Goal: Task Accomplishment & Management: Manage account settings

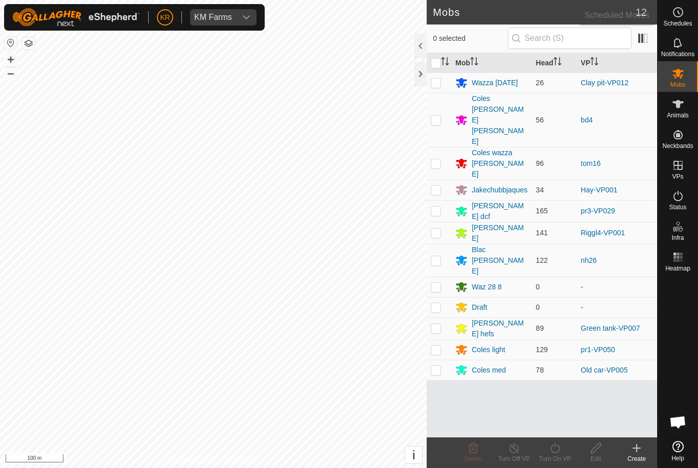
click at [679, 12] on icon at bounding box center [678, 12] width 12 height 12
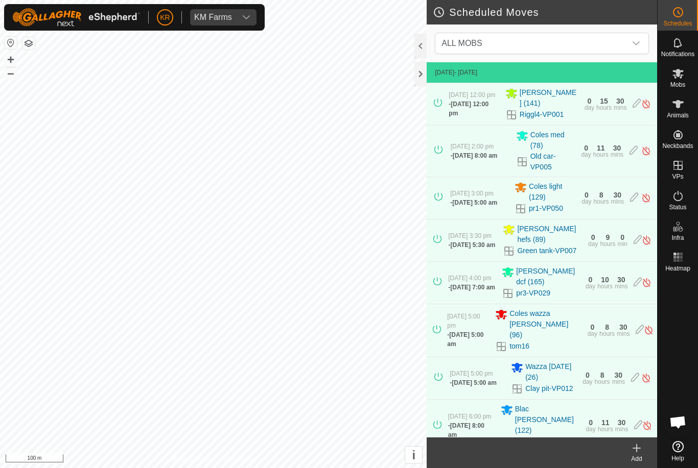
click at [600, 36] on span "ALL MOBS" at bounding box center [531, 43] width 189 height 20
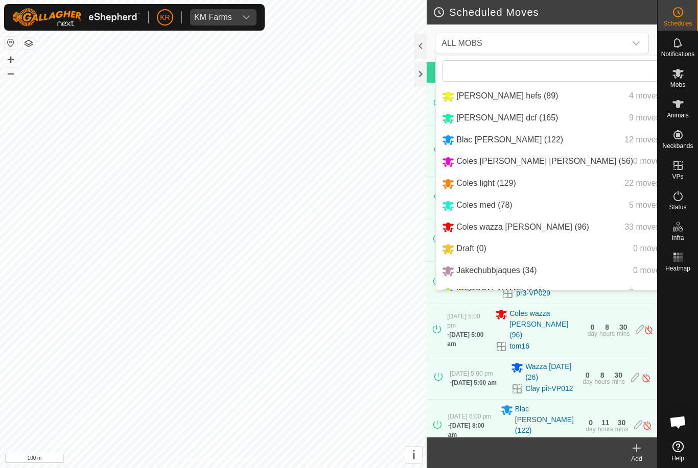
click at [480, 97] on span "[PERSON_NAME] hefs (89)" at bounding box center [507, 95] width 102 height 9
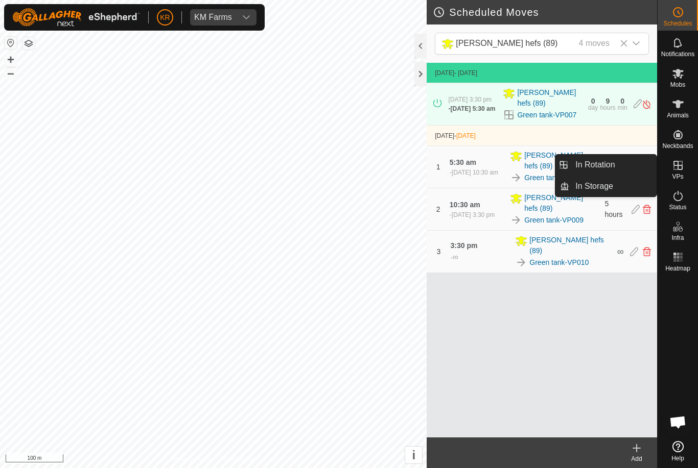
click at [618, 165] on link "In Rotation" at bounding box center [612, 165] width 87 height 20
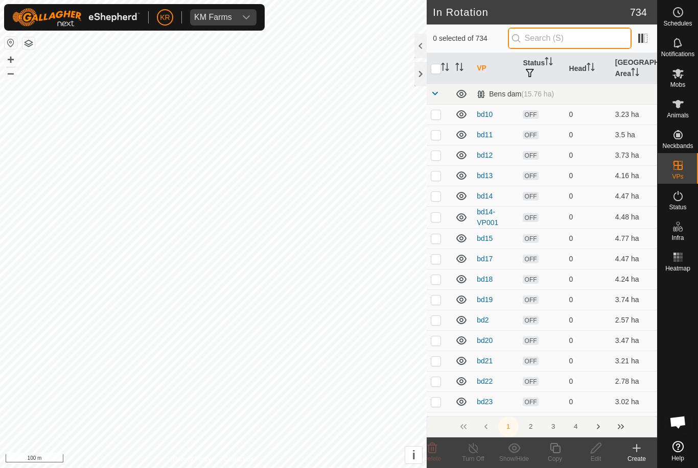
click at [582, 41] on input "text" at bounding box center [570, 38] width 124 height 21
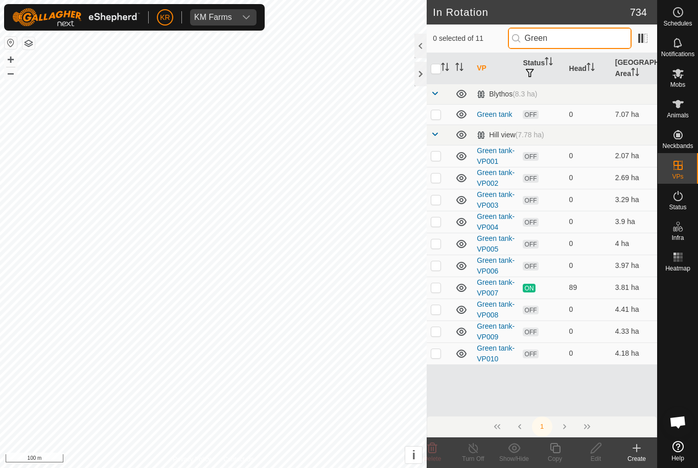
type input "Green"
click at [440, 116] on p-checkbox at bounding box center [436, 114] width 10 height 8
click at [440, 112] on p-checkbox at bounding box center [436, 114] width 10 height 8
checkbox input "false"
click at [436, 353] on p-checkbox at bounding box center [436, 353] width 10 height 8
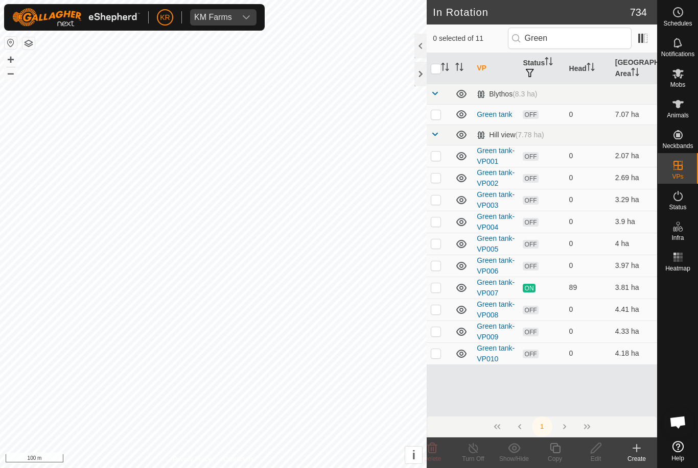
checkbox input "true"
click at [555, 447] on icon at bounding box center [555, 448] width 10 height 10
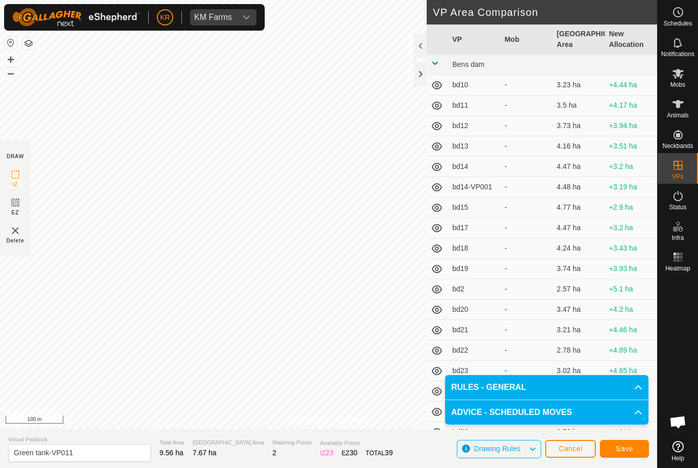
click at [628, 446] on span "Save" at bounding box center [624, 449] width 17 height 8
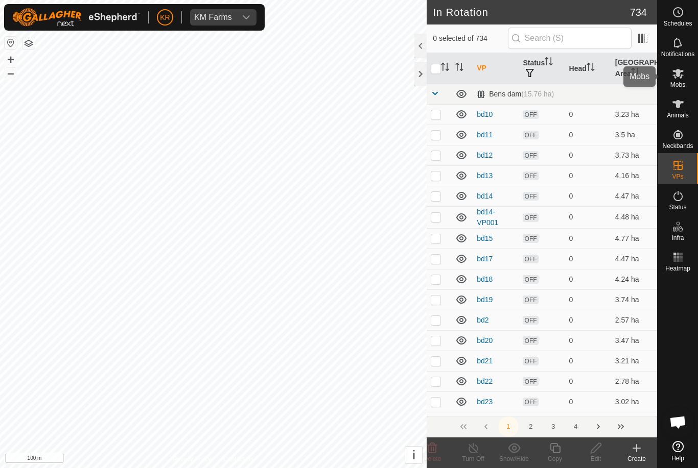
click at [684, 74] on es-mob-svg-icon at bounding box center [678, 73] width 18 height 16
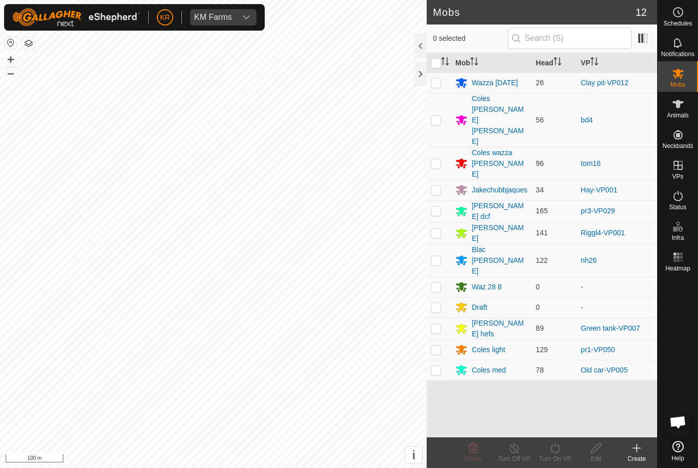
click at [437, 324] on p-checkbox at bounding box center [436, 328] width 10 height 8
checkbox input "true"
click at [558, 453] on icon at bounding box center [554, 448] width 9 height 10
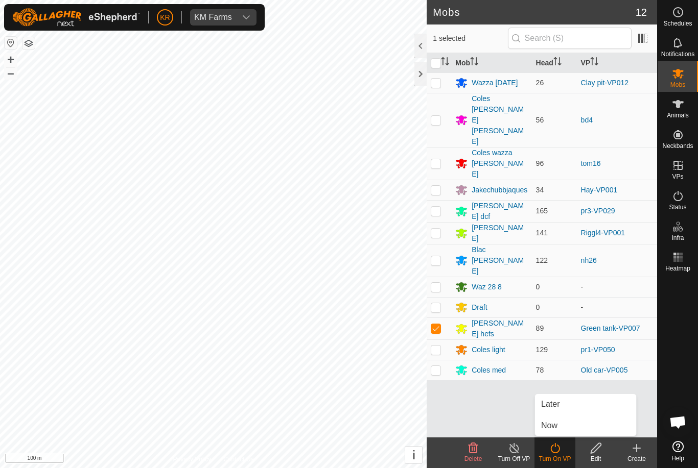
click at [561, 405] on link "Later" at bounding box center [585, 404] width 101 height 20
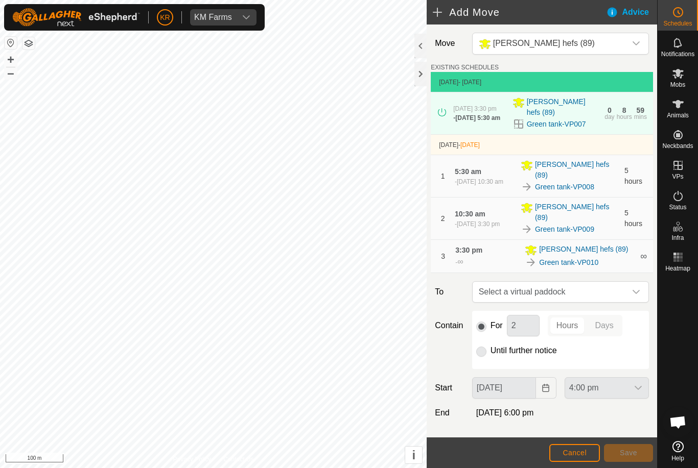
click at [632, 288] on icon "dropdown trigger" at bounding box center [636, 292] width 8 height 8
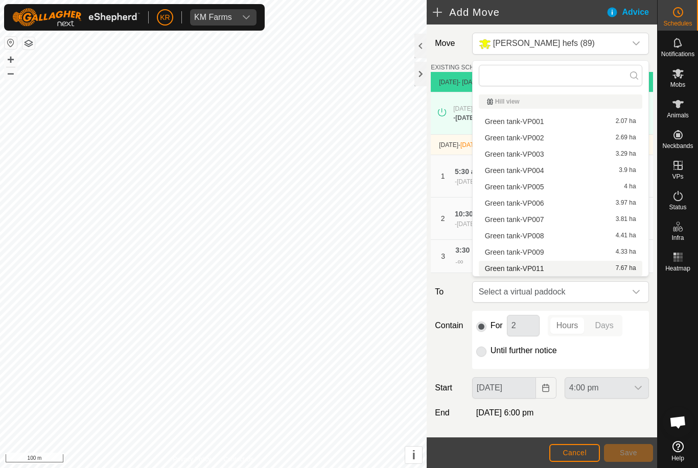
click at [525, 270] on span "Green tank-VP011" at bounding box center [514, 268] width 59 height 7
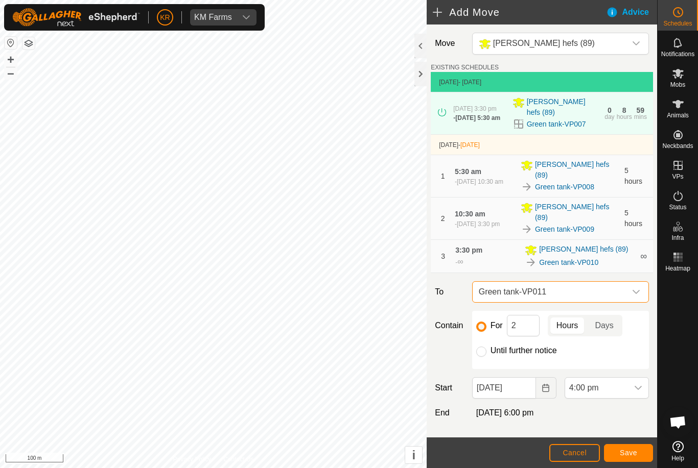
click at [481, 347] on input "Until further notice" at bounding box center [481, 352] width 10 height 10
radio input "true"
checkbox input "false"
click at [626, 380] on span "4:00 pm" at bounding box center [596, 388] width 63 height 20
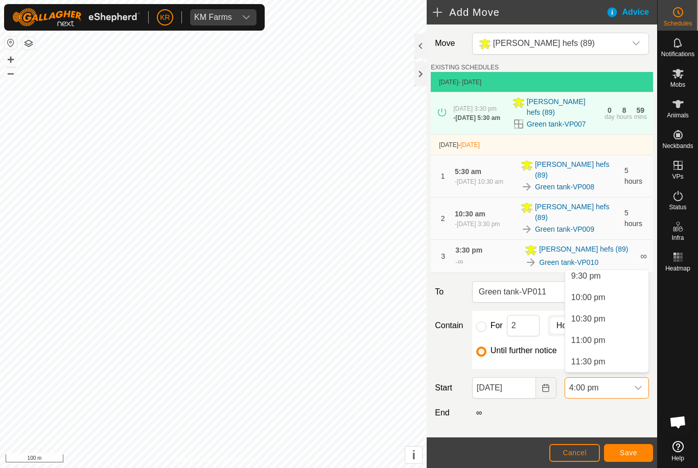
scroll to position [927, 0]
click at [593, 364] on span "11:30 pm" at bounding box center [588, 362] width 34 height 12
click at [629, 448] on button "Save" at bounding box center [628, 453] width 49 height 18
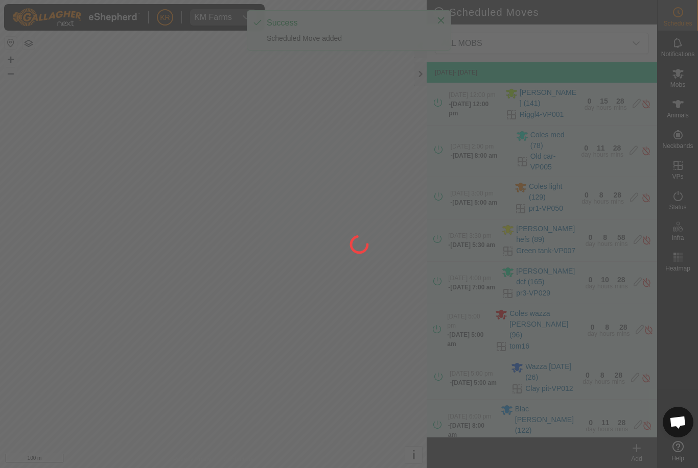
click at [628, 451] on div at bounding box center [349, 234] width 698 height 468
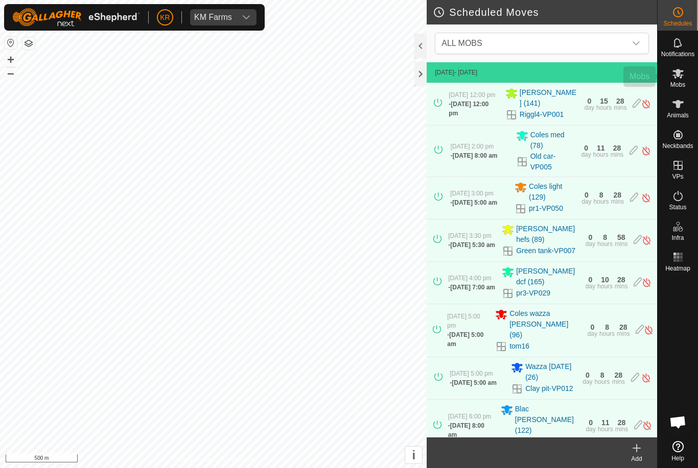
click at [681, 77] on icon at bounding box center [677, 74] width 11 height 10
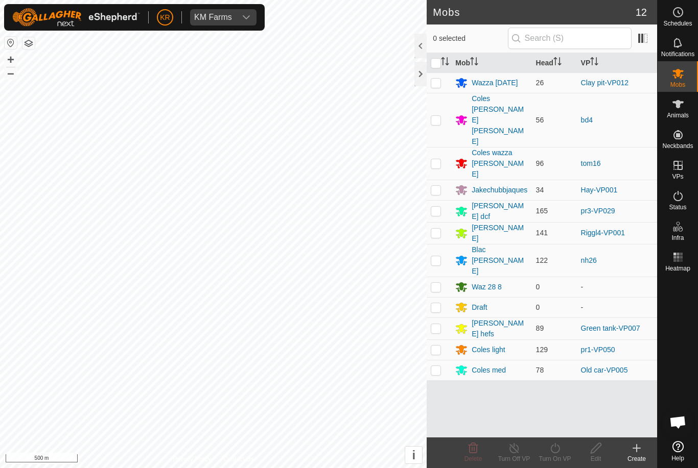
click at [437, 207] on p-checkbox at bounding box center [436, 211] width 10 height 8
click at [434, 200] on td at bounding box center [439, 211] width 25 height 22
checkbox input "false"
click at [675, 16] on circle at bounding box center [677, 12] width 9 height 9
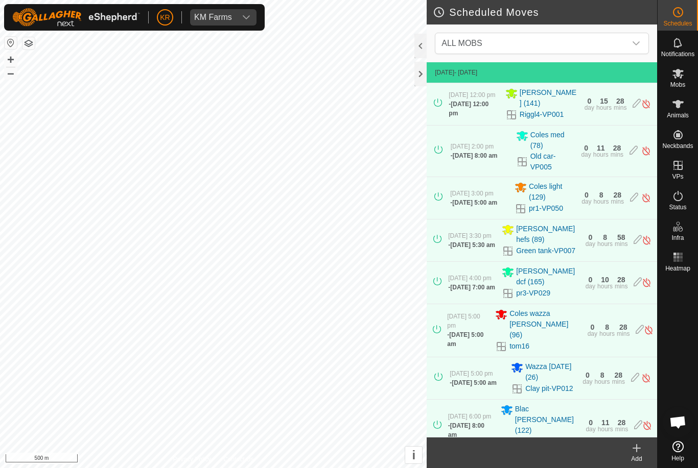
click at [616, 42] on span "ALL MOBS" at bounding box center [531, 43] width 189 height 20
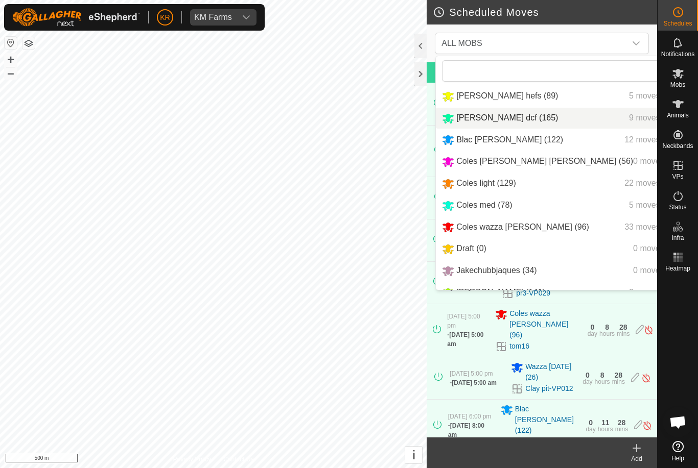
click at [468, 118] on span "[PERSON_NAME] dcf (165)" at bounding box center [507, 117] width 102 height 9
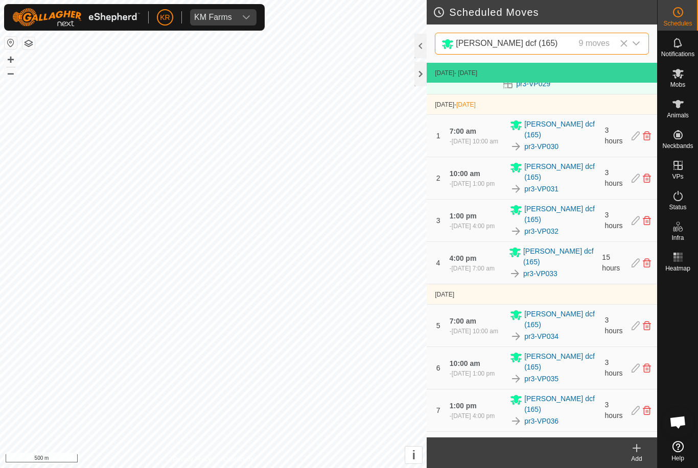
scroll to position [31, 0]
click at [639, 42] on icon "dropdown trigger" at bounding box center [636, 43] width 8 height 8
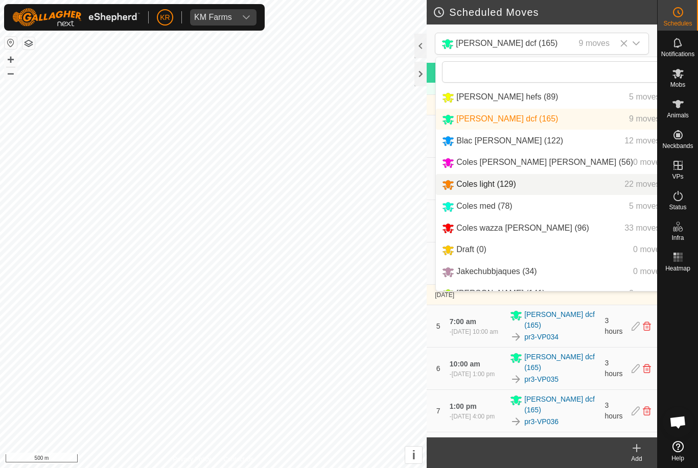
click at [496, 183] on span "Coles light (129)" at bounding box center [486, 184] width 60 height 9
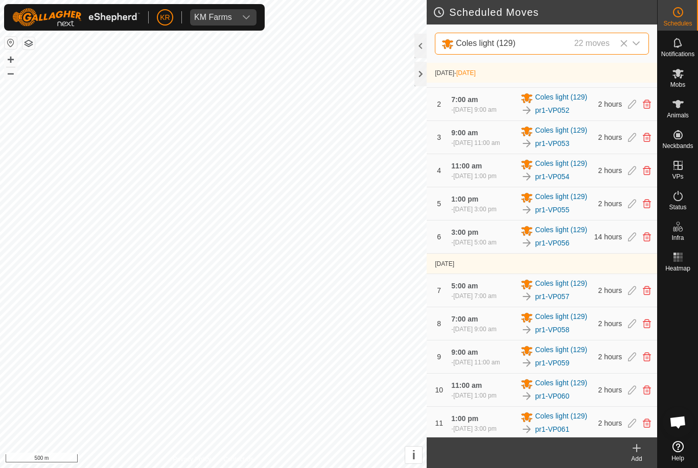
scroll to position [90, 0]
click at [638, 45] on icon "dropdown trigger" at bounding box center [636, 43] width 8 height 8
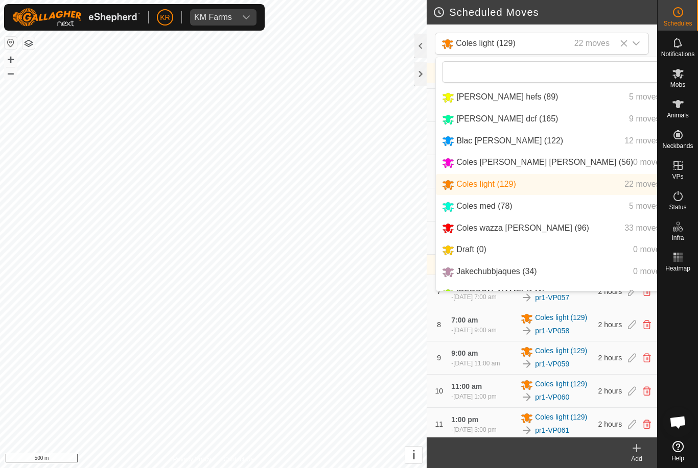
click at [522, 232] on span "Coles wazza [PERSON_NAME] (96)" at bounding box center [522, 228] width 133 height 9
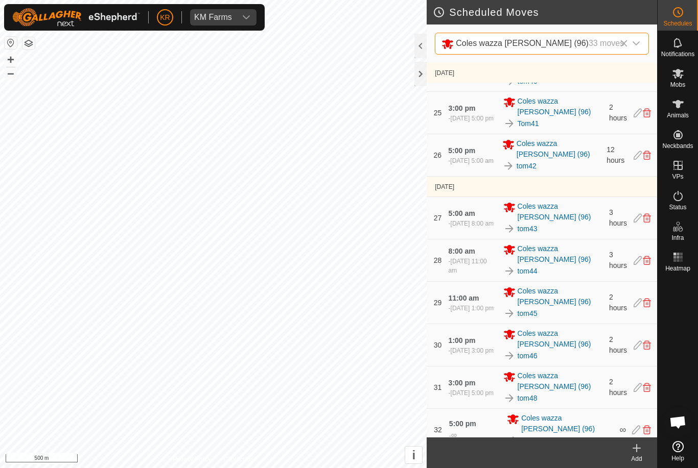
scroll to position [1142, 0]
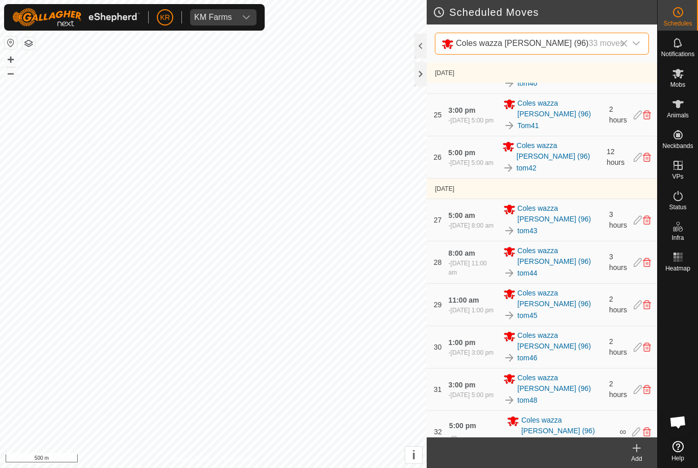
click at [635, 43] on icon "dropdown trigger" at bounding box center [636, 43] width 8 height 8
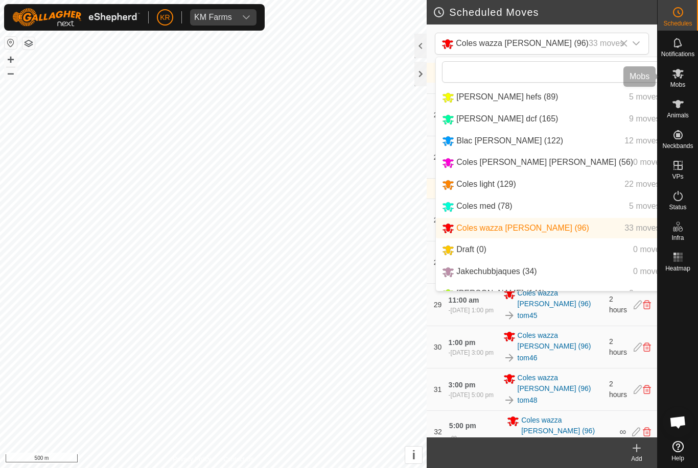
click at [677, 82] on span "Mobs" at bounding box center [677, 85] width 15 height 6
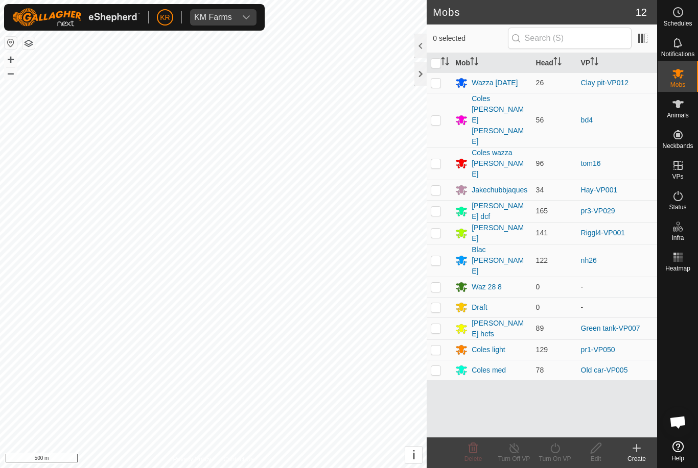
click at [443, 101] on td at bounding box center [439, 120] width 25 height 54
checkbox input "true"
click at [555, 450] on icon at bounding box center [555, 448] width 13 height 12
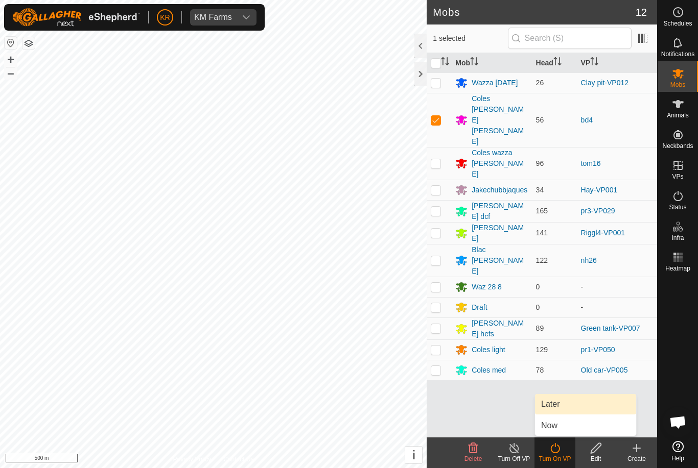
click at [565, 403] on link "Later" at bounding box center [585, 404] width 101 height 20
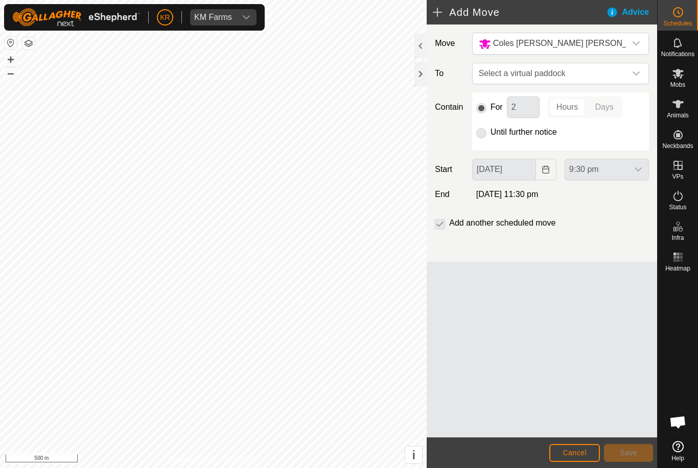
click at [632, 78] on div "dropdown trigger" at bounding box center [636, 73] width 20 height 20
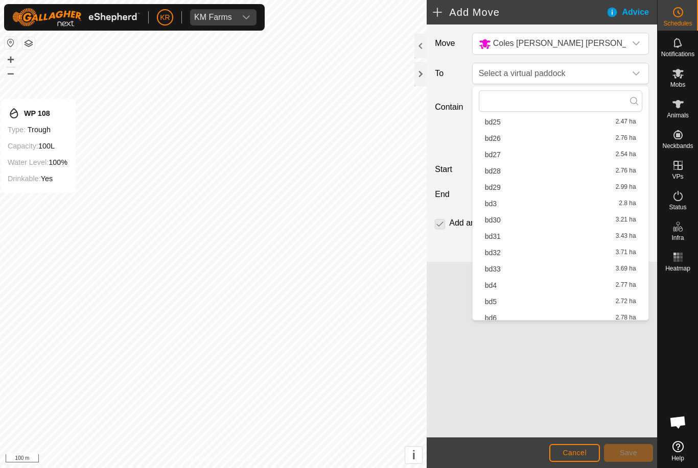
scroll to position [332, 0]
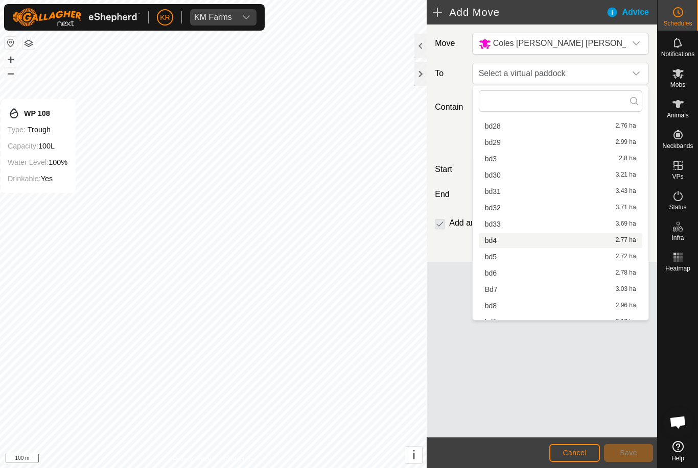
click at [503, 242] on div "bd4 2.77 ha" at bounding box center [560, 240] width 151 height 7
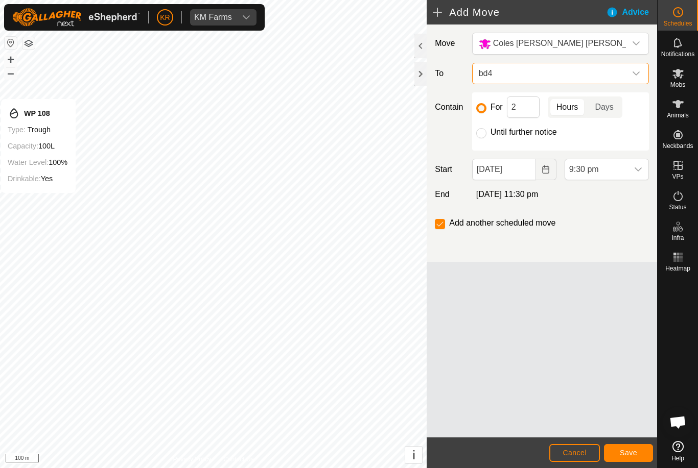
click at [642, 72] on div "dropdown trigger" at bounding box center [636, 73] width 20 height 20
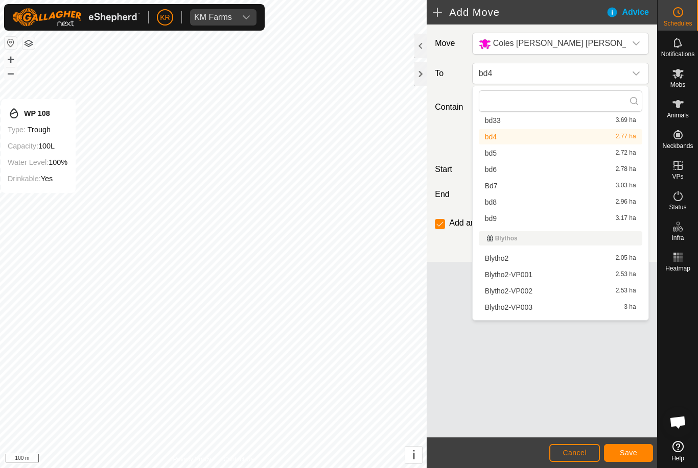
scroll to position [440, 0]
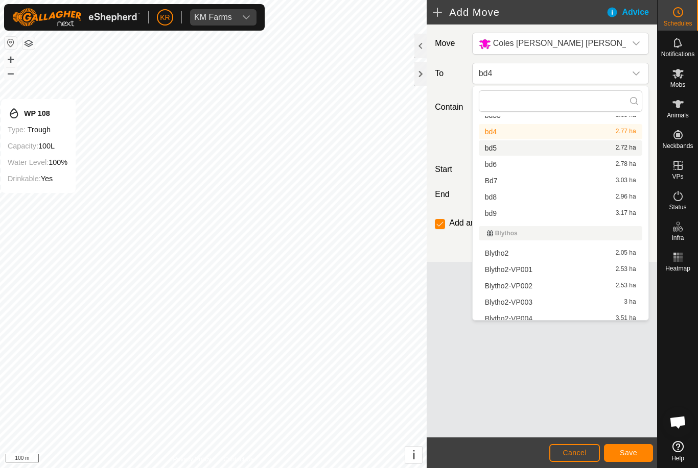
click at [502, 147] on div "bd5 2.72 ha" at bounding box center [560, 148] width 151 height 7
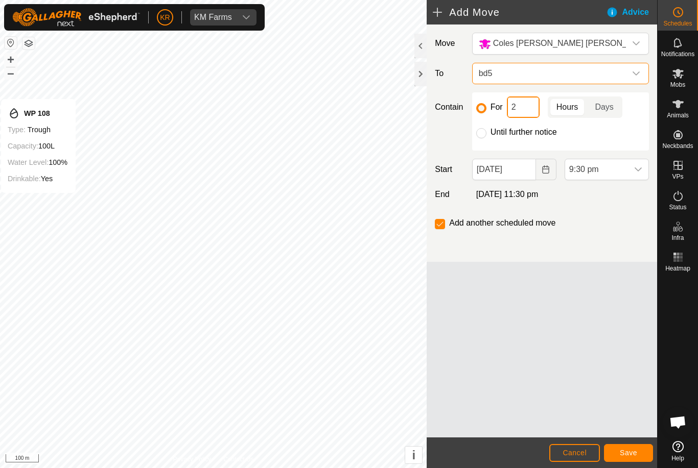
click at [525, 109] on input "2" at bounding box center [523, 107] width 33 height 21
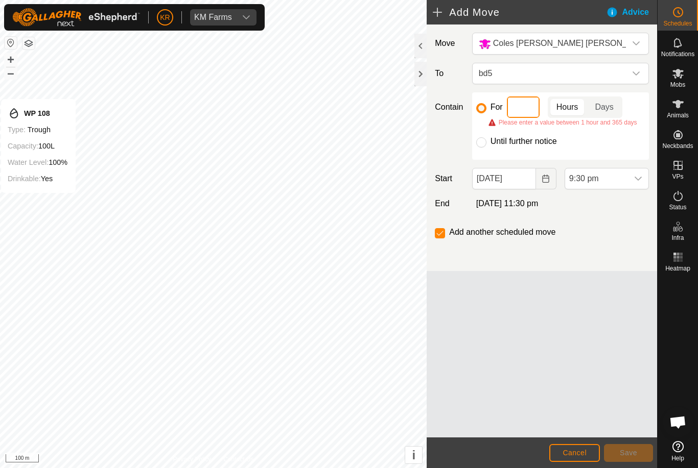
type input "4"
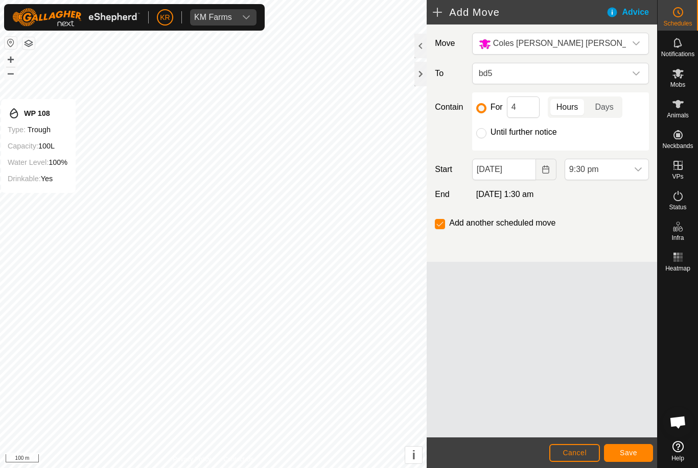
click at [625, 170] on span "9:30 pm" at bounding box center [596, 169] width 63 height 20
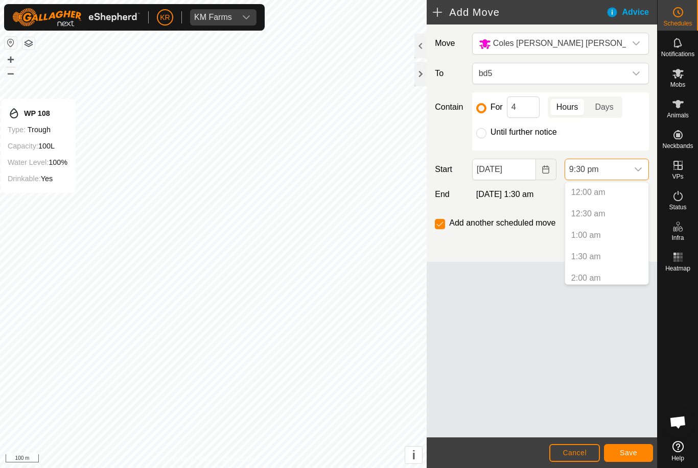
scroll to position [841, 0]
click at [510, 169] on input "[DATE]" at bounding box center [504, 169] width 64 height 21
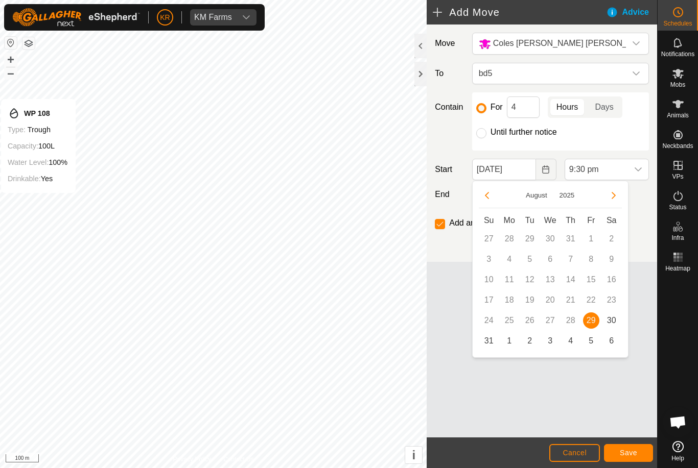
click at [612, 324] on span "30" at bounding box center [611, 321] width 16 height 16
type input "[DATE]"
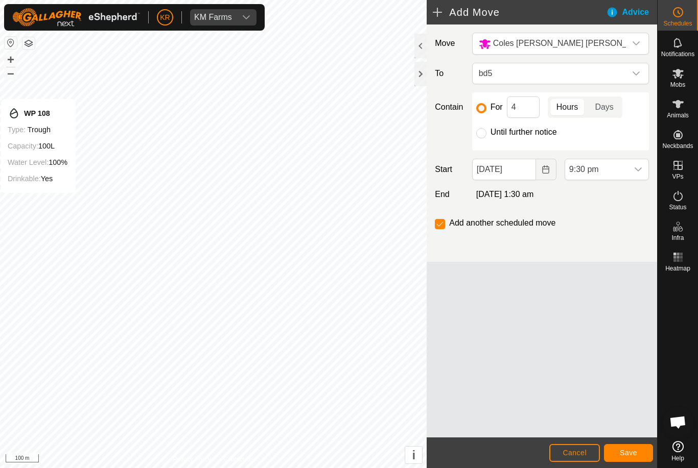
click at [626, 171] on span "9:30 pm" at bounding box center [596, 169] width 63 height 20
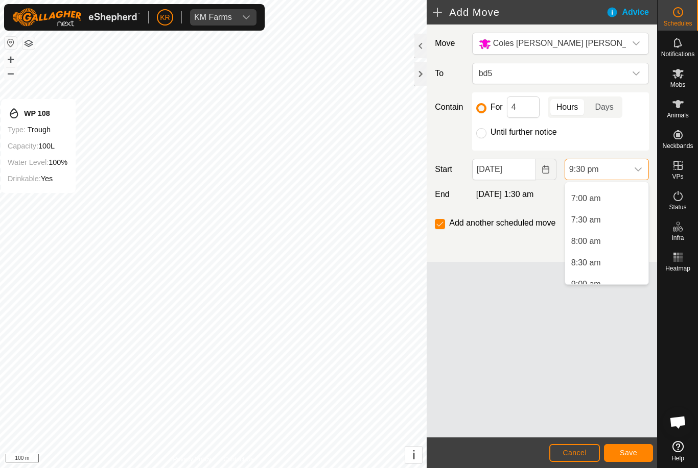
click at [597, 244] on span "8:00 am" at bounding box center [586, 242] width 30 height 12
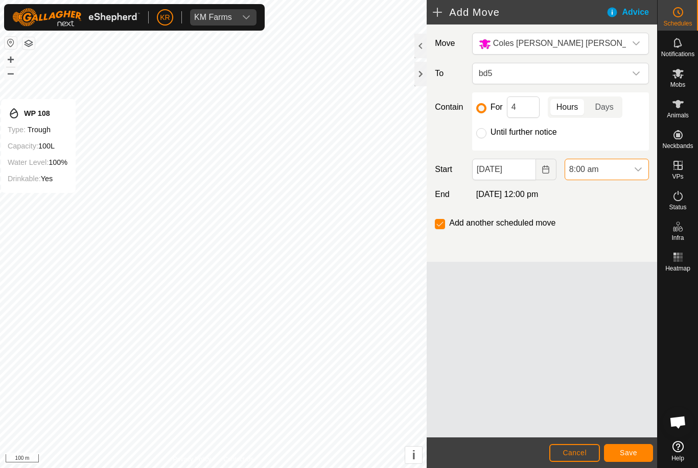
click at [634, 451] on span "Save" at bounding box center [628, 453] width 17 height 8
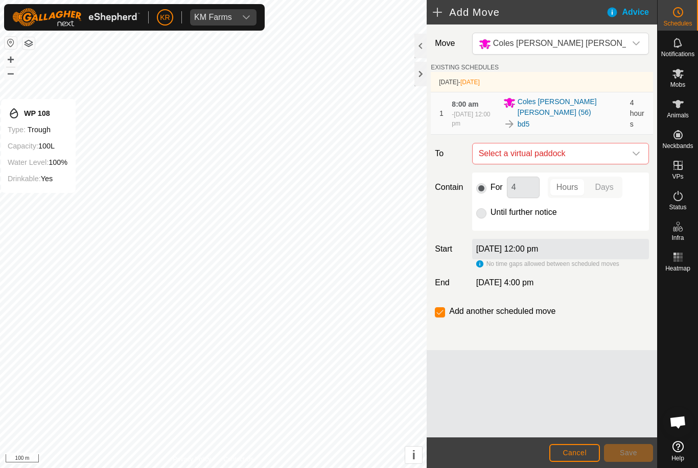
click at [633, 153] on icon "dropdown trigger" at bounding box center [635, 154] width 7 height 4
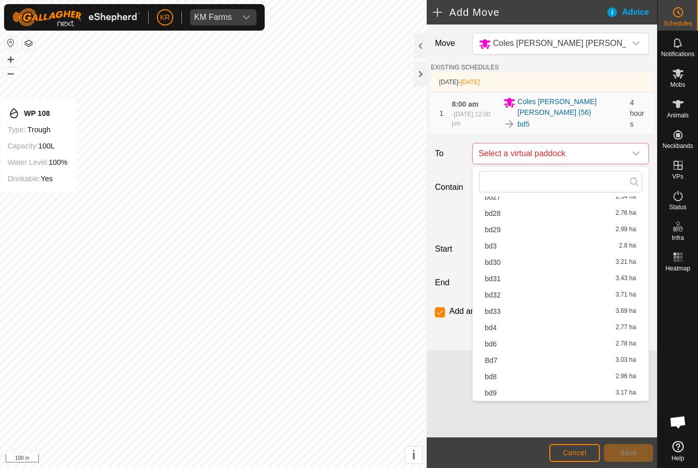
scroll to position [325, 0]
click at [496, 344] on span "bd6" at bounding box center [491, 344] width 12 height 7
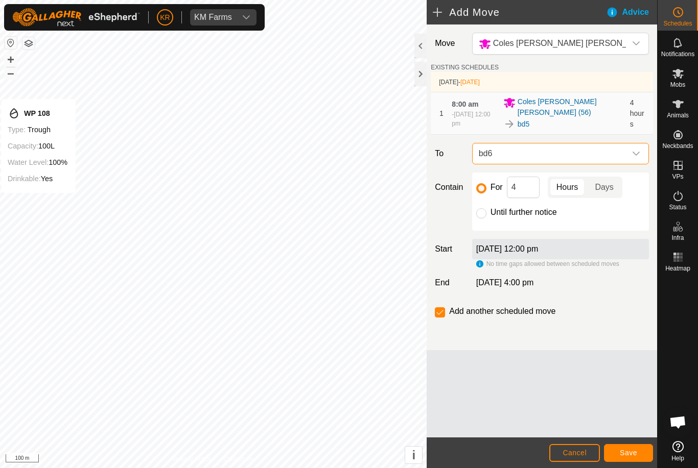
click at [635, 450] on span "Save" at bounding box center [628, 453] width 17 height 8
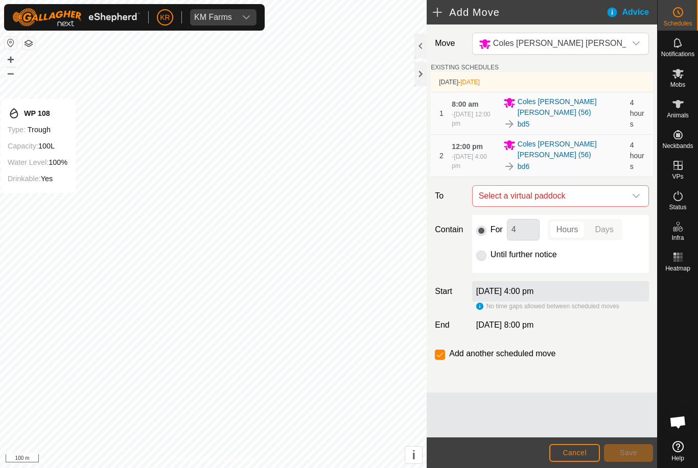
click at [625, 190] on span "Select a virtual paddock" at bounding box center [550, 196] width 151 height 20
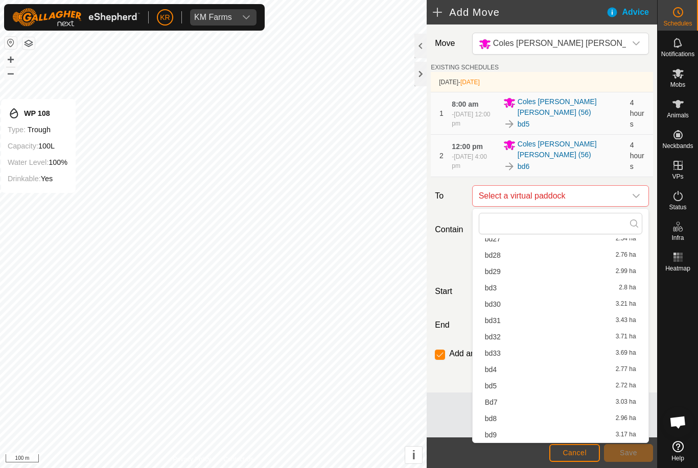
click at [496, 404] on span "Bd7" at bounding box center [491, 402] width 13 height 7
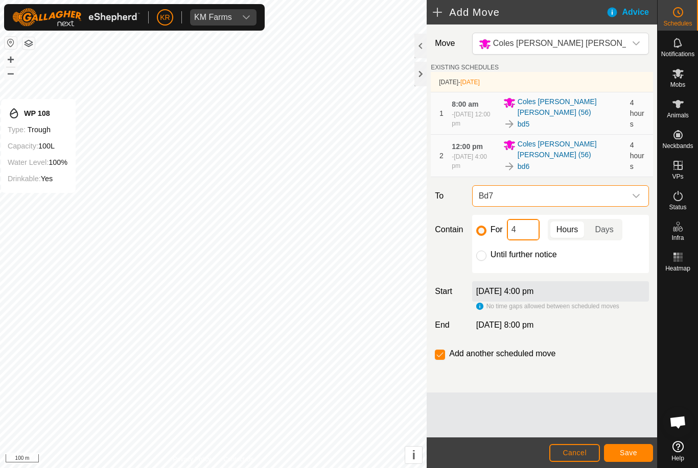
click at [526, 233] on input "4" at bounding box center [523, 229] width 33 height 21
click at [630, 449] on span "Save" at bounding box center [628, 453] width 17 height 8
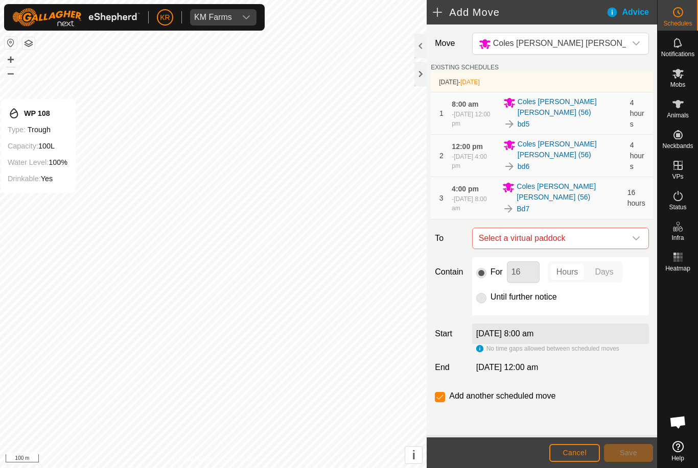
click at [630, 237] on div "dropdown trigger" at bounding box center [636, 238] width 20 height 20
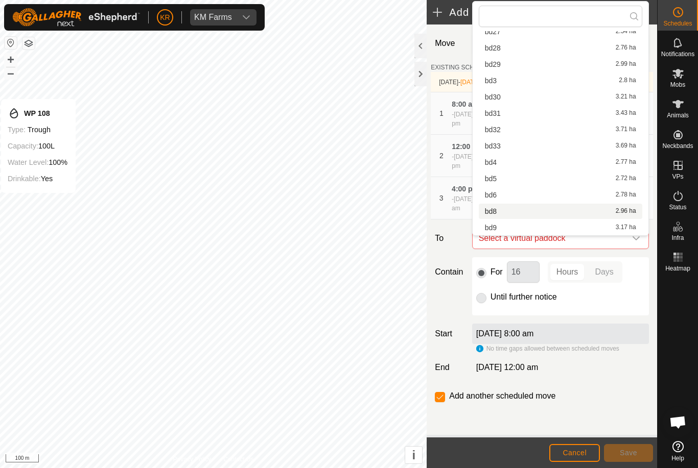
click at [498, 210] on div "bd8 2.96 ha" at bounding box center [560, 211] width 151 height 7
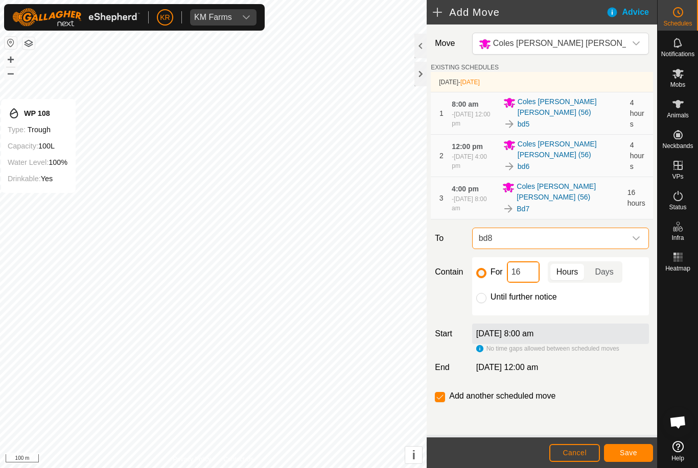
click at [531, 276] on input "16" at bounding box center [523, 272] width 33 height 21
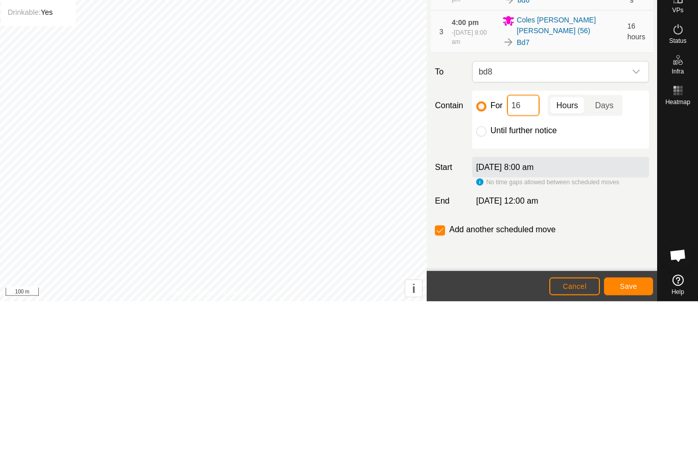
type input "1"
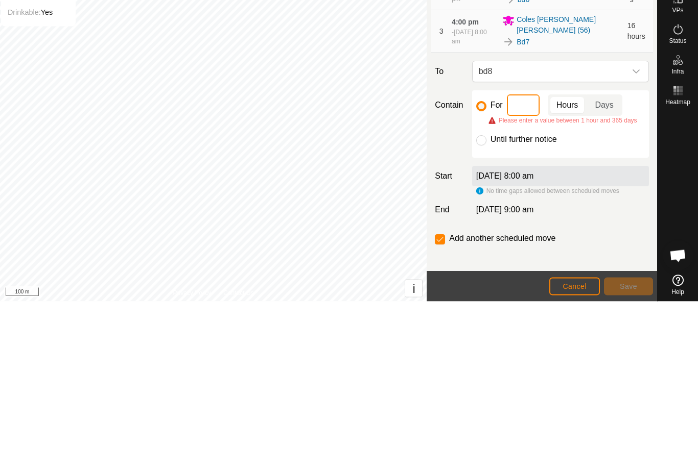
type input "4"
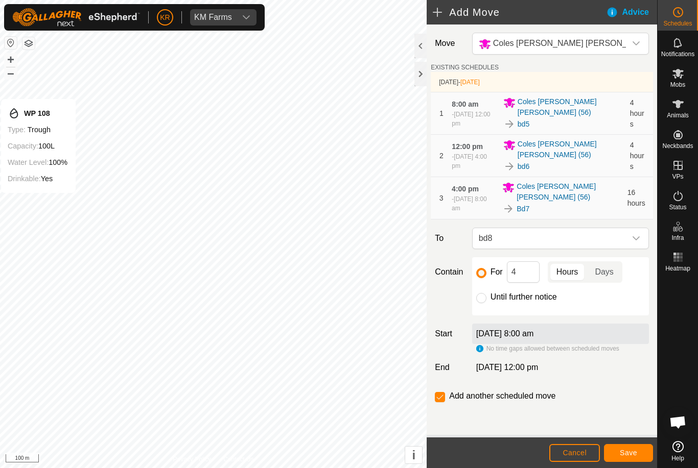
click at [623, 453] on span "Save" at bounding box center [628, 453] width 17 height 8
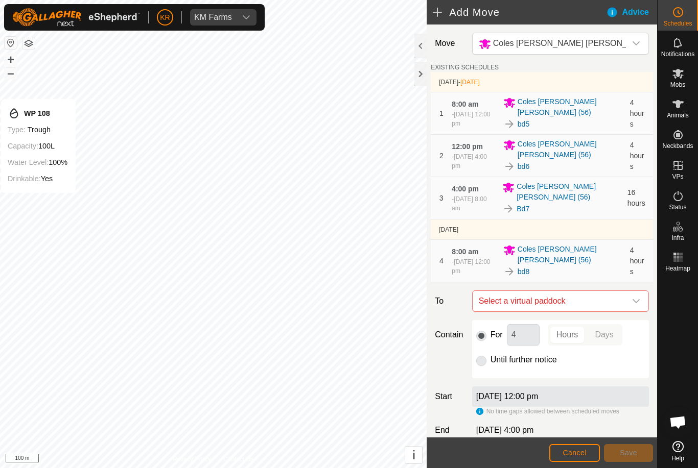
click at [632, 298] on icon "dropdown trigger" at bounding box center [636, 301] width 8 height 8
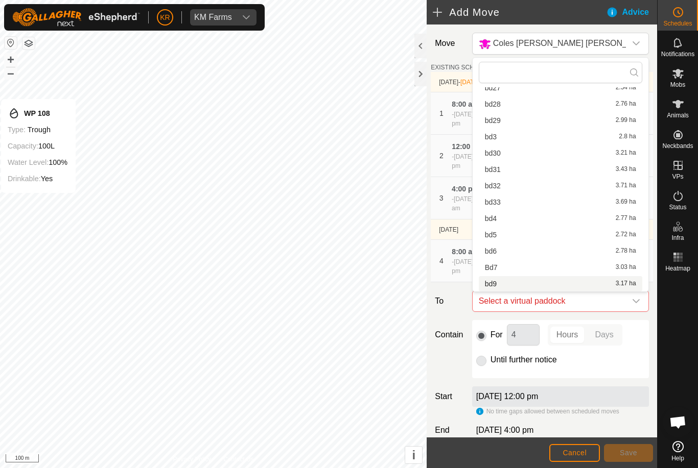
click at [498, 283] on div "bd9 3.17 ha" at bounding box center [560, 283] width 151 height 7
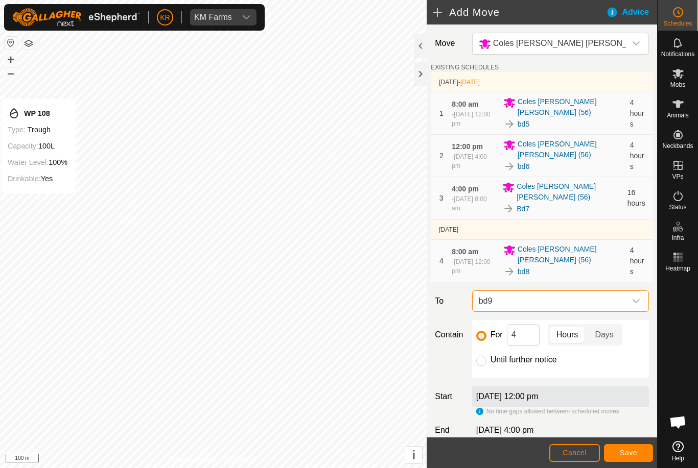
click at [632, 451] on span "Save" at bounding box center [628, 453] width 17 height 8
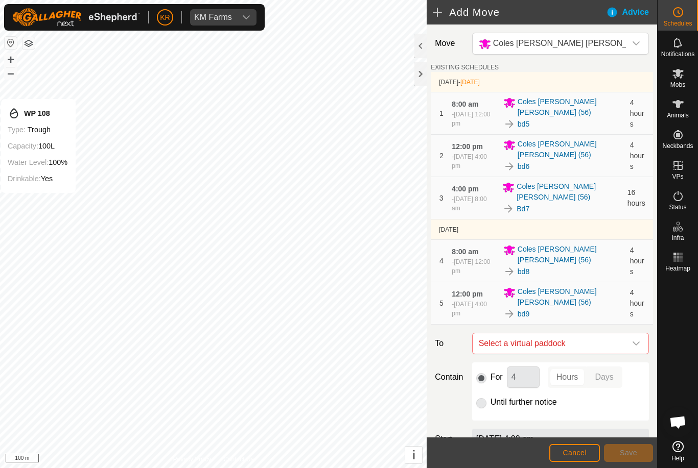
click at [630, 341] on div "dropdown trigger" at bounding box center [636, 344] width 20 height 20
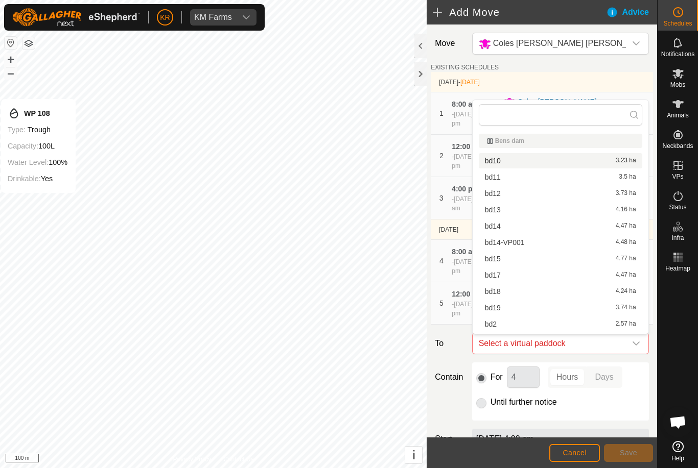
click at [511, 159] on div "bd10 3.23 ha" at bounding box center [560, 160] width 151 height 7
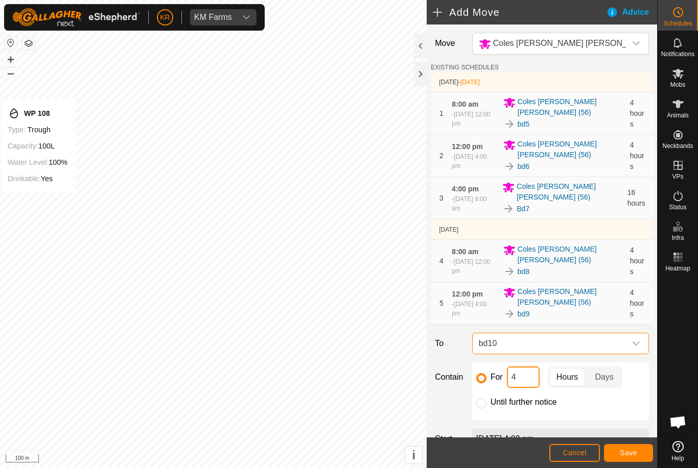
click at [526, 374] on input "4" at bounding box center [523, 377] width 33 height 21
click at [623, 451] on span "Save" at bounding box center [628, 453] width 17 height 8
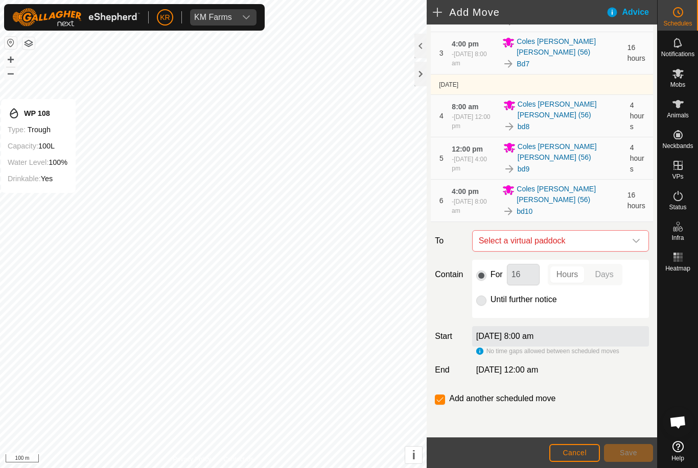
scroll to position [146, 0]
click at [635, 245] on icon "dropdown trigger" at bounding box center [636, 241] width 8 height 8
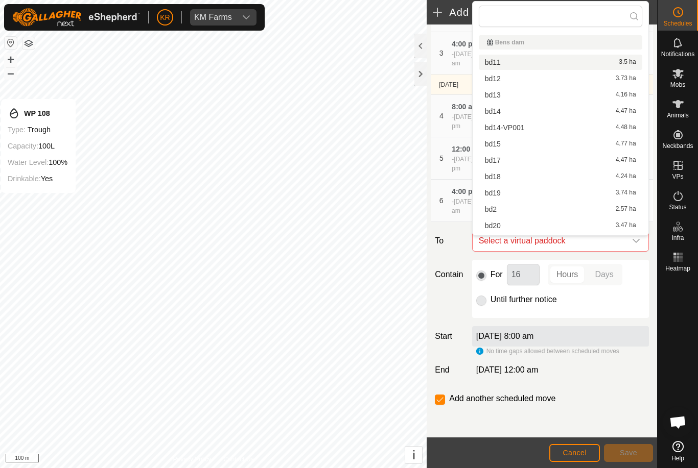
click at [501, 60] on div "bd11 3.5 ha" at bounding box center [560, 62] width 151 height 7
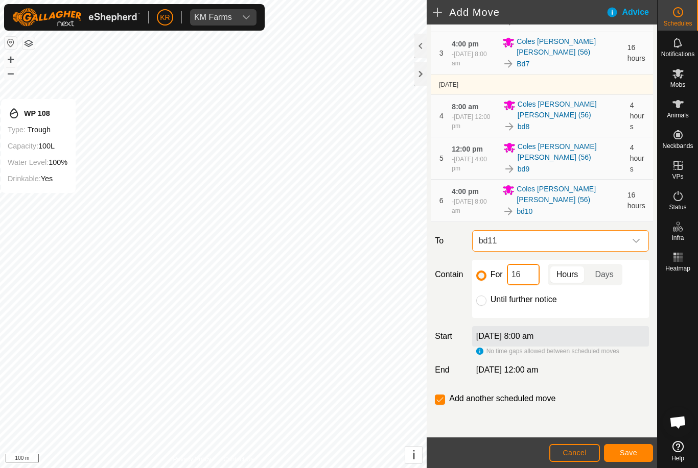
click at [526, 277] on input "16" at bounding box center [523, 274] width 33 height 21
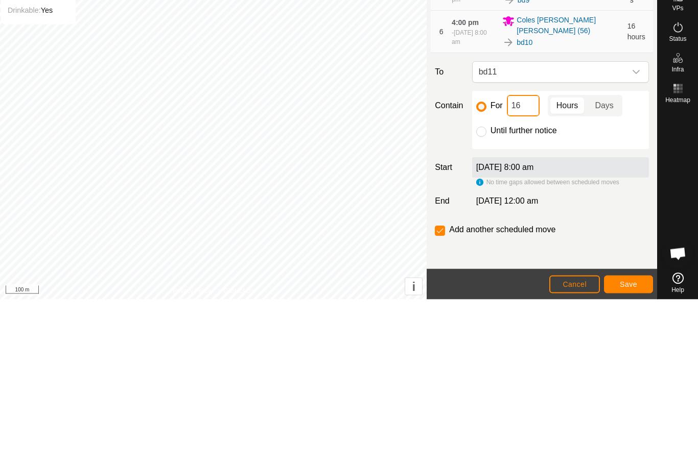
type input "1"
type input "4"
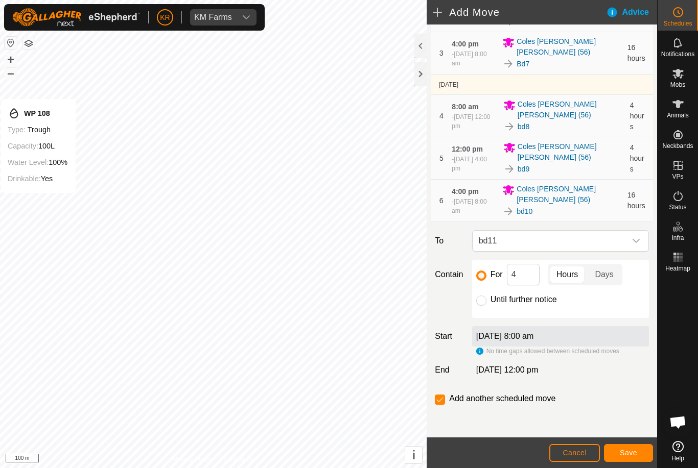
click at [637, 453] on button "Save" at bounding box center [628, 453] width 49 height 18
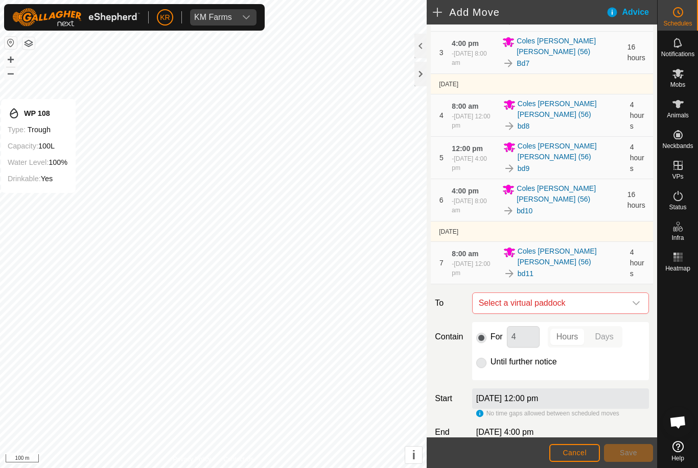
click at [632, 301] on icon "dropdown trigger" at bounding box center [636, 303] width 8 height 8
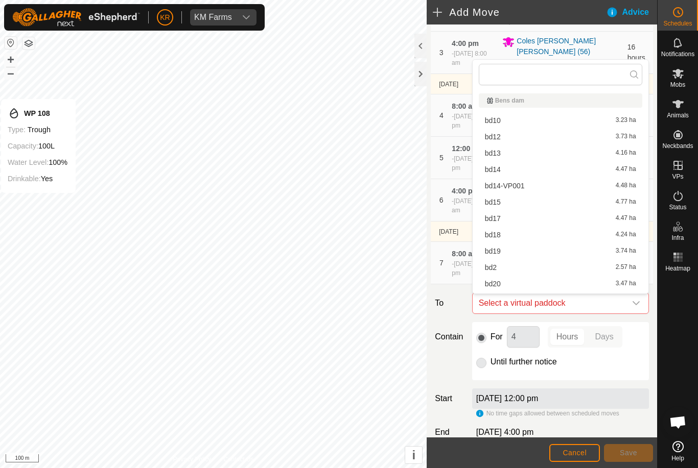
click at [505, 139] on div "bd12 3.73 ha" at bounding box center [560, 136] width 151 height 7
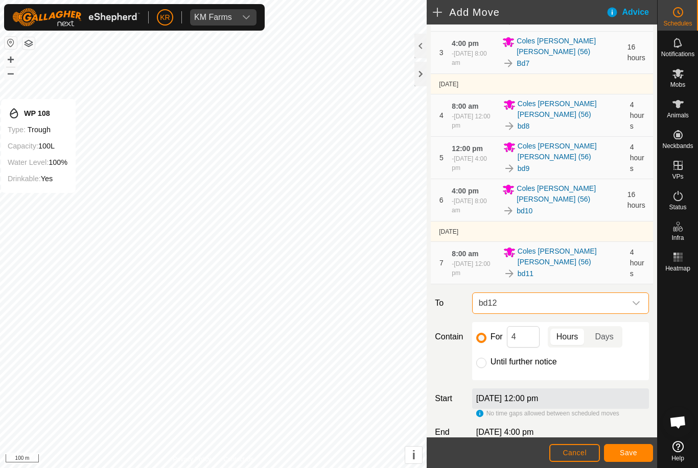
click at [630, 450] on span "Save" at bounding box center [628, 453] width 17 height 8
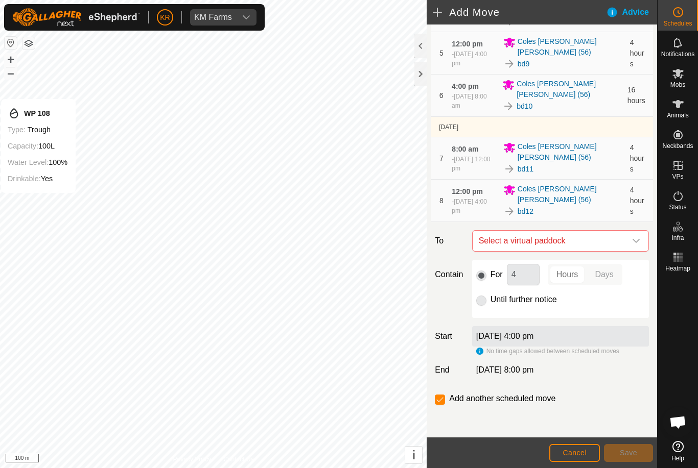
scroll to position [251, 0]
click at [625, 237] on span "Select a virtual paddock" at bounding box center [550, 241] width 151 height 20
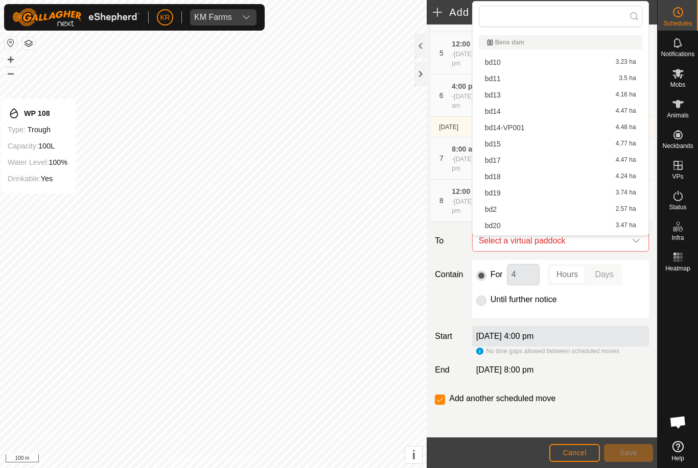
click at [624, 387] on div "Move Coles [PERSON_NAME] [PERSON_NAME] (56) EXISTING SCHEDULES [DATE] - [DATE] …" at bounding box center [542, 106] width 230 height 664
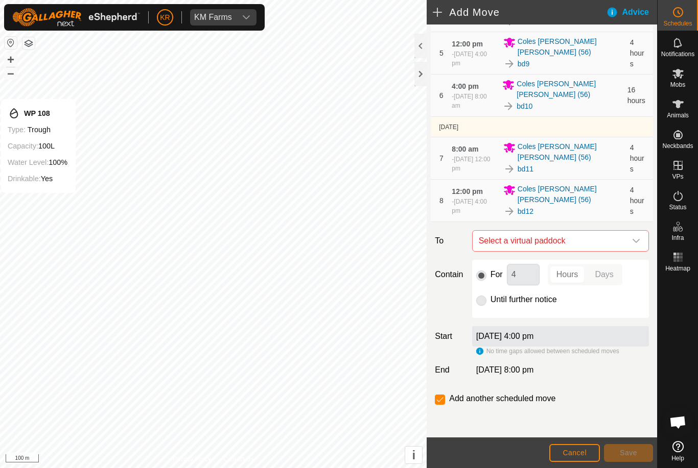
click at [624, 240] on span "Select a virtual paddock" at bounding box center [550, 241] width 151 height 20
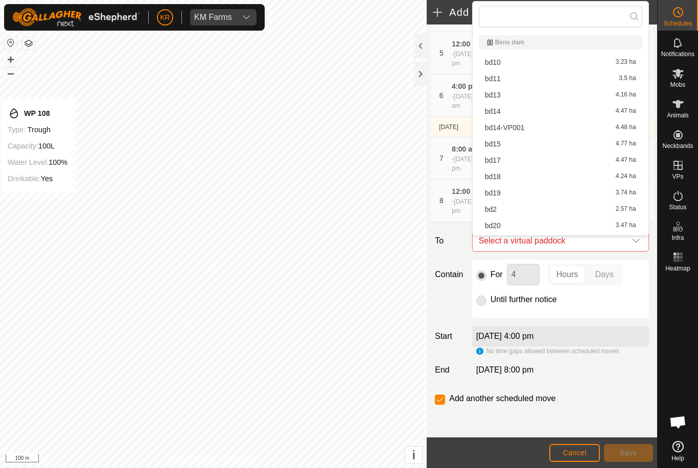
click at [503, 96] on div "bd13 4.16 ha" at bounding box center [560, 94] width 151 height 7
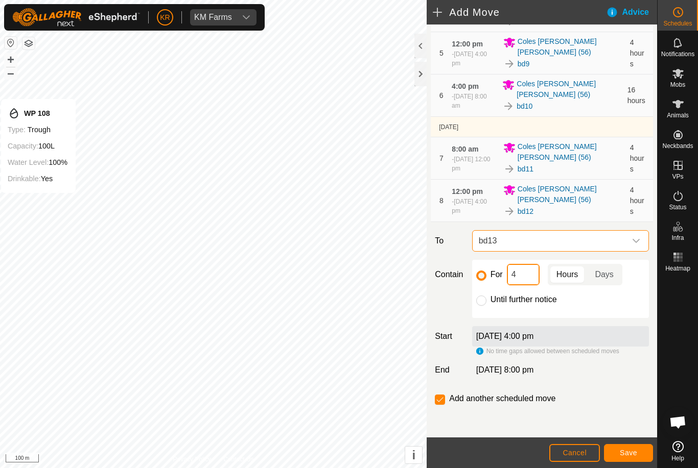
click at [524, 274] on input "4" at bounding box center [523, 274] width 33 height 21
click at [632, 447] on button "Save" at bounding box center [628, 453] width 49 height 18
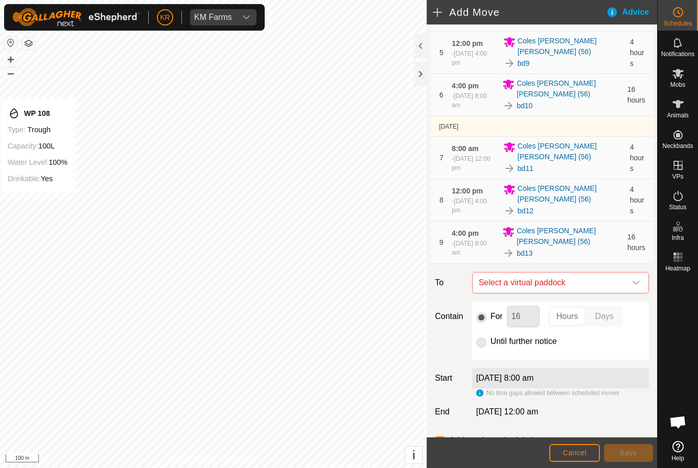
click at [636, 282] on icon "dropdown trigger" at bounding box center [636, 283] width 8 height 8
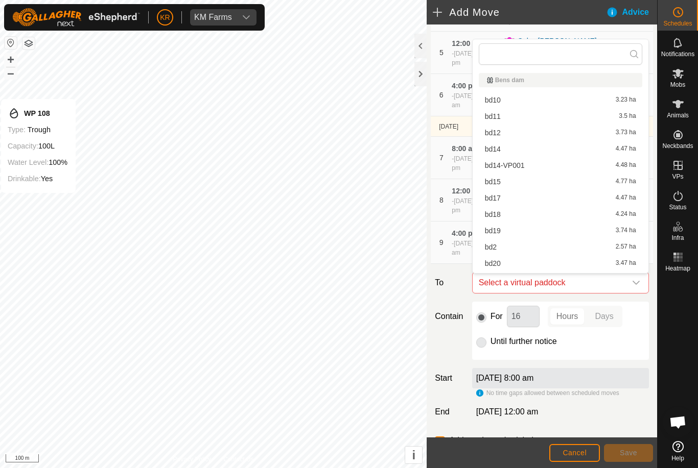
click at [493, 150] on span "bd14" at bounding box center [493, 149] width 16 height 7
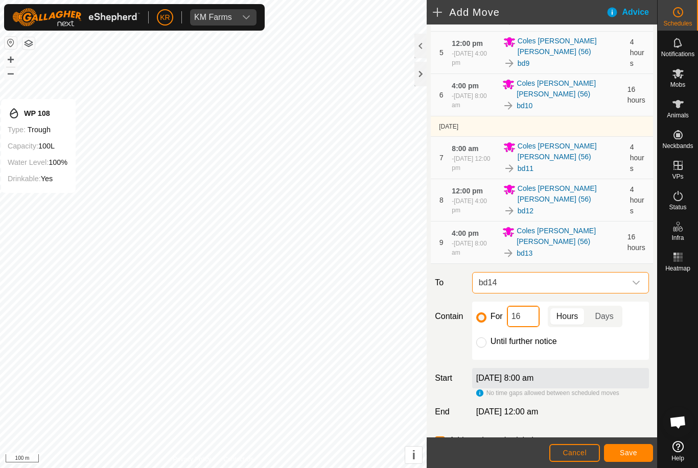
click at [530, 317] on input "16" at bounding box center [523, 316] width 33 height 21
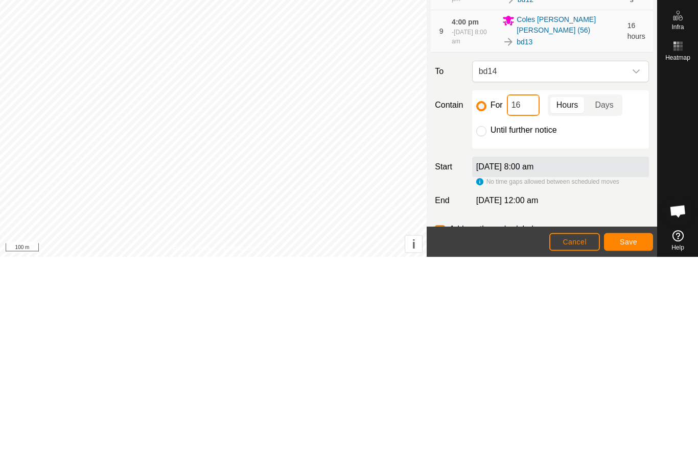
type input "1"
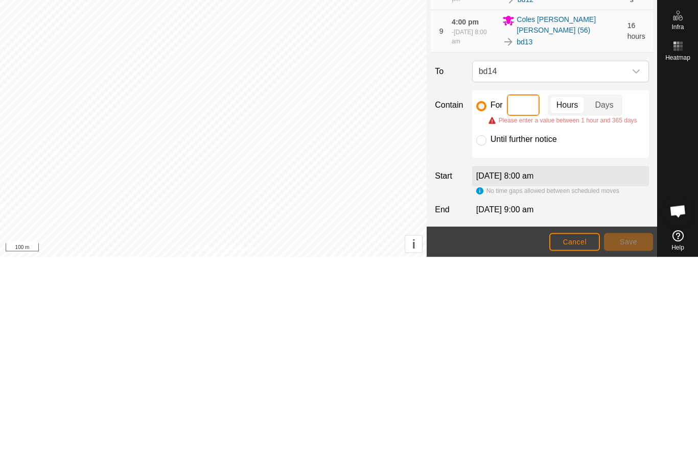
type input "4"
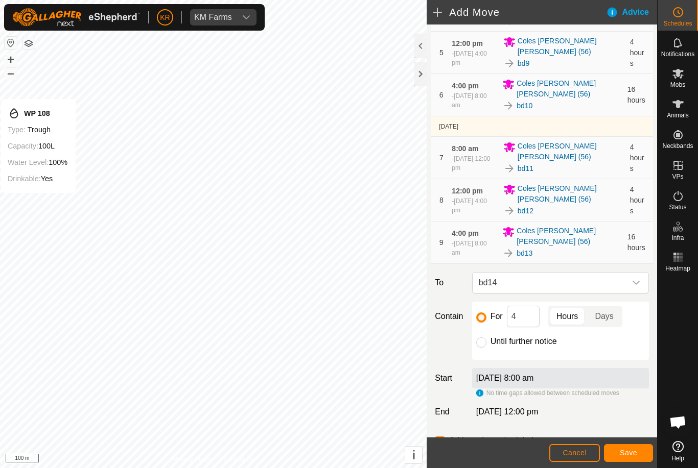
click at [634, 444] on button "Save" at bounding box center [628, 453] width 49 height 18
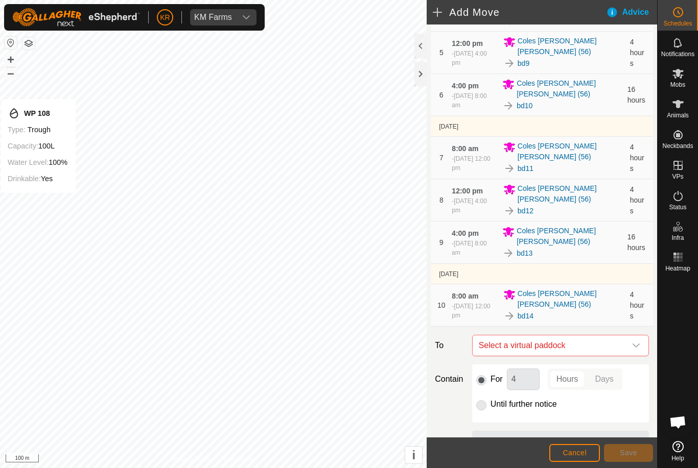
click at [634, 343] on icon "dropdown trigger" at bounding box center [636, 346] width 8 height 8
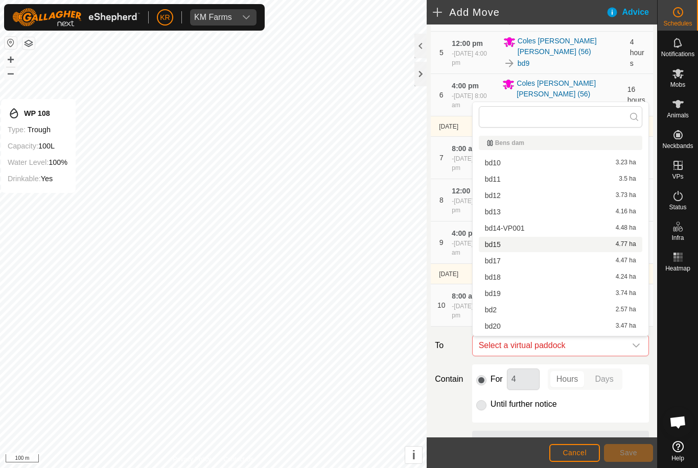
click at [501, 246] on div "bd15 4.77 ha" at bounding box center [560, 244] width 151 height 7
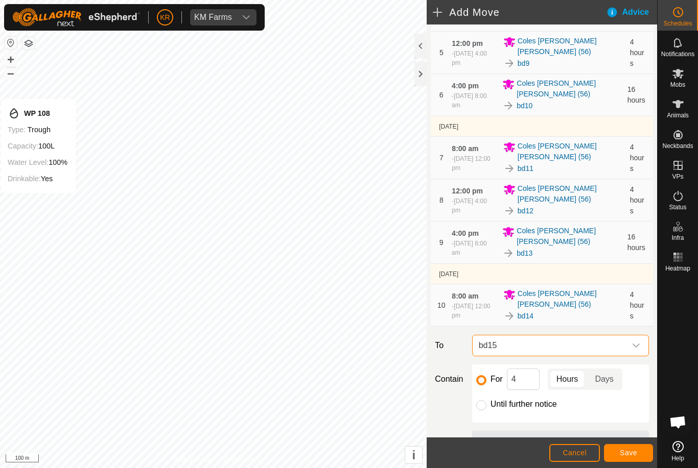
click at [633, 451] on span "Save" at bounding box center [628, 453] width 17 height 8
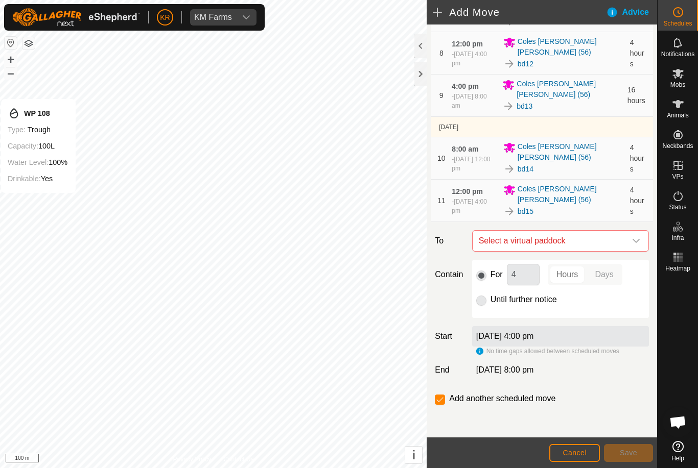
scroll to position [399, 0]
click at [624, 237] on span "Select a virtual paddock" at bounding box center [550, 241] width 151 height 20
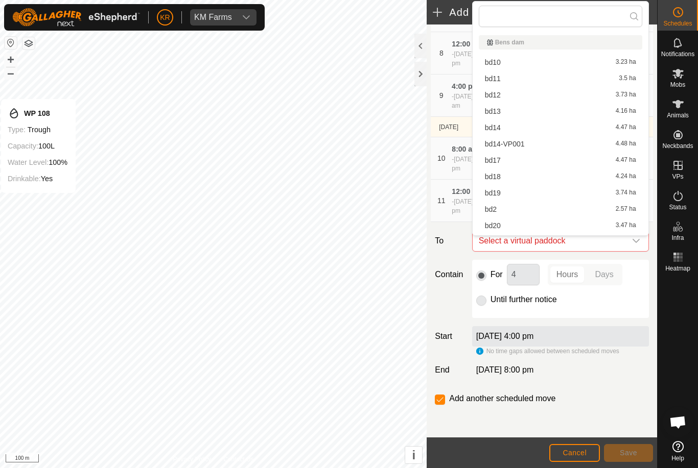
click at [496, 160] on span "bd17" at bounding box center [493, 160] width 16 height 7
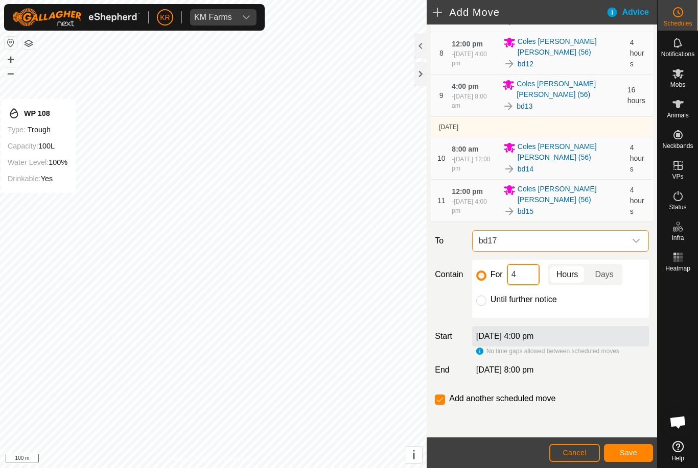
click at [523, 271] on input "4" at bounding box center [523, 274] width 33 height 21
click at [636, 451] on span "Save" at bounding box center [628, 453] width 17 height 8
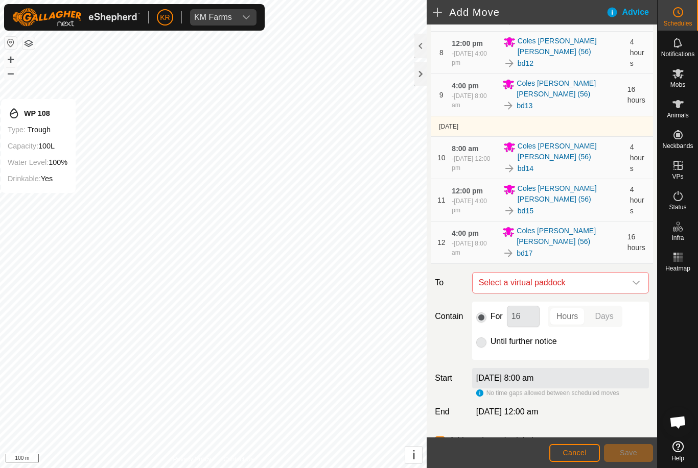
click at [631, 280] on div "dropdown trigger" at bounding box center [636, 283] width 20 height 20
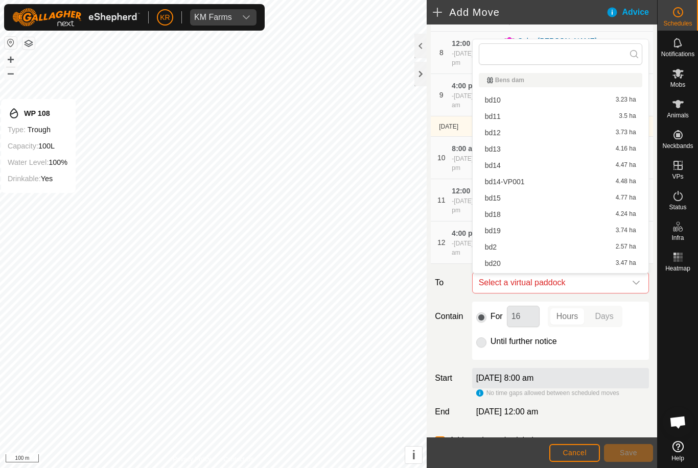
click at [504, 216] on div "bd18 4.24 ha" at bounding box center [560, 214] width 151 height 7
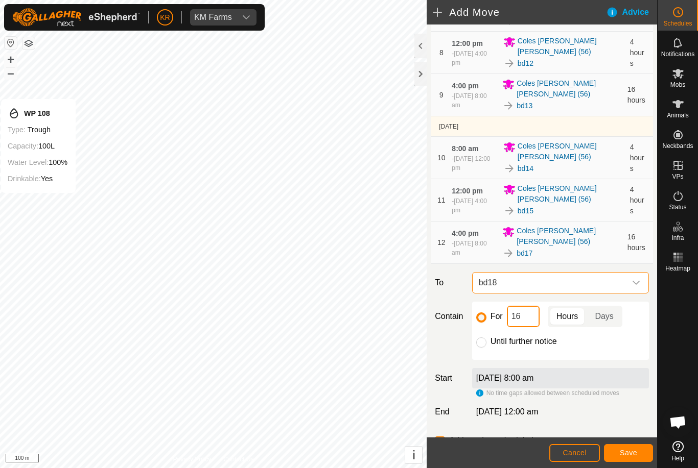
click at [530, 316] on input "16" at bounding box center [523, 316] width 33 height 21
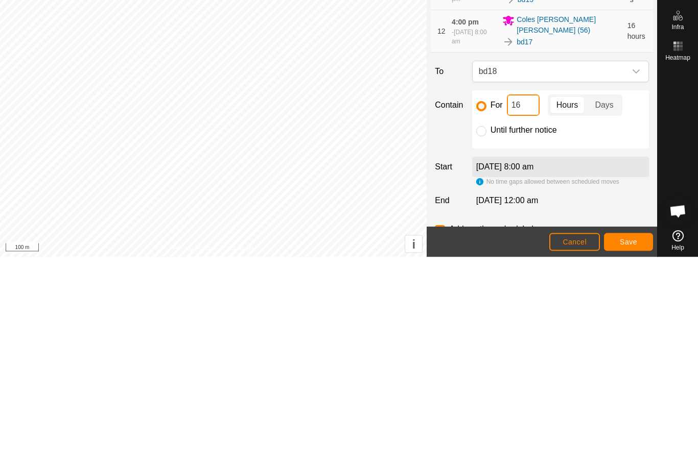
type input "1"
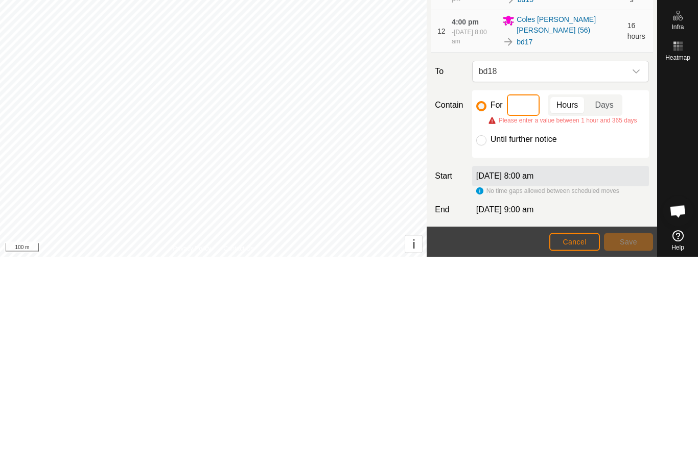
type input "4"
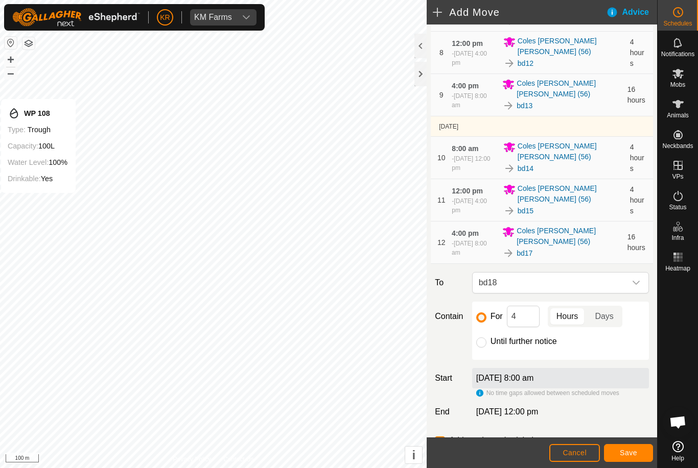
click at [635, 452] on span "Save" at bounding box center [628, 453] width 17 height 8
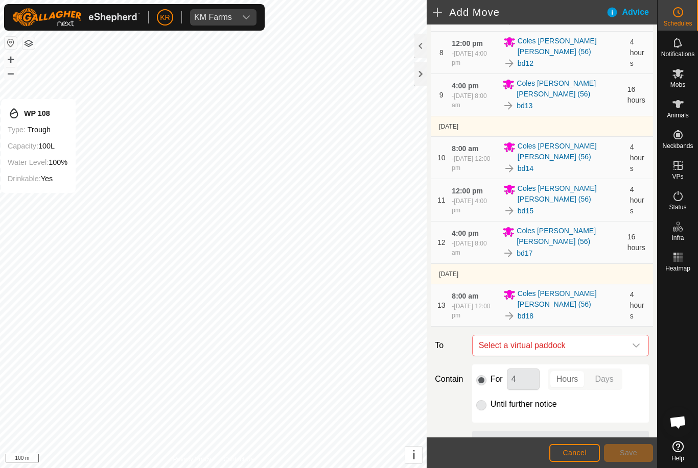
click at [632, 347] on icon "dropdown trigger" at bounding box center [636, 346] width 8 height 8
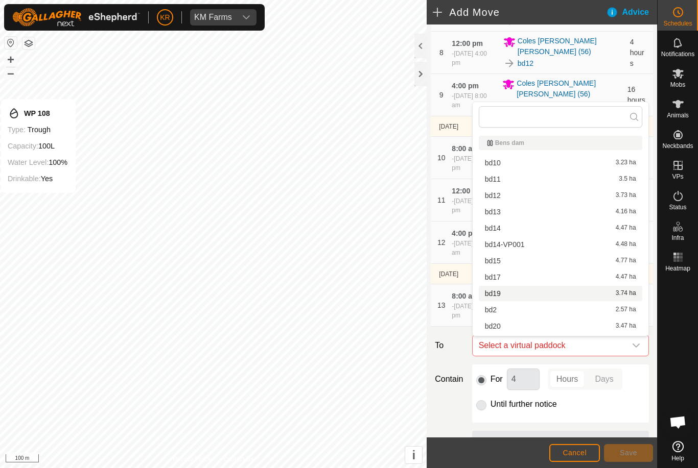
click at [502, 297] on div "bd19 3.74 ha" at bounding box center [560, 293] width 151 height 7
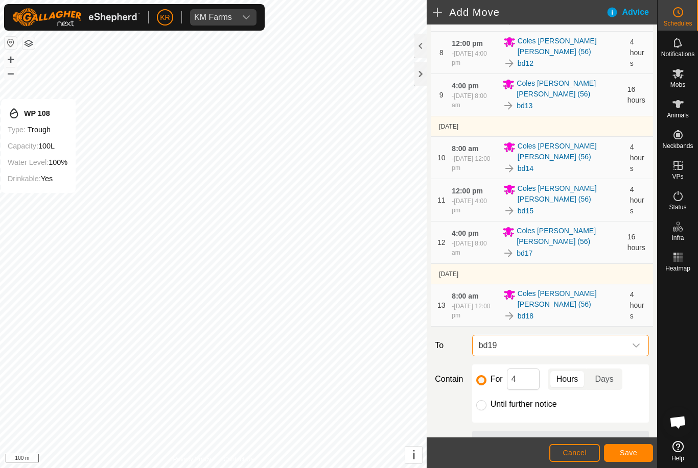
click at [636, 454] on span "Save" at bounding box center [628, 453] width 17 height 8
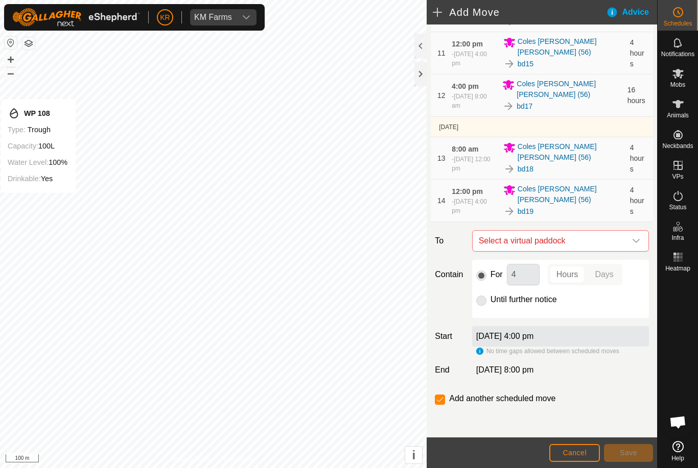
scroll to position [546, 0]
click at [633, 241] on icon "dropdown trigger" at bounding box center [636, 241] width 8 height 8
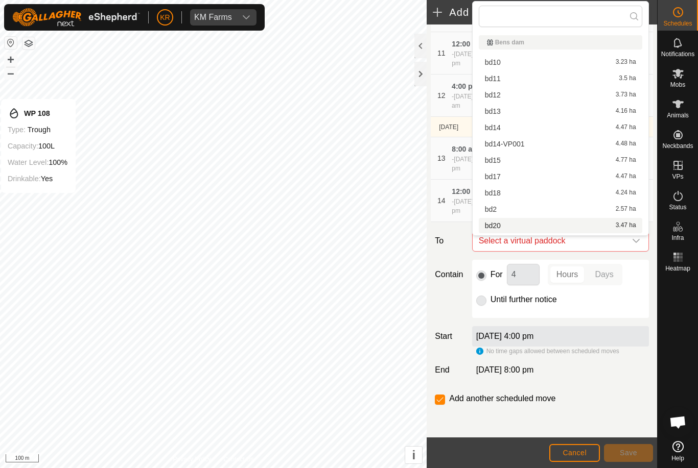
click at [506, 226] on div "bd20 3.47 ha" at bounding box center [560, 225] width 151 height 7
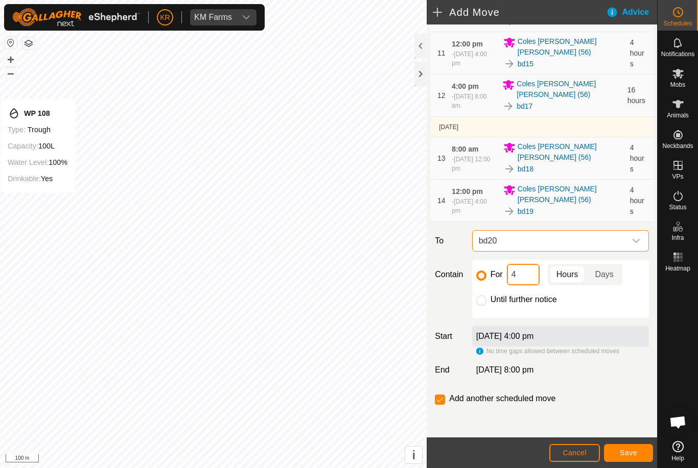
click at [526, 280] on input "4" at bounding box center [523, 274] width 33 height 21
click at [637, 454] on span "Save" at bounding box center [628, 453] width 17 height 8
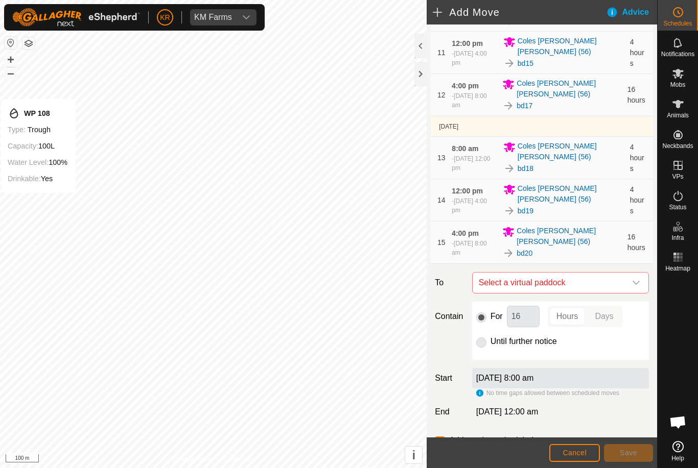
click at [634, 284] on icon "dropdown trigger" at bounding box center [635, 283] width 7 height 4
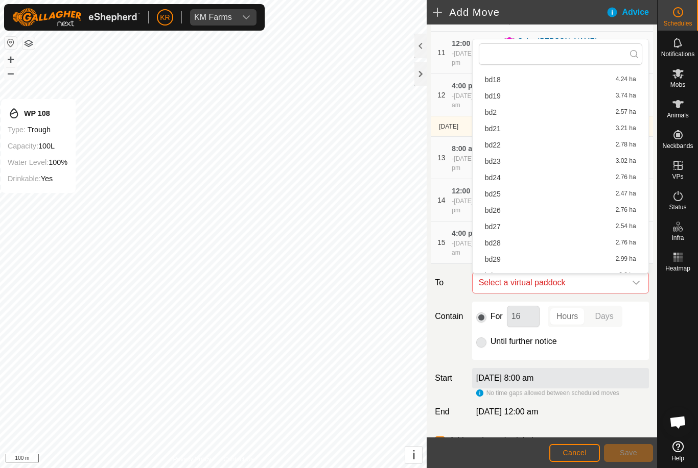
scroll to position [174, 0]
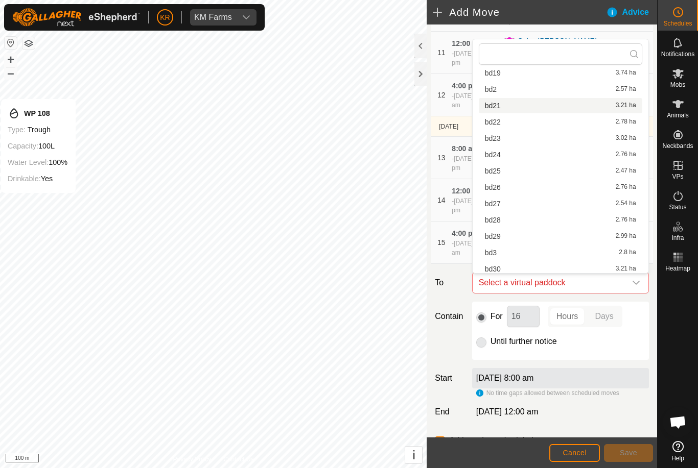
click at [501, 107] on div "bd21 3.21 ha" at bounding box center [560, 105] width 151 height 7
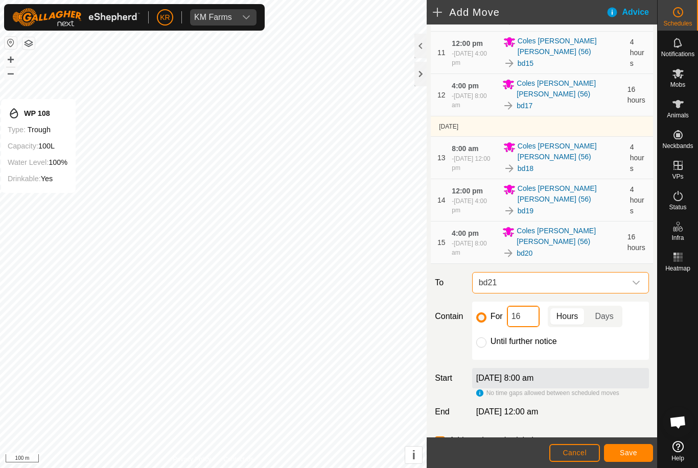
click at [529, 323] on input "16" at bounding box center [523, 316] width 33 height 21
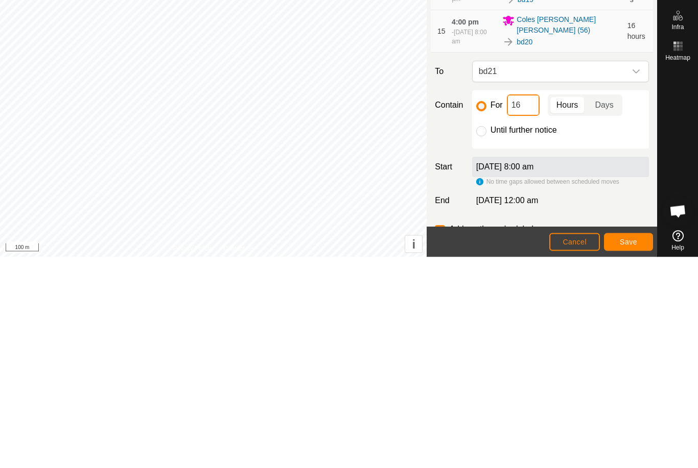
type input "1"
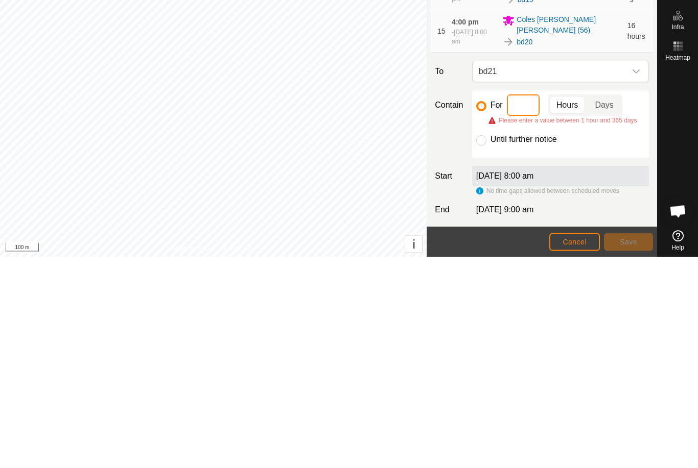
type input "4"
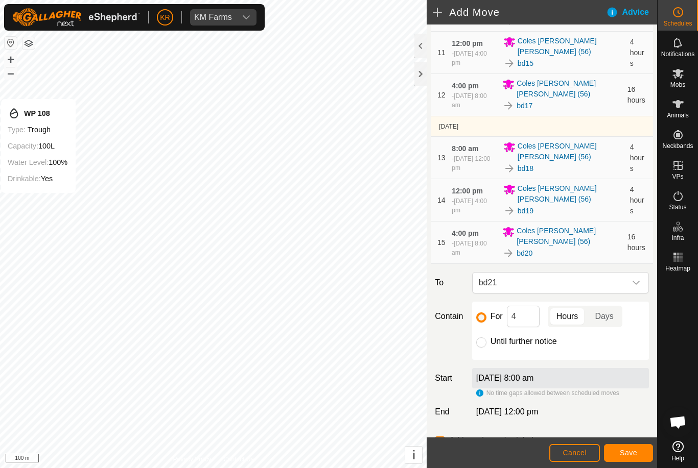
click at [635, 452] on span "Save" at bounding box center [628, 453] width 17 height 8
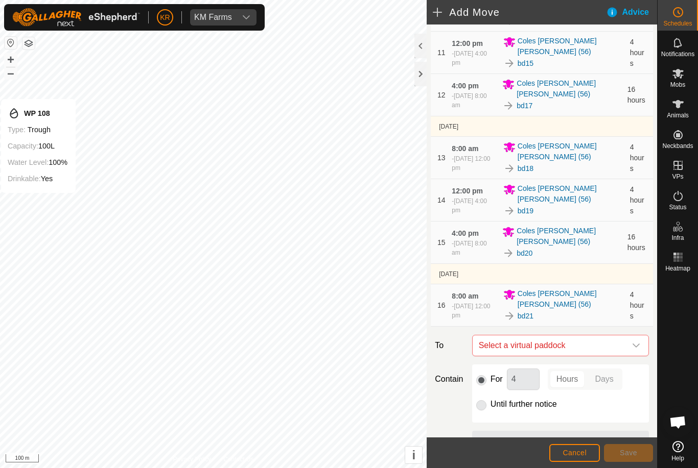
click at [625, 342] on span "Select a virtual paddock" at bounding box center [550, 346] width 151 height 20
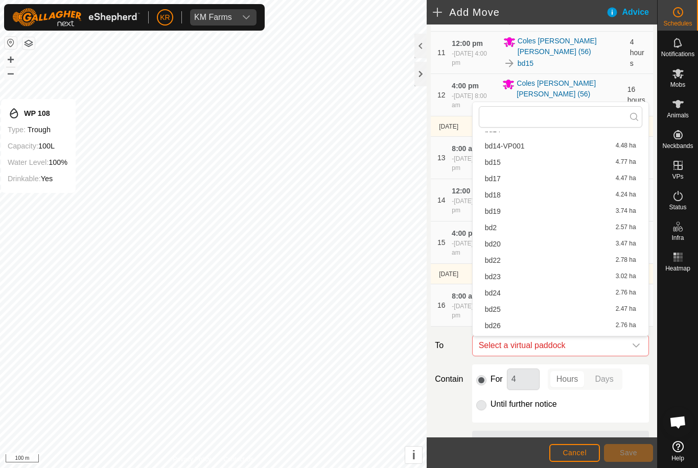
scroll to position [125, 0]
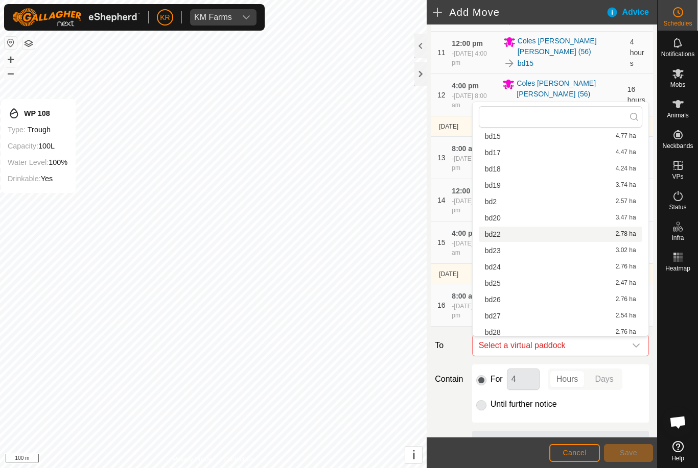
click at [504, 234] on div "bd22 2.78 ha" at bounding box center [560, 234] width 151 height 7
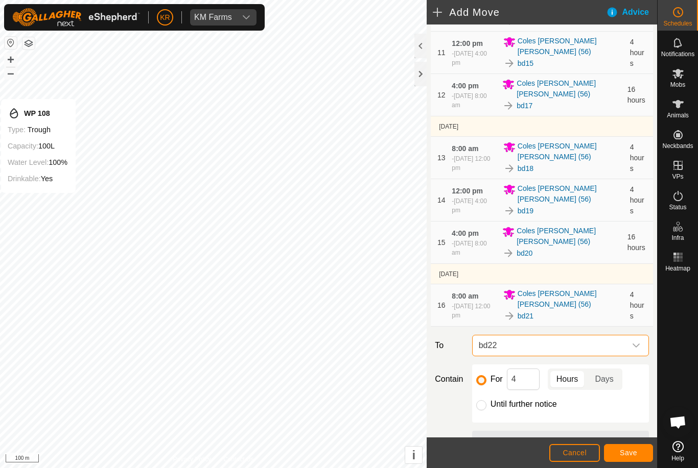
click at [638, 446] on button "Save" at bounding box center [628, 453] width 49 height 18
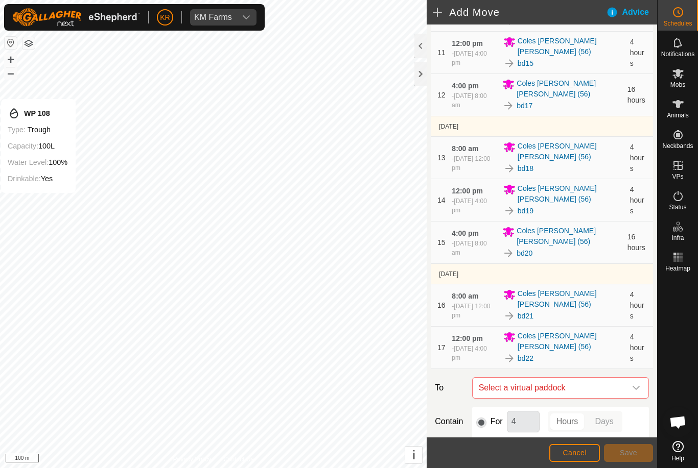
click at [638, 387] on icon "dropdown trigger" at bounding box center [636, 388] width 8 height 8
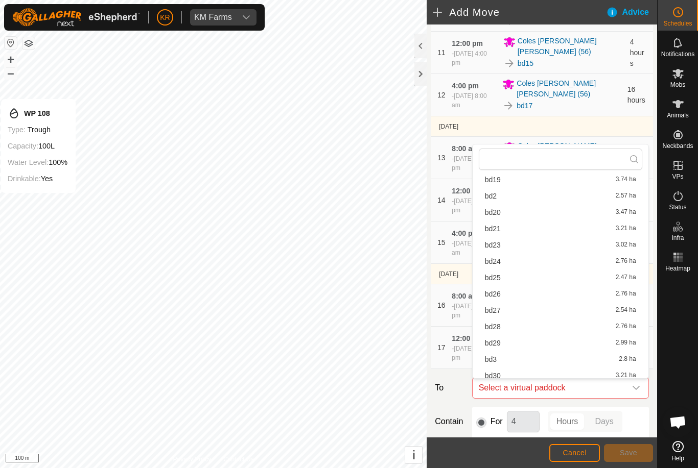
scroll to position [190, 0]
click at [497, 228] on span "bd23" at bounding box center [493, 227] width 16 height 7
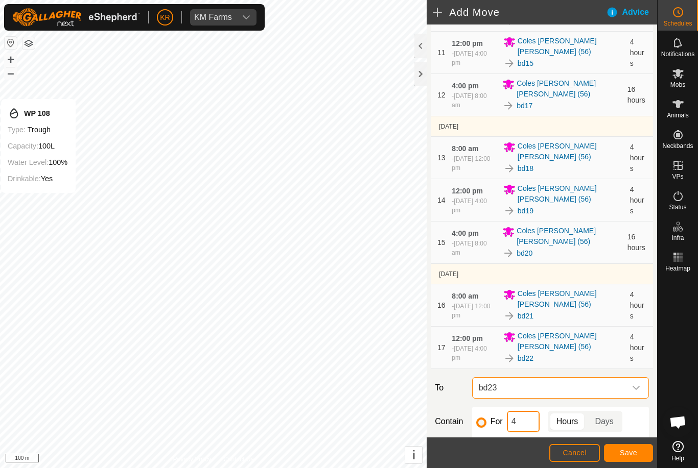
click at [529, 423] on input "4" at bounding box center [523, 421] width 33 height 21
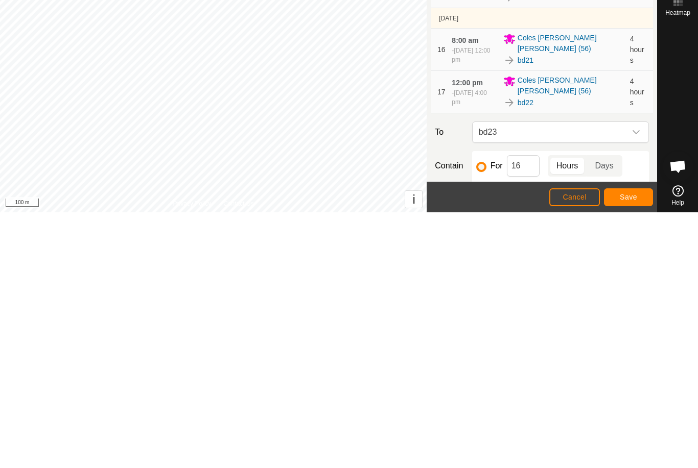
click at [634, 449] on span "Save" at bounding box center [628, 453] width 17 height 8
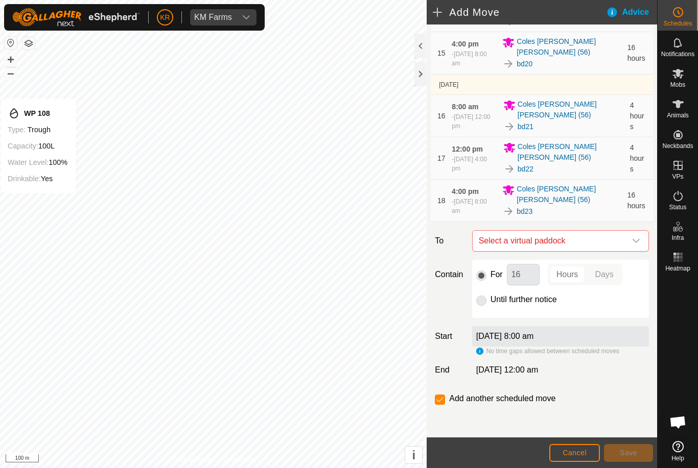
scroll to position [736, 0]
click at [632, 239] on icon "dropdown trigger" at bounding box center [636, 241] width 8 height 8
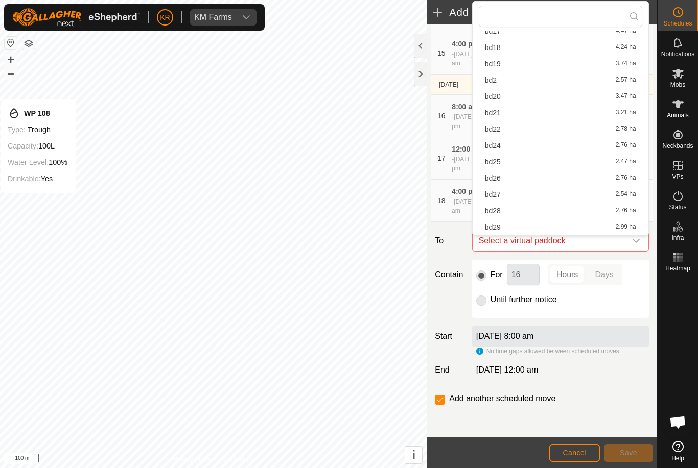
scroll to position [158, 0]
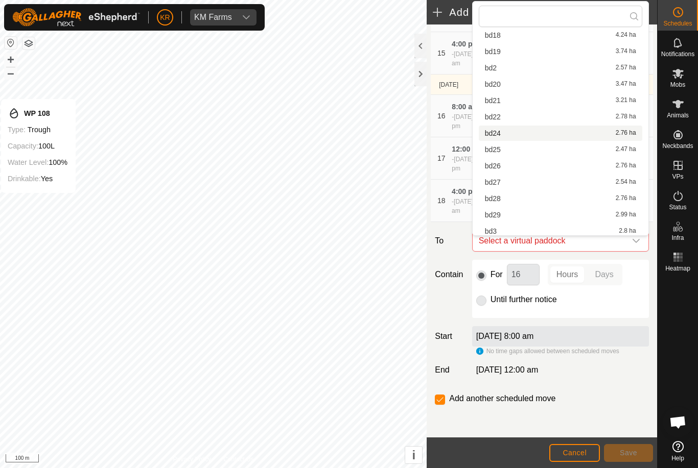
click at [497, 134] on span "bd24" at bounding box center [493, 133] width 16 height 7
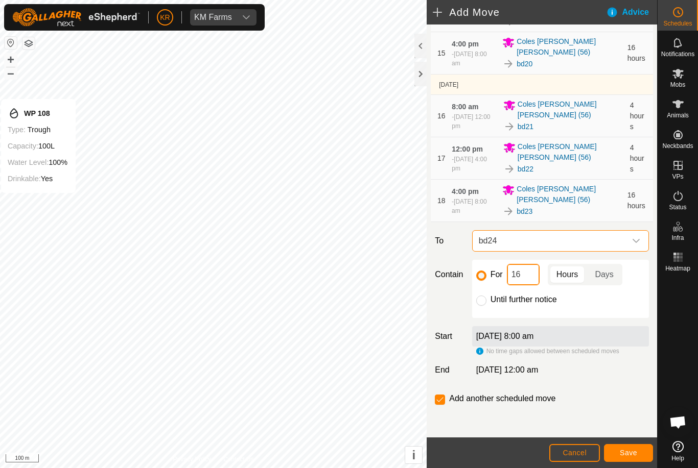
click at [529, 277] on input "16" at bounding box center [523, 274] width 33 height 21
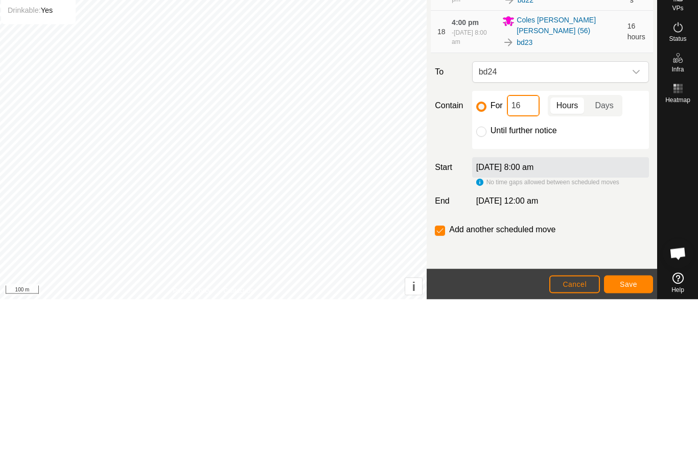
type input "1"
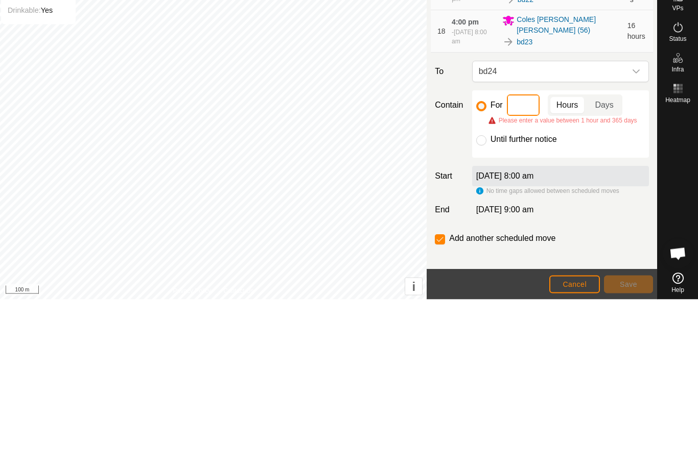
type input "4"
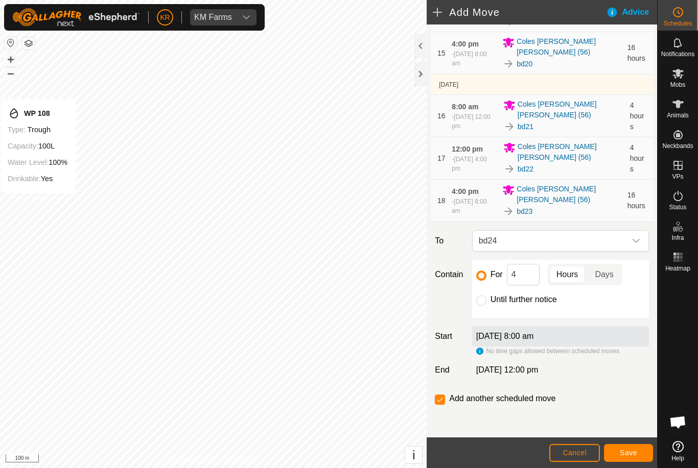
click at [634, 449] on span "Save" at bounding box center [628, 453] width 17 height 8
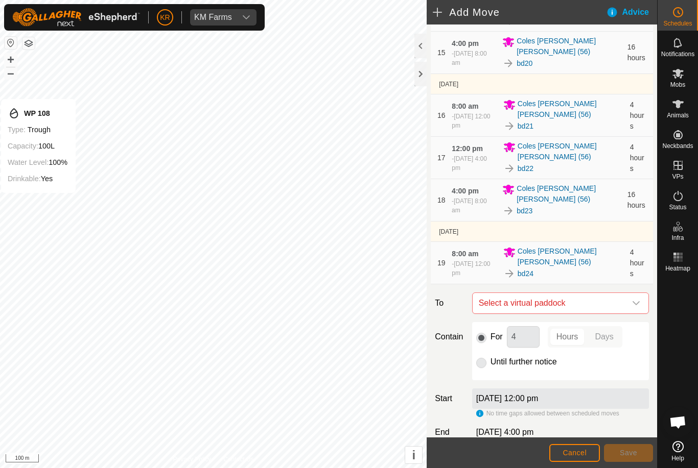
click at [632, 302] on icon "dropdown trigger" at bounding box center [636, 303] width 8 height 8
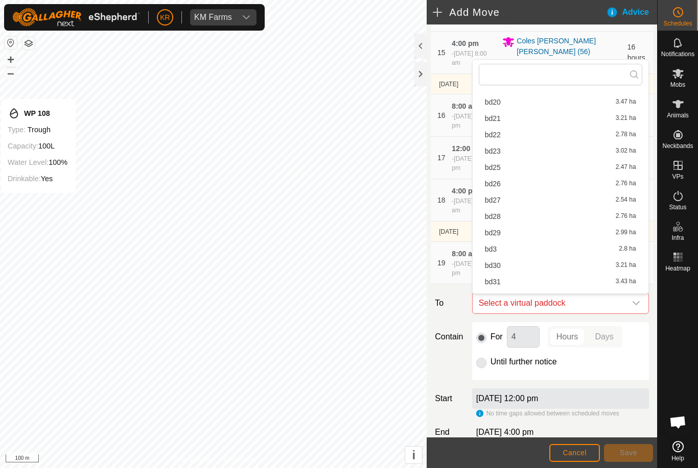
scroll to position [209, 0]
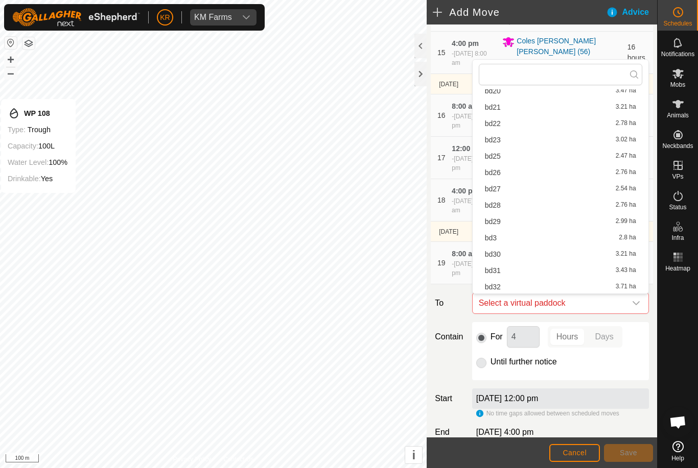
click at [499, 156] on span "bd25" at bounding box center [493, 156] width 16 height 7
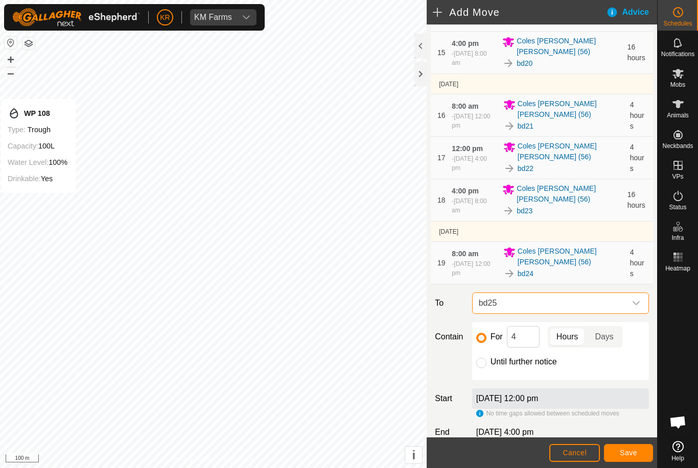
click at [630, 298] on div "dropdown trigger" at bounding box center [636, 303] width 20 height 20
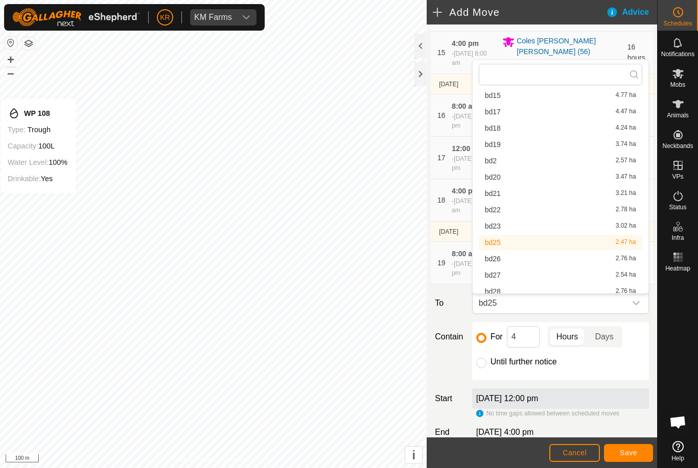
scroll to position [125, 0]
click at [503, 260] on div "bd26 2.76 ha" at bounding box center [560, 257] width 151 height 7
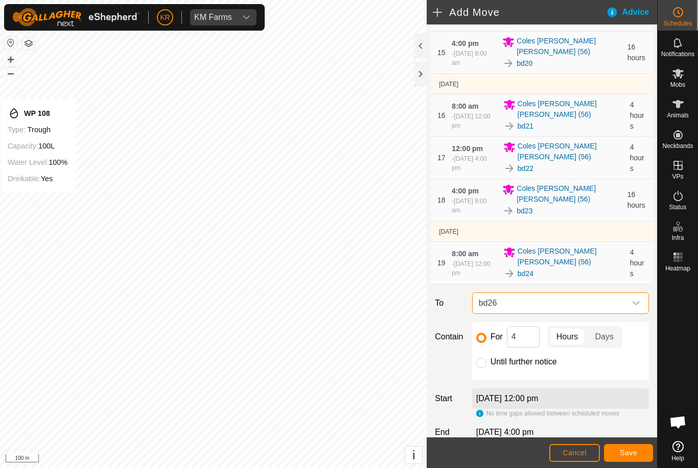
click at [625, 449] on span "Save" at bounding box center [628, 453] width 17 height 8
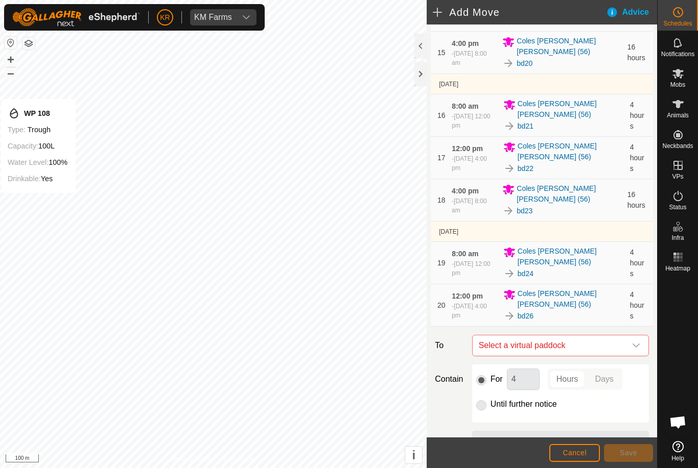
click at [624, 340] on span "Select a virtual paddock" at bounding box center [550, 346] width 151 height 20
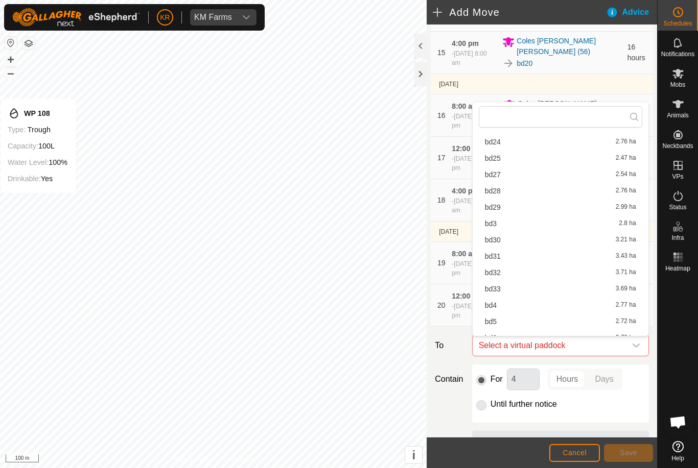
scroll to position [268, 0]
click at [496, 170] on span "bd27" at bounding box center [493, 173] width 16 height 7
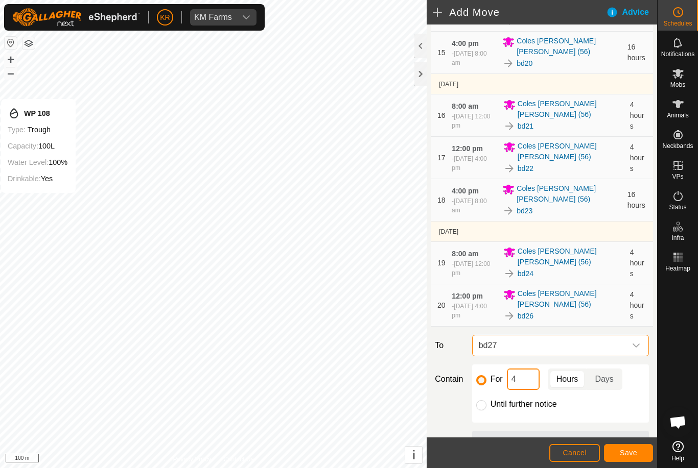
click at [526, 384] on input "4" at bounding box center [523, 379] width 33 height 21
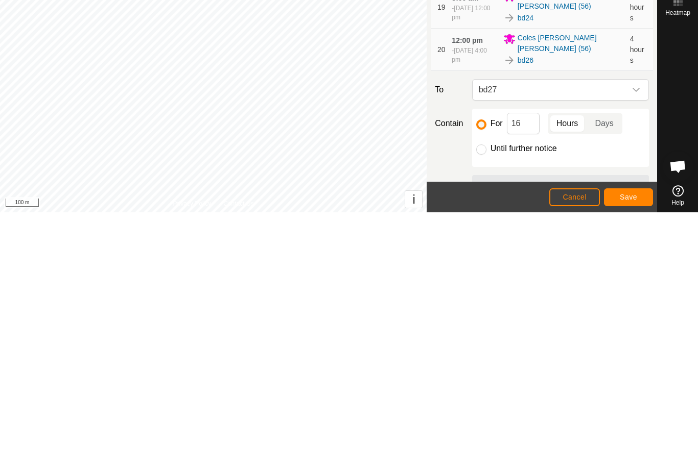
click at [631, 449] on span "Save" at bounding box center [628, 453] width 17 height 8
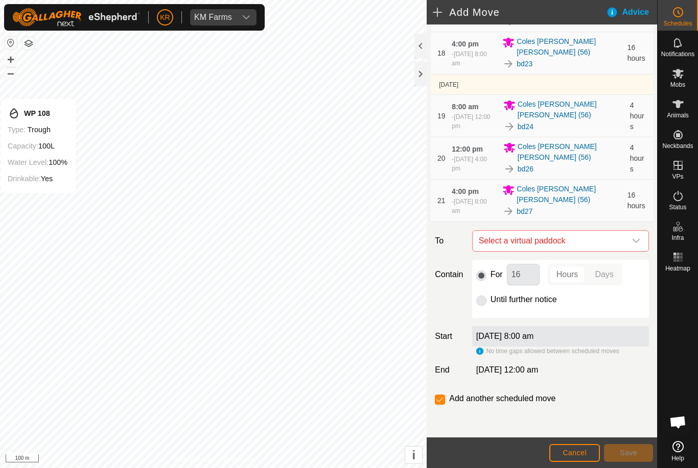
scroll to position [884, 0]
click at [634, 246] on div "dropdown trigger" at bounding box center [636, 241] width 20 height 20
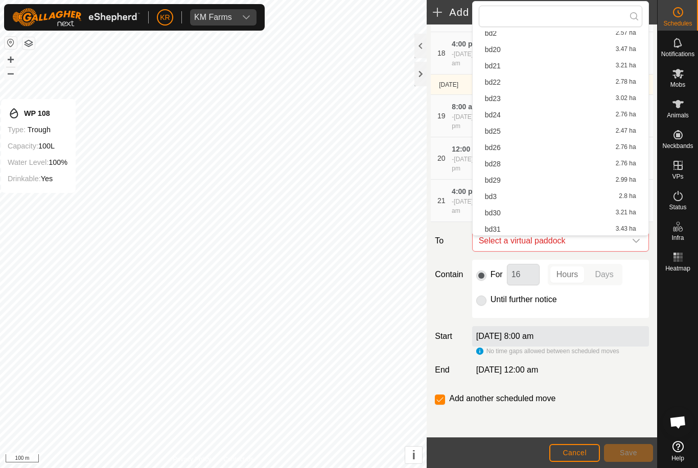
scroll to position [193, 0]
click at [506, 162] on div "bd28 2.76 ha" at bounding box center [560, 163] width 151 height 7
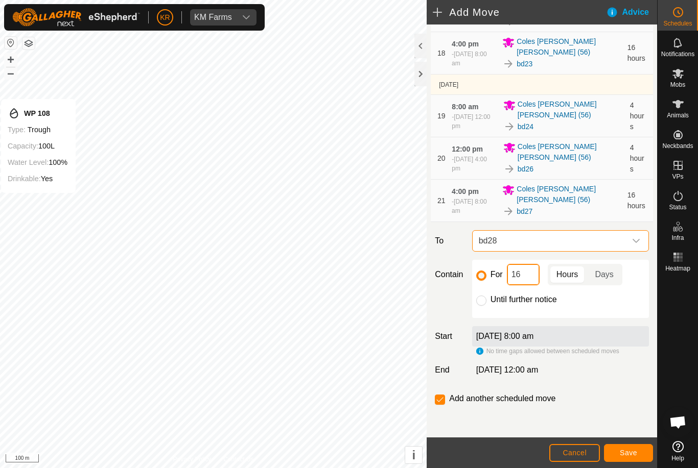
click at [528, 273] on input "16" at bounding box center [523, 274] width 33 height 21
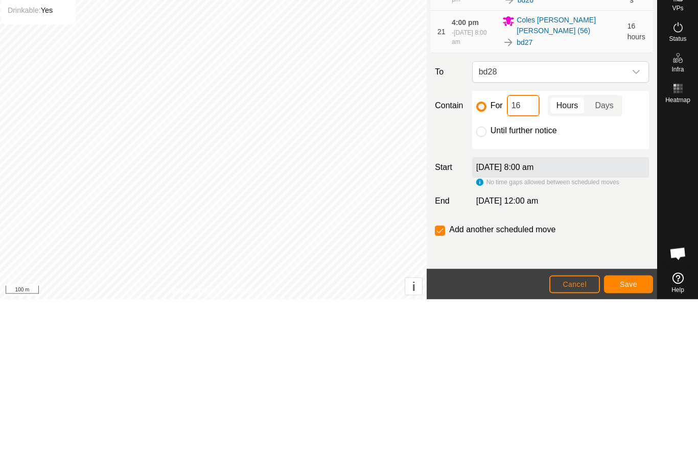
type input "1"
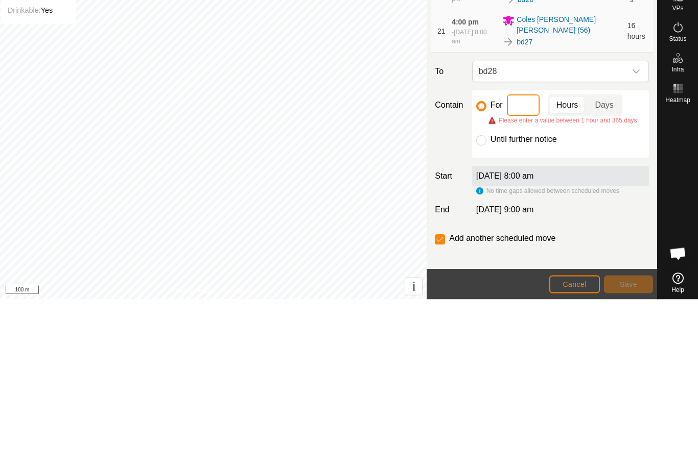
type input "4"
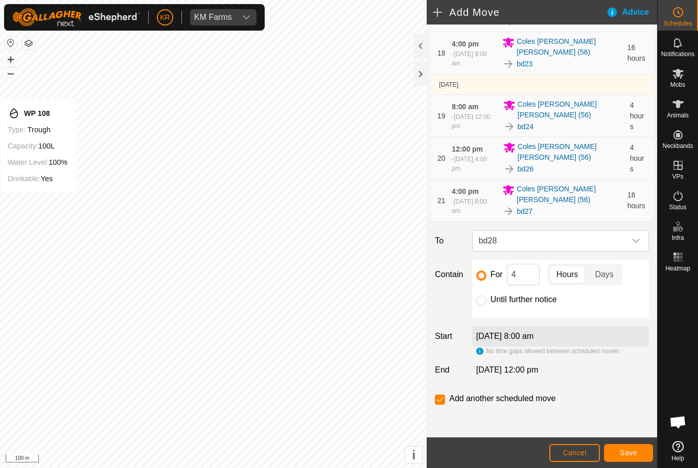
click at [631, 453] on span "Save" at bounding box center [628, 453] width 17 height 8
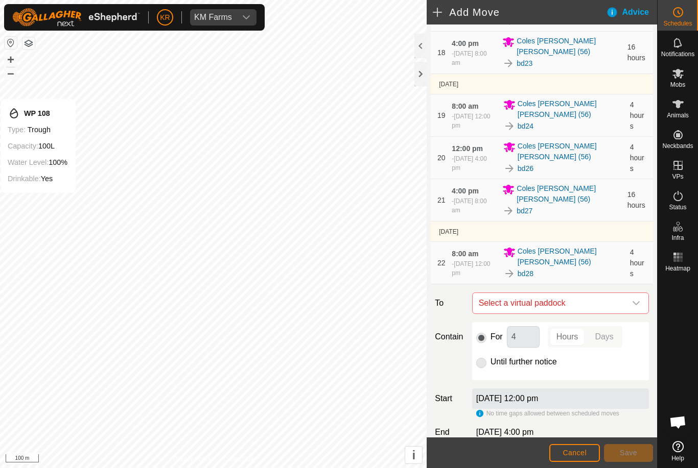
click at [625, 302] on span "Select a virtual paddock" at bounding box center [550, 303] width 151 height 20
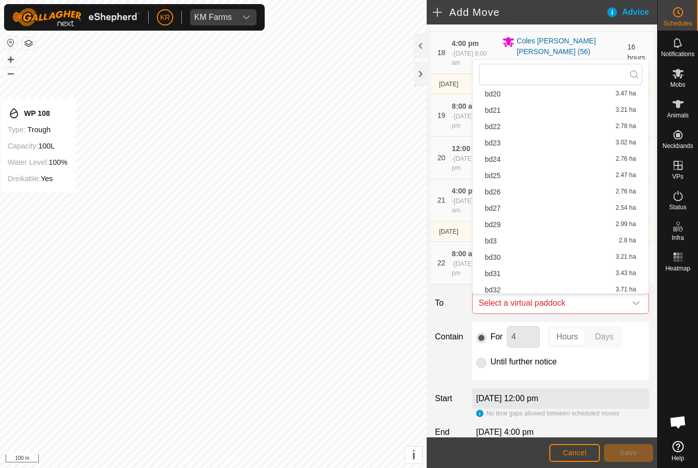
scroll to position [235, 0]
click at [494, 198] on span "bd29" at bounding box center [493, 196] width 16 height 7
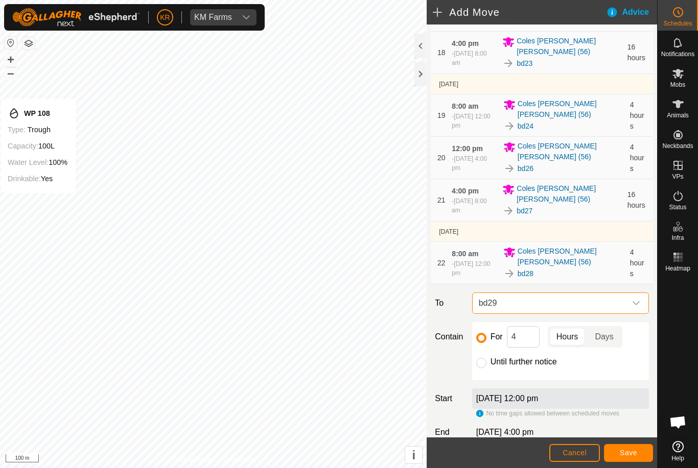
click at [634, 451] on span "Save" at bounding box center [628, 453] width 17 height 8
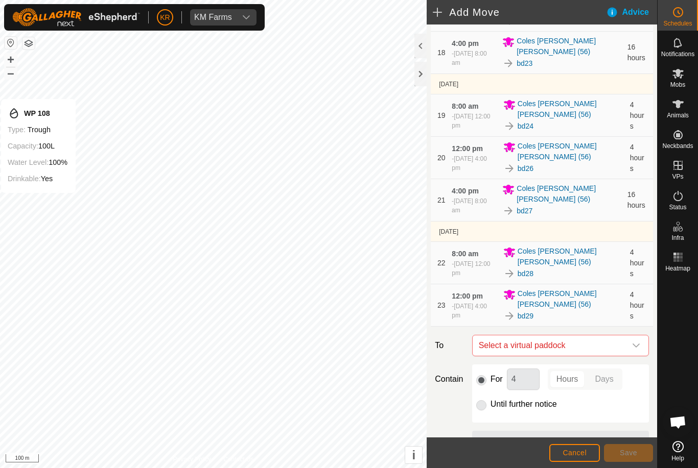
click at [624, 344] on span "Select a virtual paddock" at bounding box center [550, 346] width 151 height 20
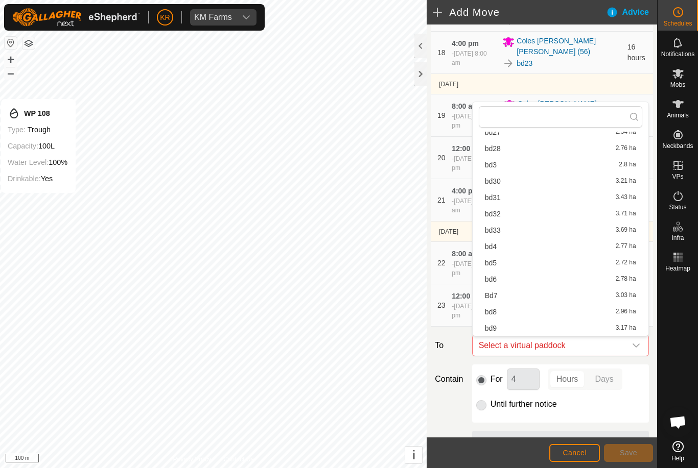
scroll to position [325, 0]
click at [519, 197] on div "bd31 3.43 ha" at bounding box center [560, 197] width 151 height 7
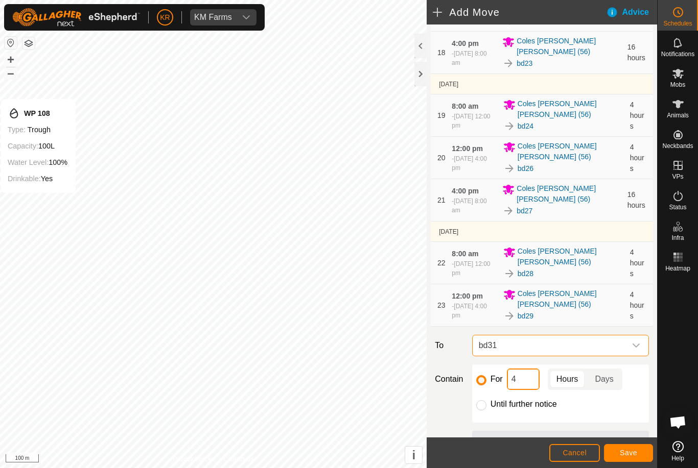
click at [530, 385] on input "4" at bounding box center [523, 379] width 33 height 21
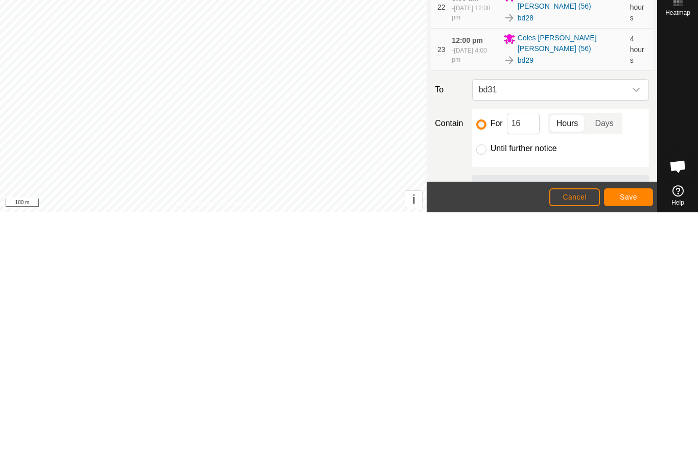
click at [632, 449] on span "Save" at bounding box center [628, 453] width 17 height 8
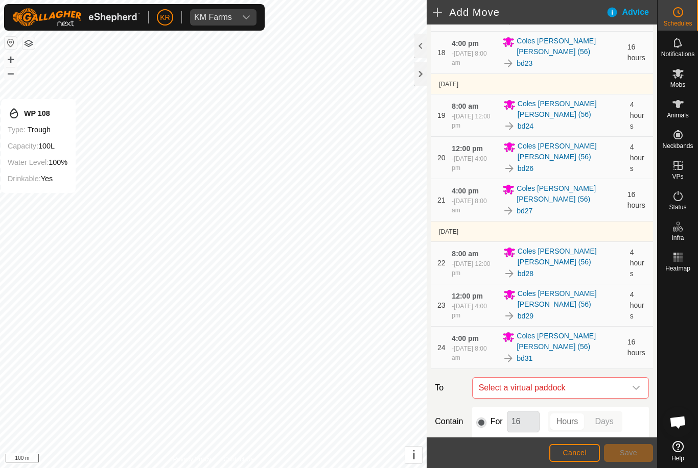
click at [631, 388] on div "dropdown trigger" at bounding box center [636, 388] width 20 height 20
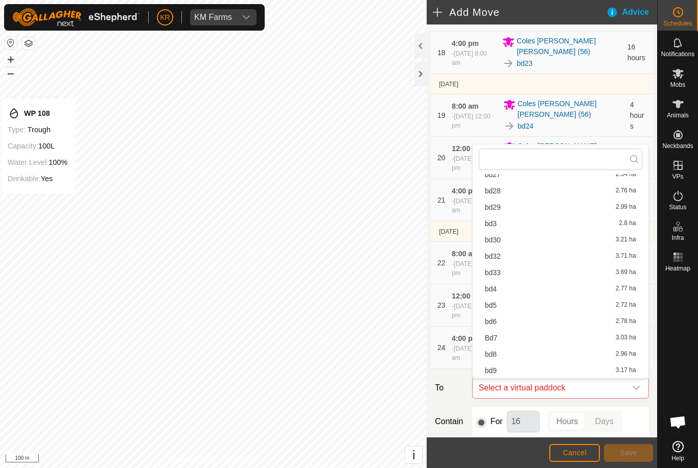
click at [497, 260] on span "bd32" at bounding box center [493, 256] width 16 height 7
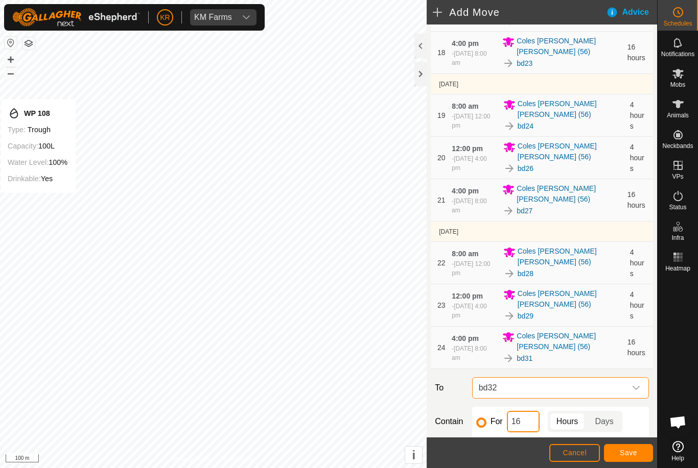
click at [527, 421] on input "16" at bounding box center [523, 421] width 33 height 21
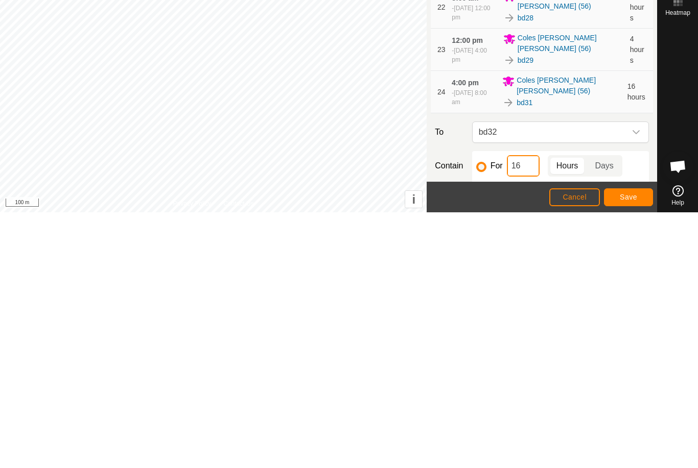
type input "1"
type input "4"
click at [628, 449] on span "Save" at bounding box center [628, 453] width 17 height 8
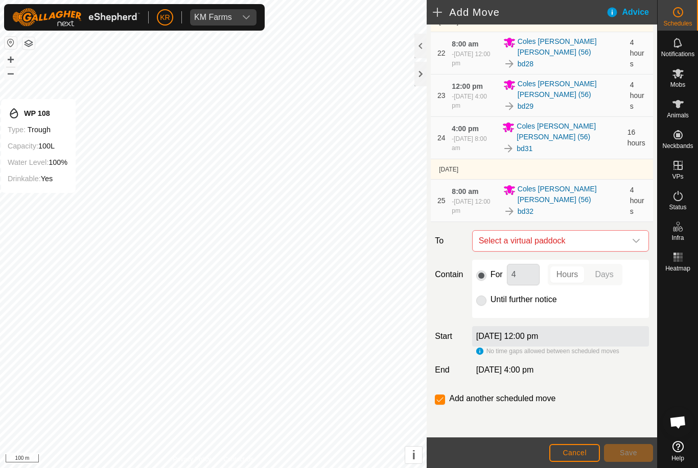
scroll to position [1094, 0]
click at [624, 239] on span "Select a virtual paddock" at bounding box center [550, 241] width 151 height 20
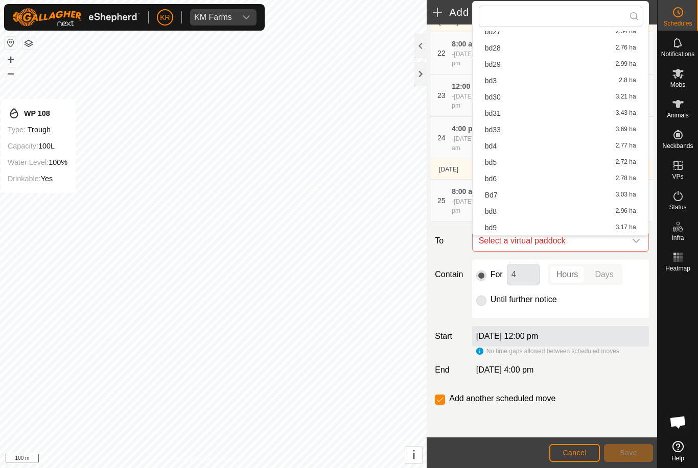
scroll to position [325, 0]
click at [507, 131] on div "bd33 3.69 ha" at bounding box center [560, 129] width 151 height 7
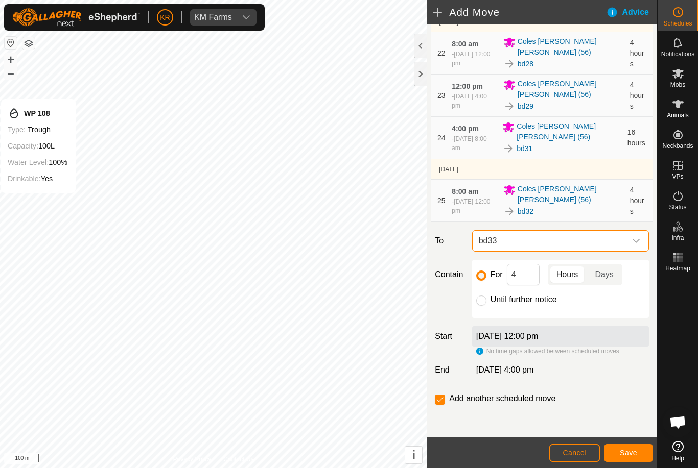
click at [483, 300] on input "Until further notice" at bounding box center [481, 301] width 10 height 10
radio input "true"
checkbox input "false"
click at [645, 454] on button "Save" at bounding box center [628, 453] width 49 height 18
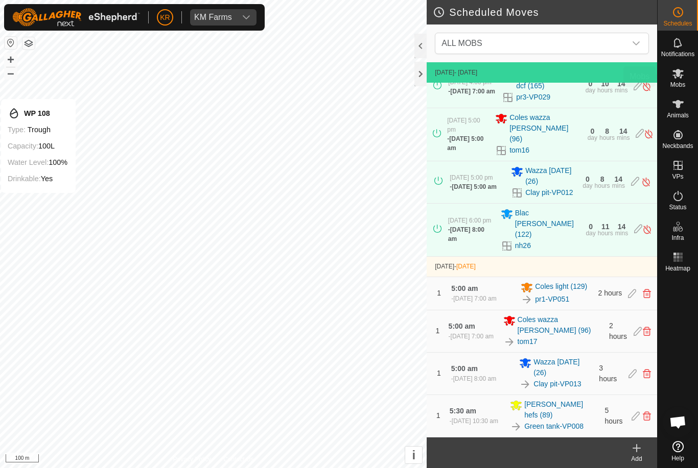
scroll to position [183, 0]
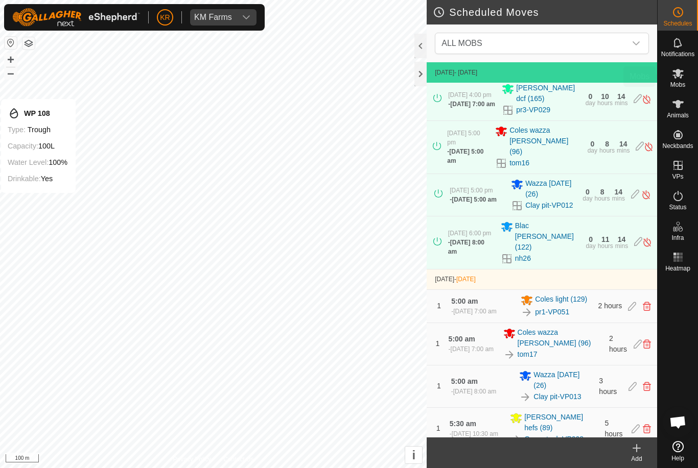
click at [682, 82] on span "Mobs" at bounding box center [677, 85] width 15 height 6
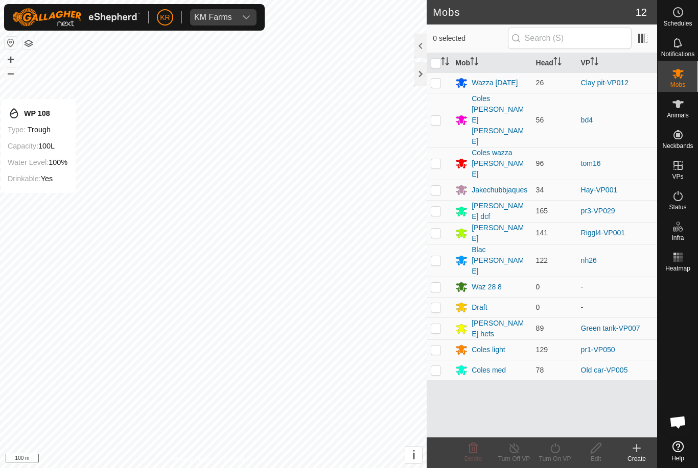
click at [440, 256] on p-checkbox at bounding box center [436, 260] width 10 height 8
checkbox input "true"
click at [553, 455] on div "Turn On VP" at bounding box center [554, 459] width 41 height 9
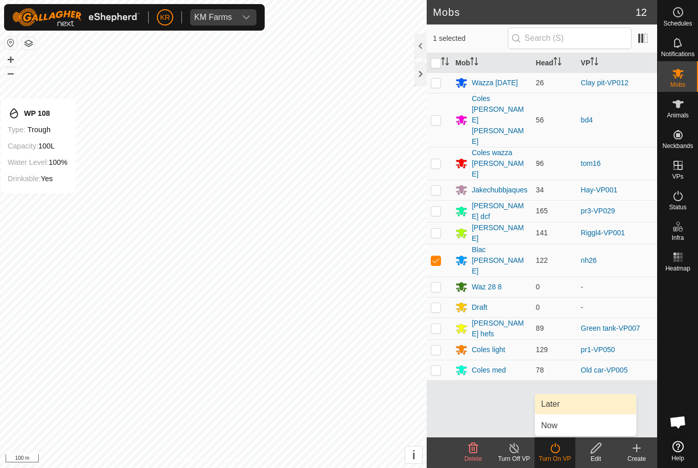
click at [561, 404] on link "Later" at bounding box center [585, 404] width 101 height 20
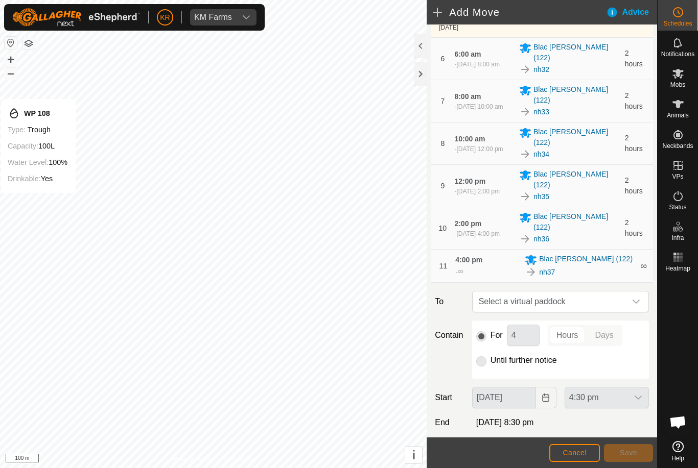
scroll to position [360, 0]
click at [635, 298] on icon "dropdown trigger" at bounding box center [636, 302] width 8 height 8
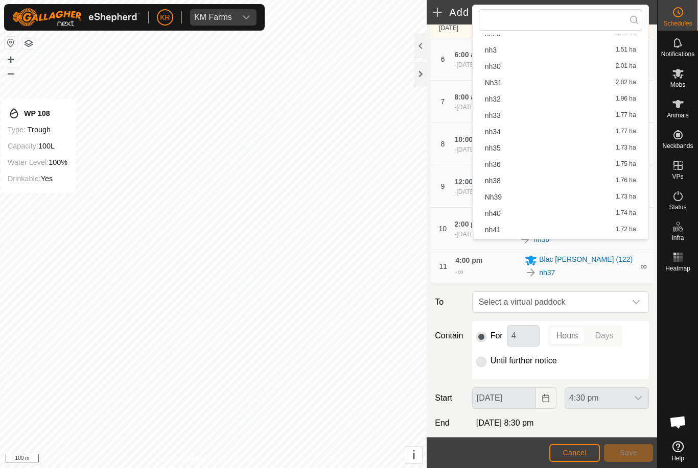
scroll to position [377, 0]
click at [519, 179] on div "nh38 1.76 ha" at bounding box center [560, 179] width 151 height 7
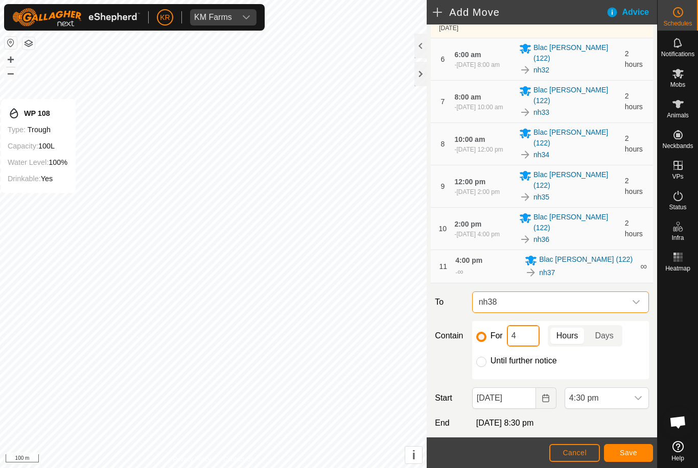
click at [526, 325] on input "4" at bounding box center [523, 335] width 33 height 21
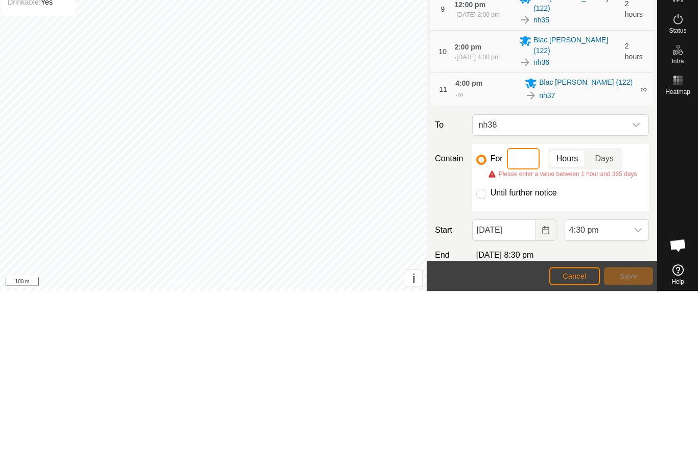
type input "2"
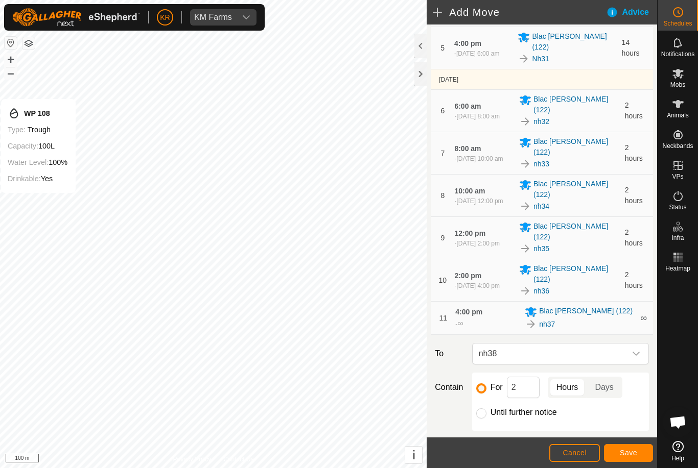
scroll to position [317, 0]
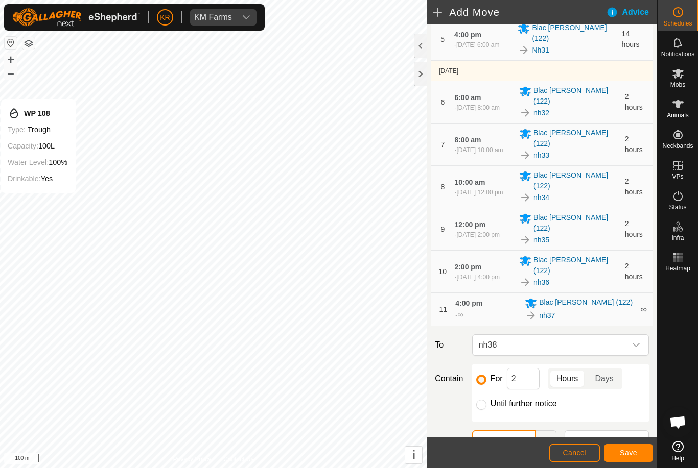
click at [520, 431] on input "[DATE]" at bounding box center [504, 441] width 64 height 21
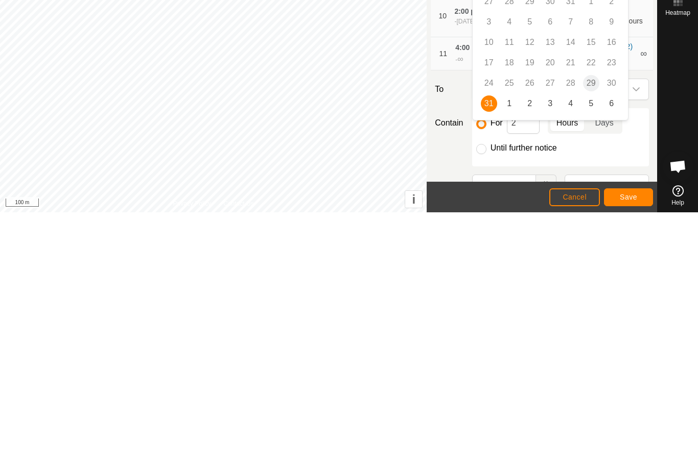
click at [511, 351] on span "1" at bounding box center [509, 359] width 16 height 16
type input "[DATE]"
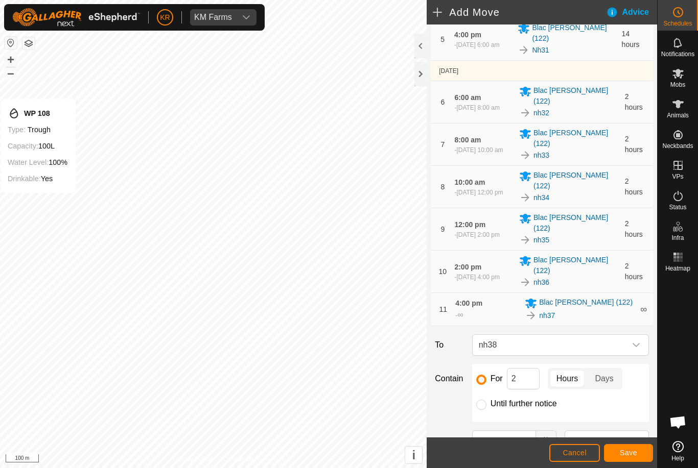
click at [641, 437] on icon "dropdown trigger" at bounding box center [638, 441] width 8 height 8
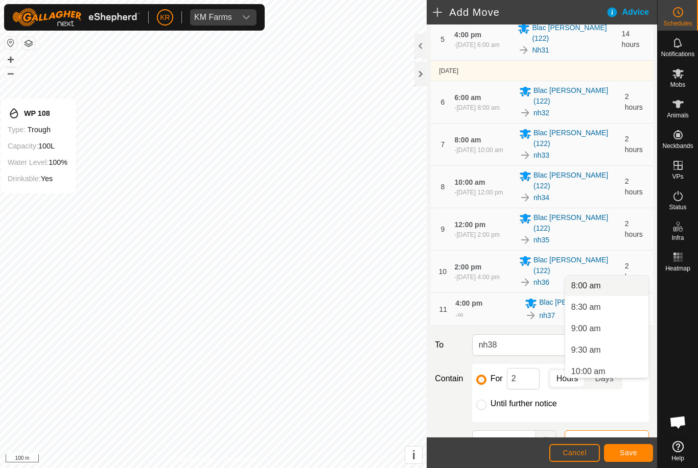
click at [596, 283] on span "8:00 am" at bounding box center [586, 286] width 30 height 12
click at [629, 455] on span "Save" at bounding box center [628, 453] width 17 height 8
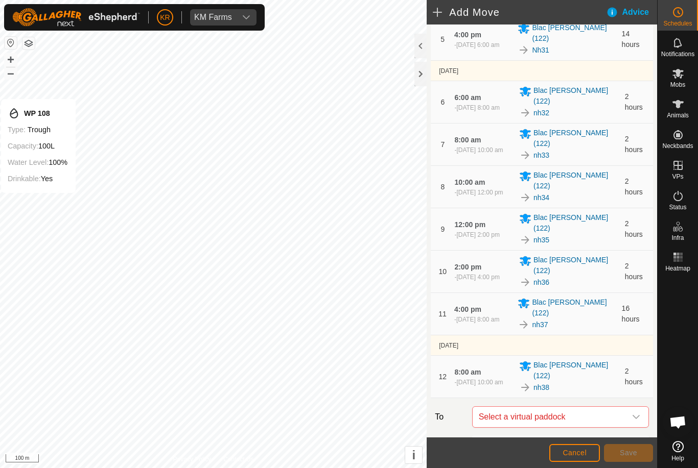
click at [632, 413] on icon "dropdown trigger" at bounding box center [636, 417] width 8 height 8
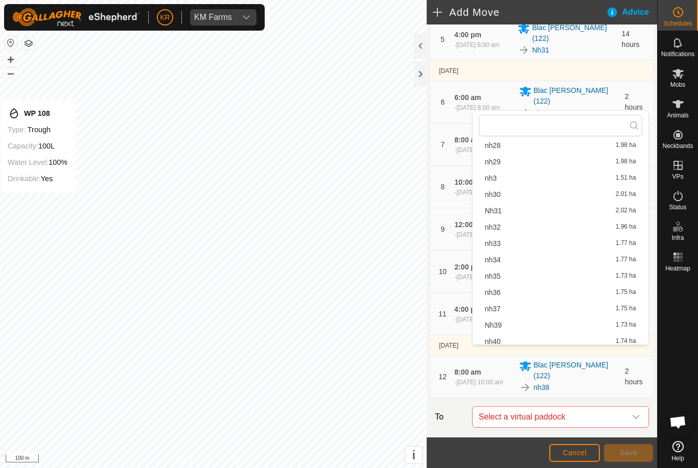
scroll to position [376, 0]
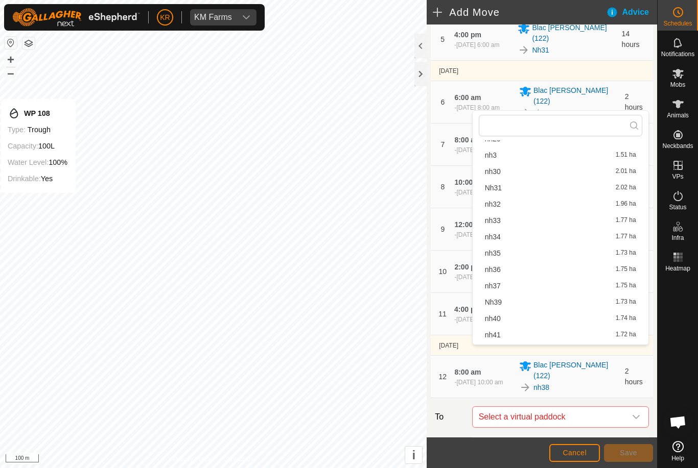
click at [525, 304] on div "Nh39 1.73 ha" at bounding box center [560, 302] width 151 height 7
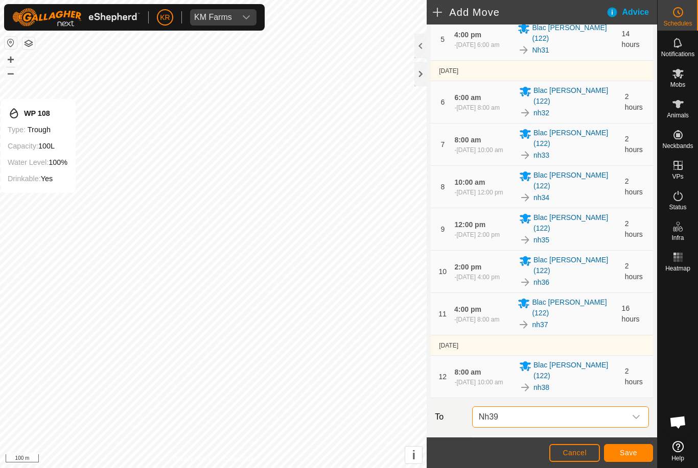
click at [621, 446] on button "Save" at bounding box center [628, 453] width 49 height 18
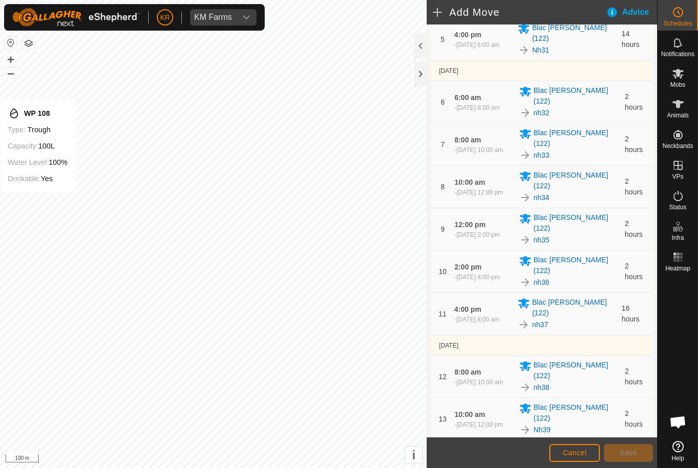
click at [629, 450] on div "dropdown trigger" at bounding box center [636, 460] width 20 height 20
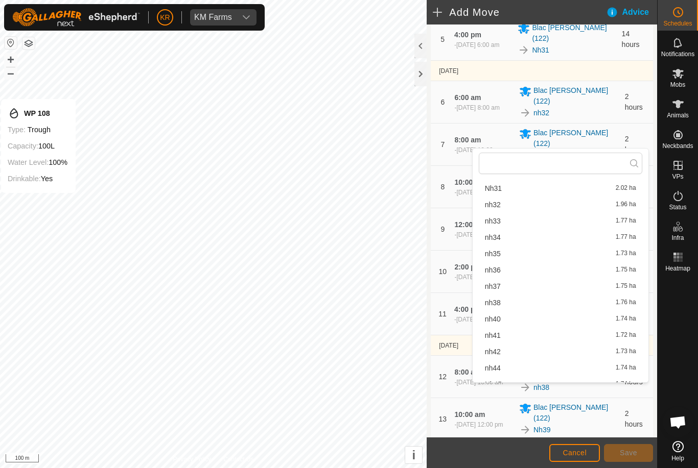
scroll to position [429, 0]
click at [532, 305] on div "nh40 1.74 ha" at bounding box center [560, 303] width 151 height 7
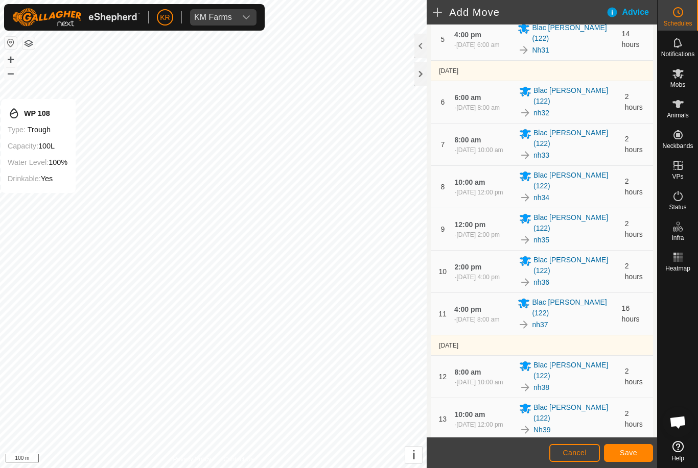
click at [641, 449] on button "Save" at bounding box center [628, 453] width 49 height 18
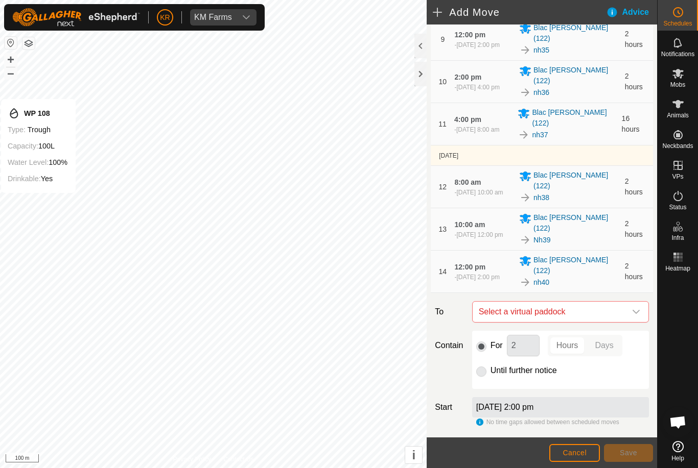
scroll to position [507, 0]
click at [639, 309] on icon "dropdown trigger" at bounding box center [636, 313] width 8 height 8
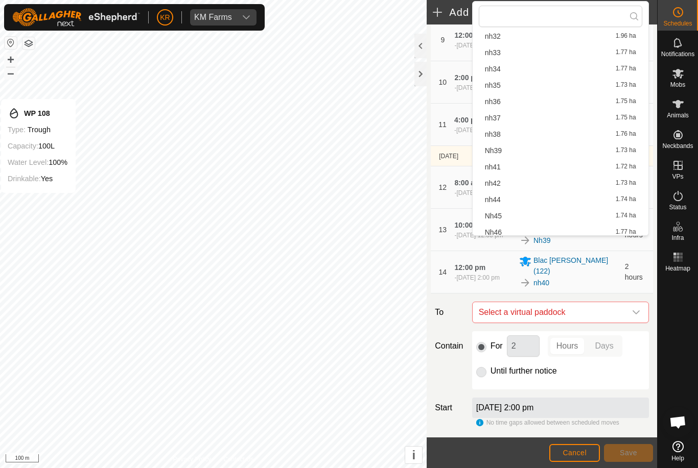
scroll to position [439, 0]
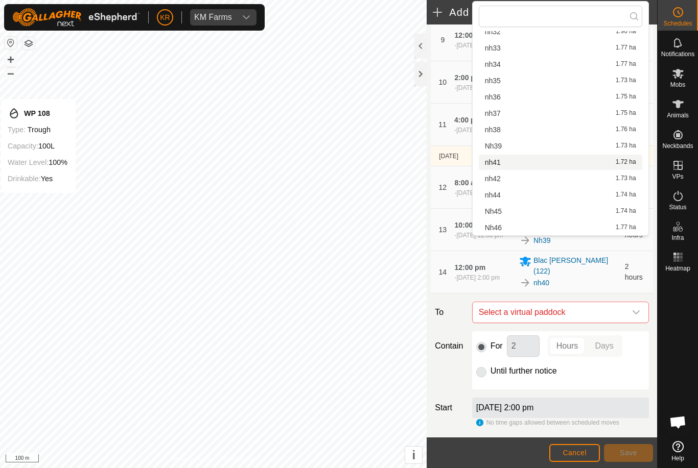
click at [498, 163] on span "nh41" at bounding box center [493, 162] width 16 height 7
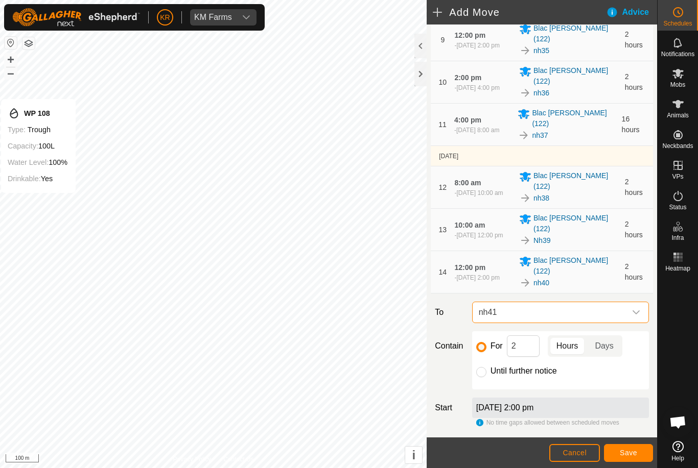
click at [636, 451] on span "Save" at bounding box center [628, 453] width 17 height 8
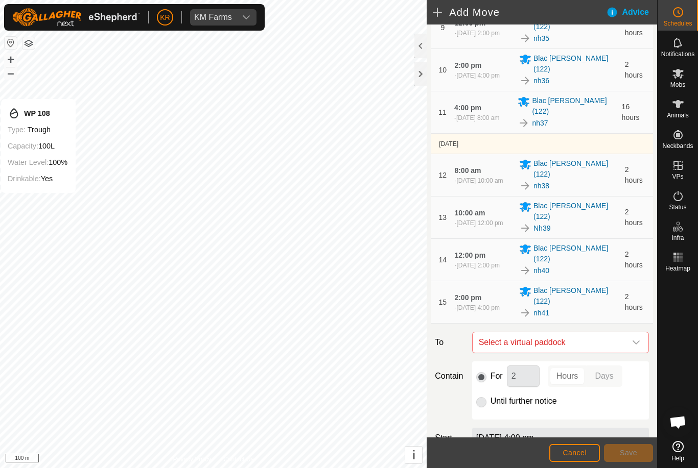
scroll to position [520, 0]
click at [625, 332] on span "Select a virtual paddock" at bounding box center [550, 342] width 151 height 20
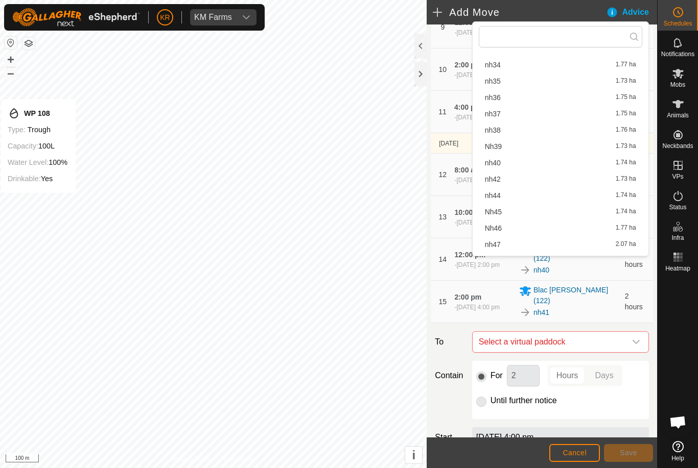
scroll to position [462, 0]
click at [524, 180] on div "nh42 1.73 ha" at bounding box center [560, 176] width 151 height 7
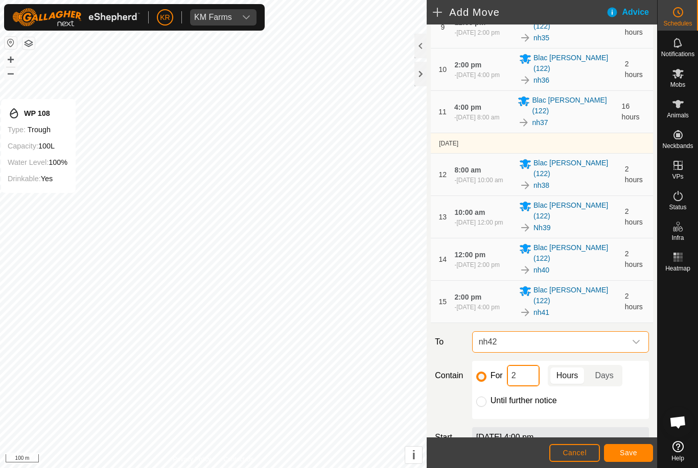
click at [507, 365] on input "2" at bounding box center [523, 375] width 33 height 21
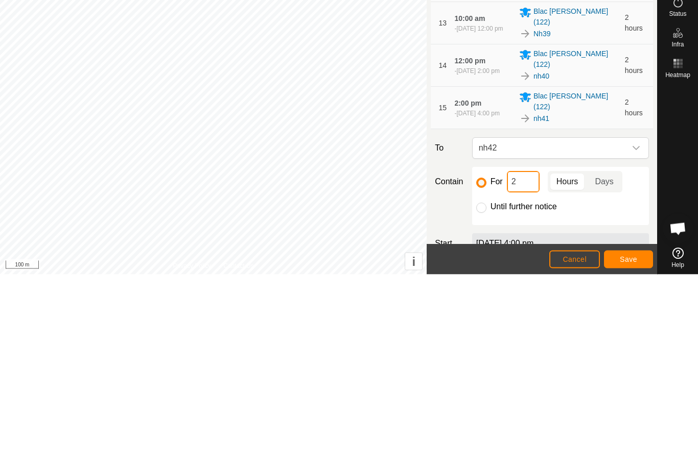
click at [520, 365] on input "2" at bounding box center [523, 375] width 33 height 21
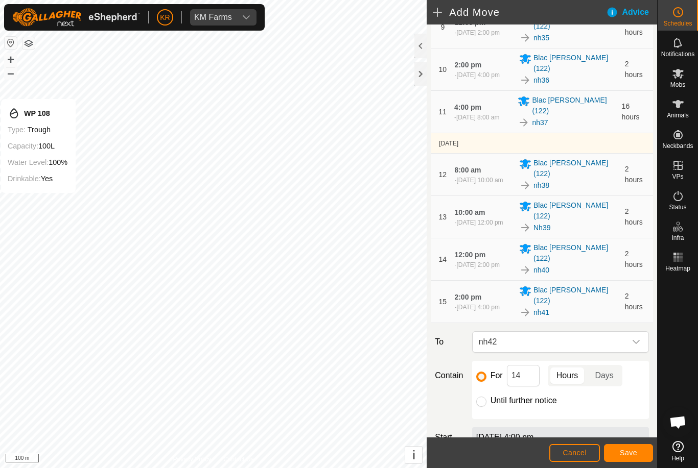
click at [636, 455] on span "Save" at bounding box center [628, 453] width 17 height 8
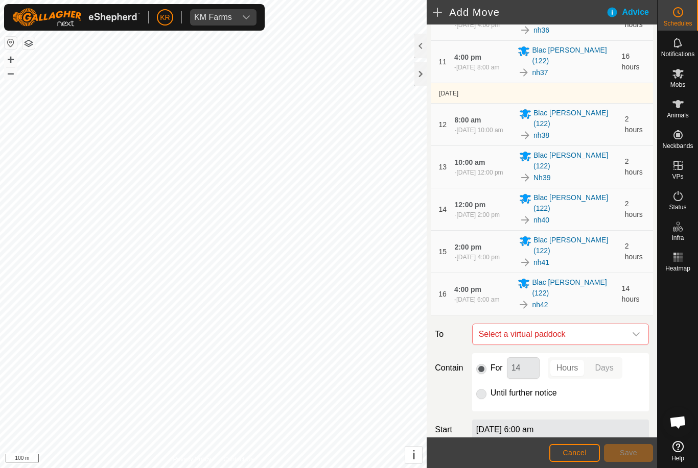
scroll to position [578, 0]
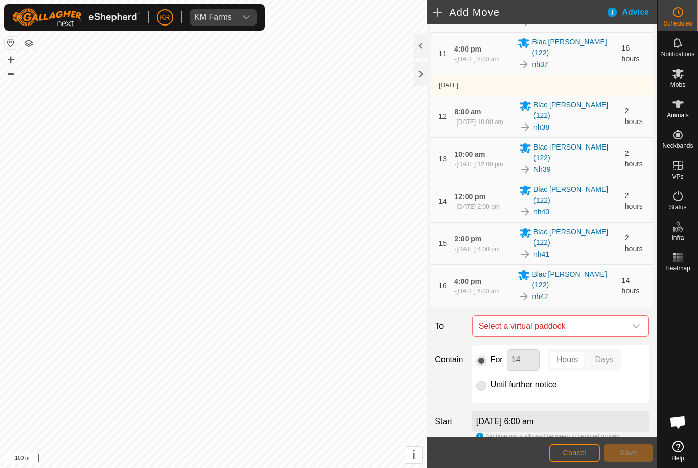
click at [625, 316] on span "Select a virtual paddock" at bounding box center [550, 326] width 151 height 20
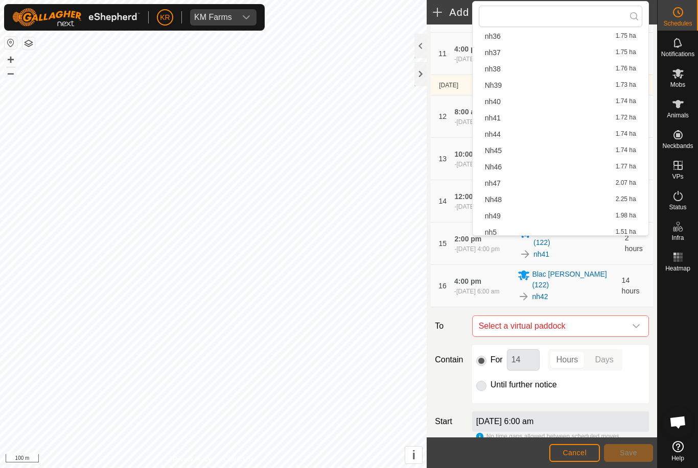
scroll to position [531, 0]
click at [498, 104] on span "nh44" at bounding box center [493, 103] width 16 height 7
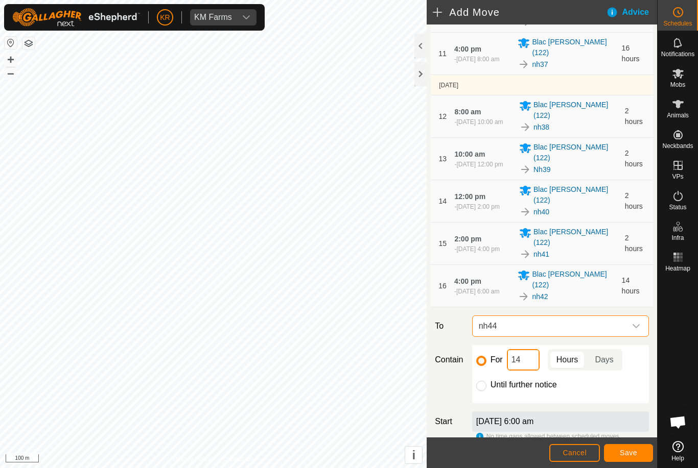
click at [531, 349] on input "14" at bounding box center [523, 359] width 33 height 21
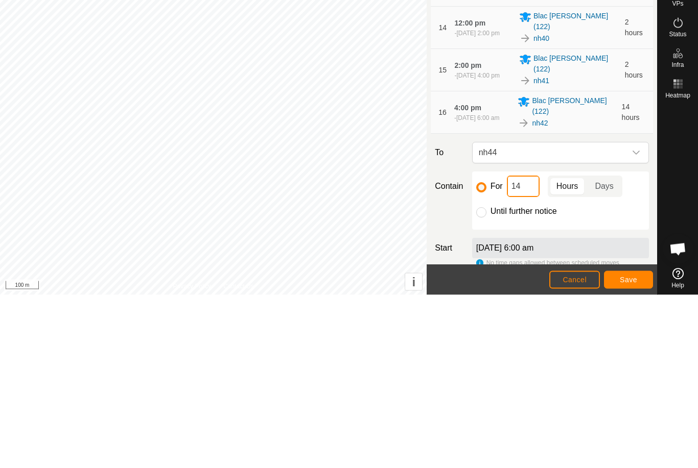
type input "1"
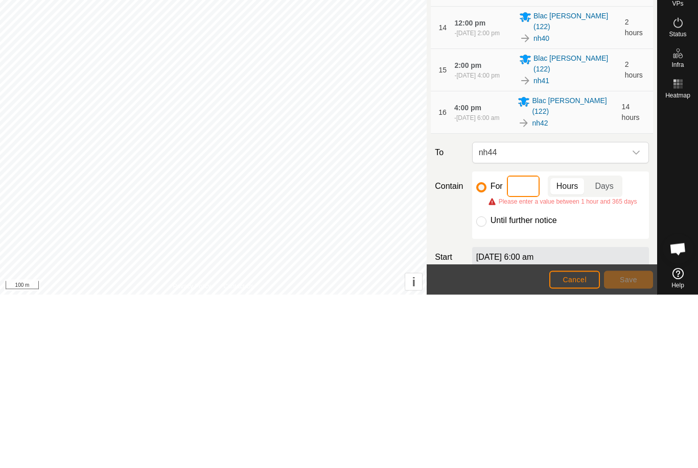
type input "2"
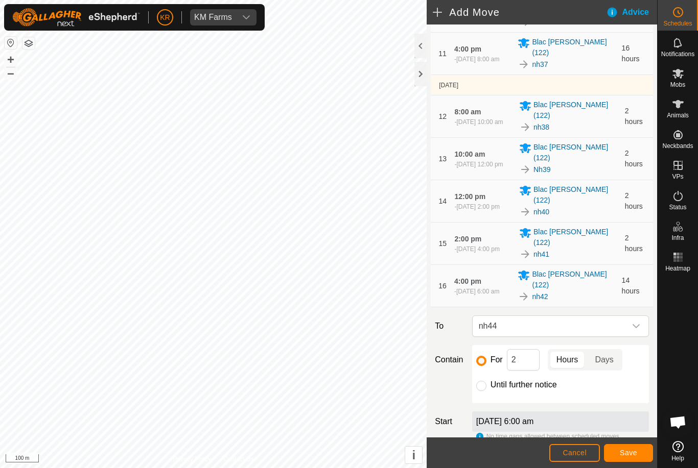
click at [630, 452] on span "Save" at bounding box center [628, 453] width 17 height 8
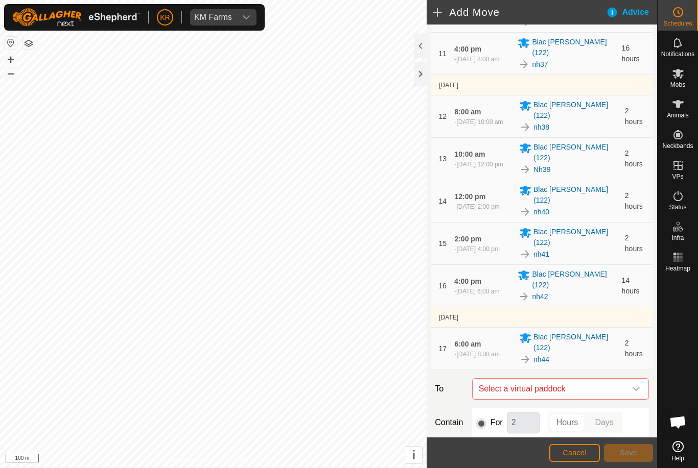
click at [636, 385] on icon "dropdown trigger" at bounding box center [636, 389] width 8 height 8
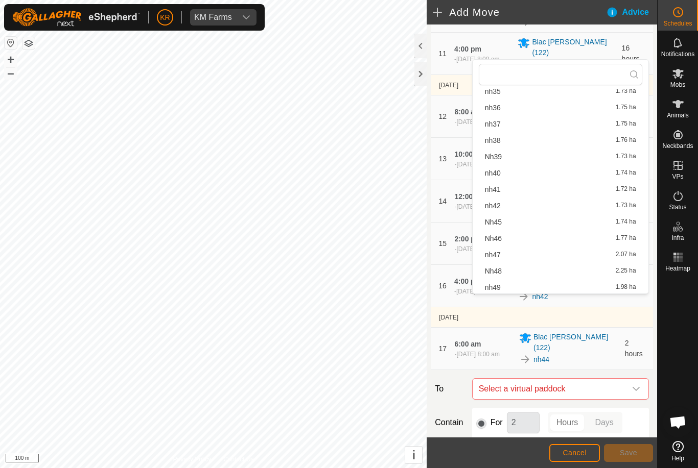
scroll to position [488, 0]
click at [541, 221] on div "Nh45 1.74 ha" at bounding box center [560, 220] width 151 height 7
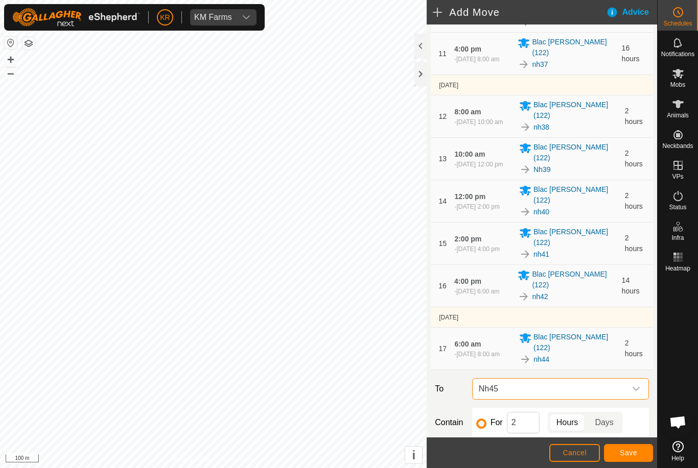
click at [631, 451] on span "Save" at bounding box center [628, 453] width 17 height 8
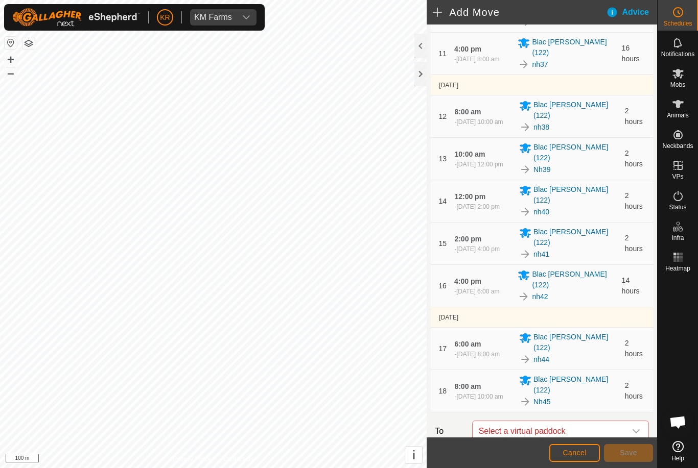
click at [634, 430] on icon "dropdown trigger" at bounding box center [635, 432] width 7 height 4
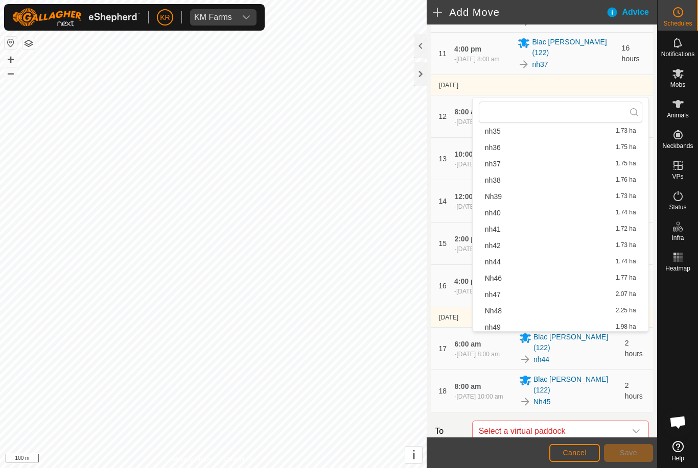
scroll to position [486, 0]
click at [513, 278] on div "Nh46 1.77 ha" at bounding box center [560, 277] width 151 height 7
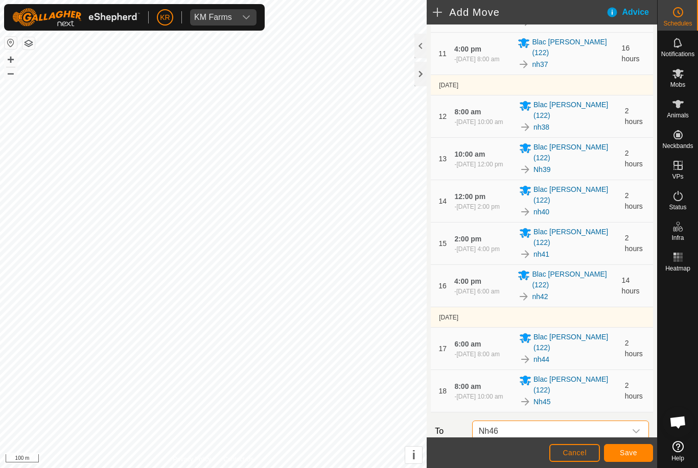
click at [633, 445] on button "Save" at bounding box center [628, 453] width 49 height 18
click at [634, 464] on div "dropdown trigger" at bounding box center [636, 474] width 20 height 20
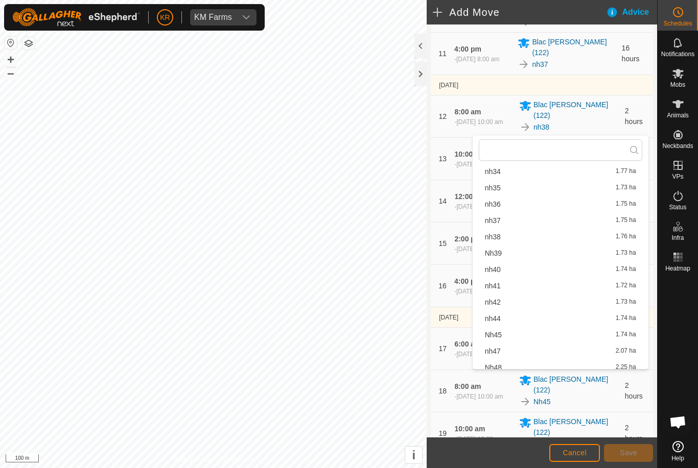
scroll to position [493, 0]
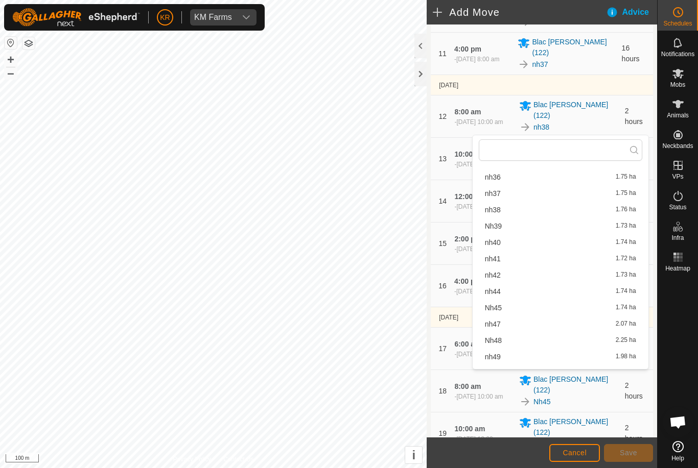
click at [512, 324] on div "nh47 2.07 ha" at bounding box center [560, 324] width 151 height 7
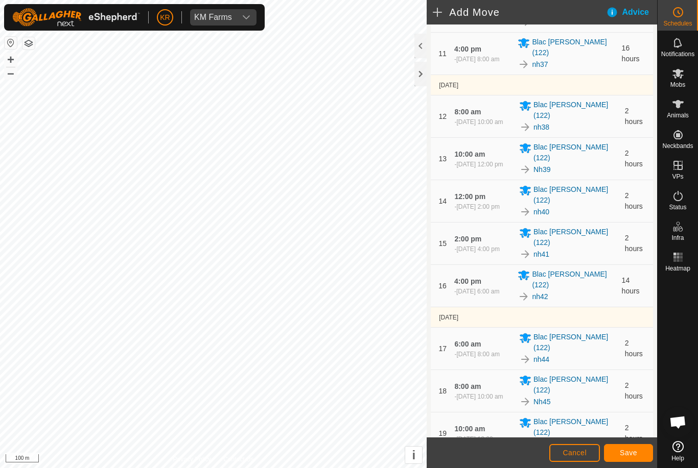
click at [627, 452] on span "Save" at bounding box center [628, 453] width 17 height 8
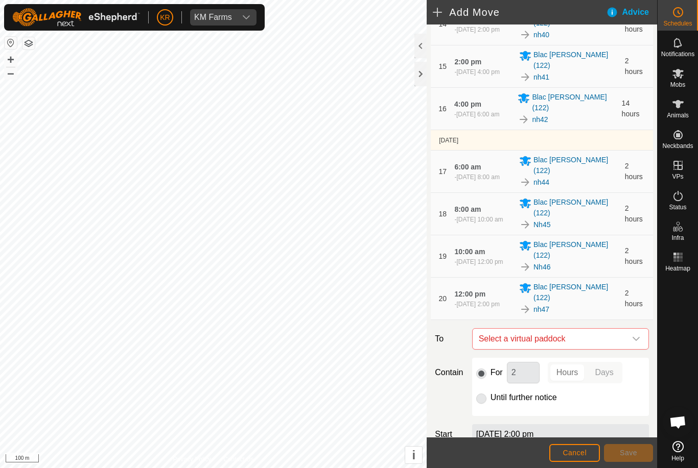
scroll to position [754, 0]
click at [635, 338] on icon "dropdown trigger" at bounding box center [635, 340] width 7 height 4
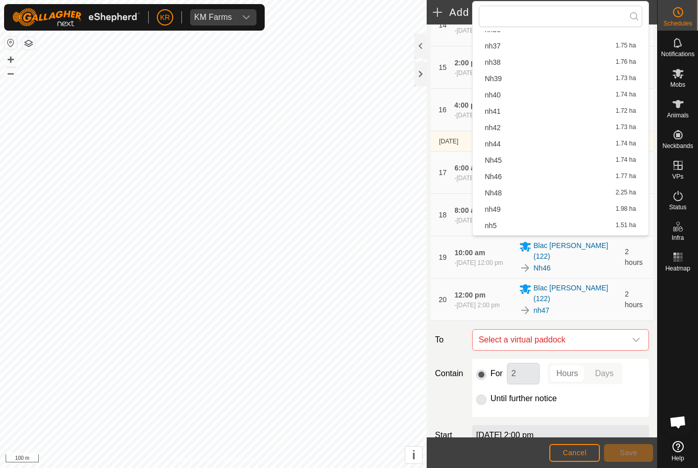
scroll to position [535, 0]
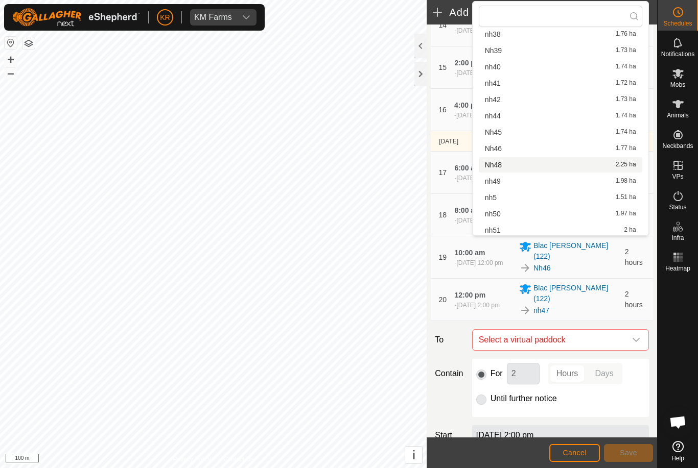
click at [523, 167] on div "Nh48 2.25 ha" at bounding box center [560, 164] width 151 height 7
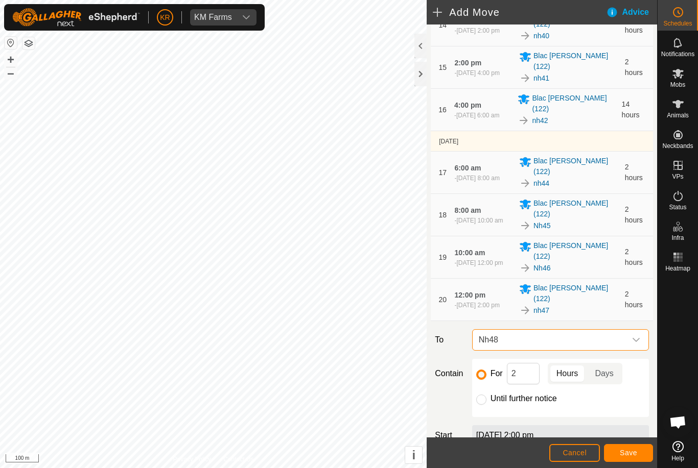
click at [630, 450] on span "Save" at bounding box center [628, 453] width 17 height 8
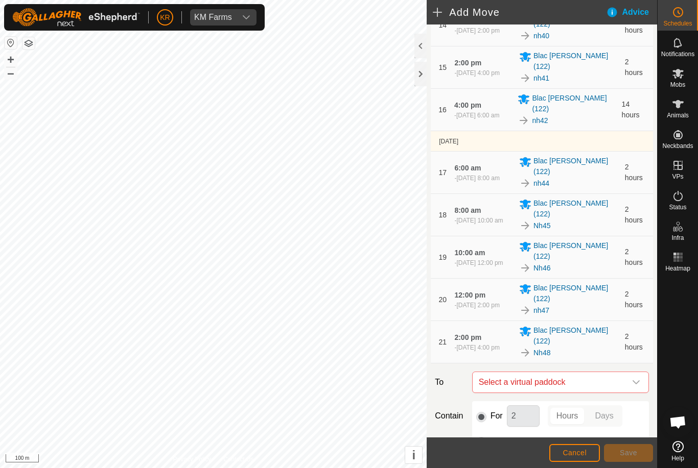
click at [634, 381] on icon "dropdown trigger" at bounding box center [635, 383] width 7 height 4
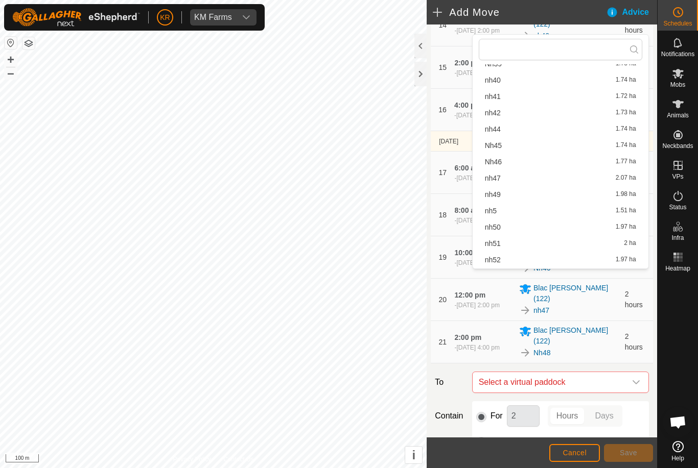
scroll to position [555, 0]
click at [554, 195] on div "nh49 1.98 ha" at bounding box center [560, 194] width 151 height 7
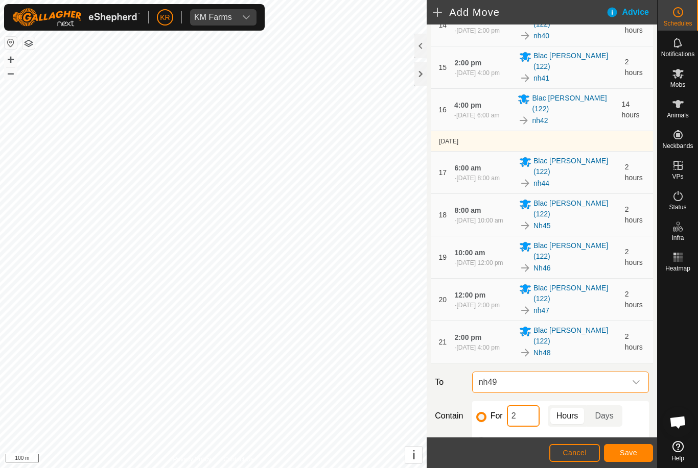
click at [526, 406] on input "2" at bounding box center [523, 416] width 33 height 21
click at [632, 444] on button "Save" at bounding box center [628, 453] width 49 height 18
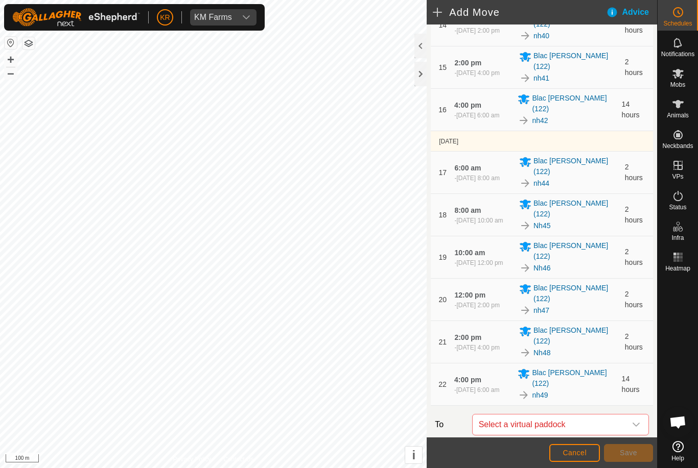
click at [632, 421] on icon "dropdown trigger" at bounding box center [636, 425] width 8 height 8
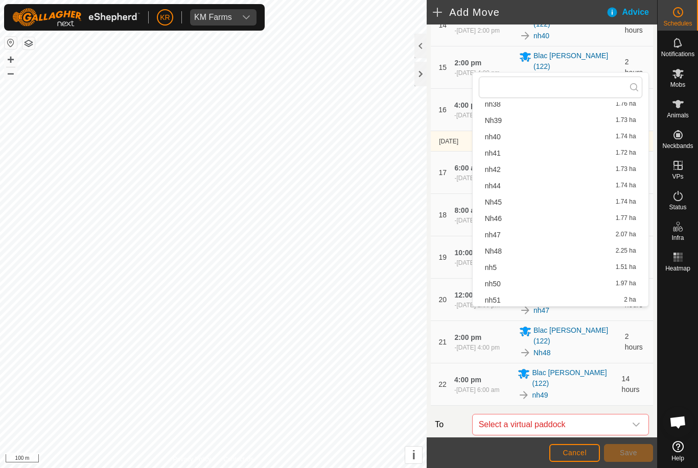
scroll to position [537, 0]
click at [522, 285] on div "nh50 1.97 ha" at bounding box center [560, 282] width 151 height 7
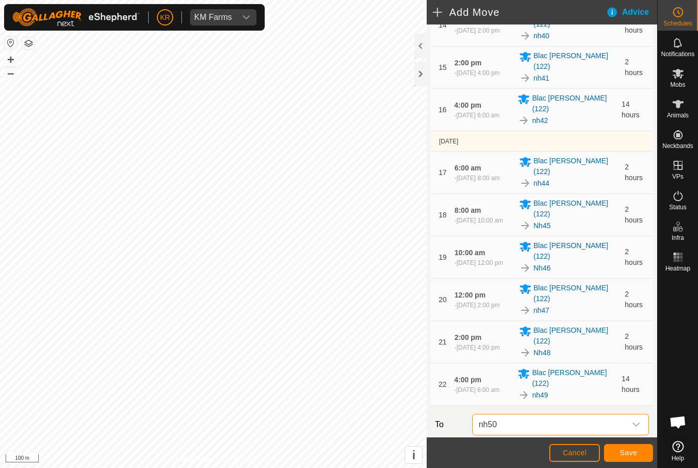
click at [534, 448] on input "14" at bounding box center [523, 458] width 33 height 21
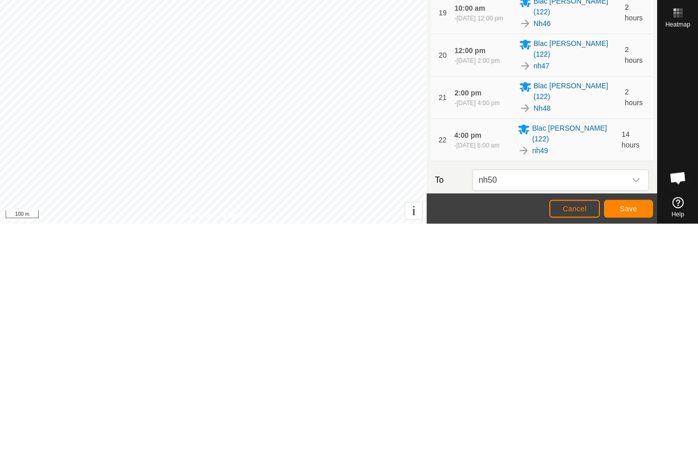
type input "1"
type input "2"
click at [627, 449] on span "Save" at bounding box center [628, 453] width 17 height 8
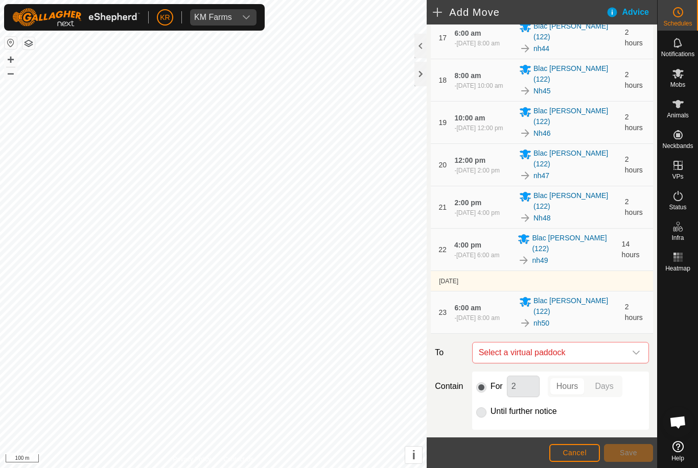
scroll to position [888, 0]
click at [634, 350] on icon "dropdown trigger" at bounding box center [636, 354] width 8 height 8
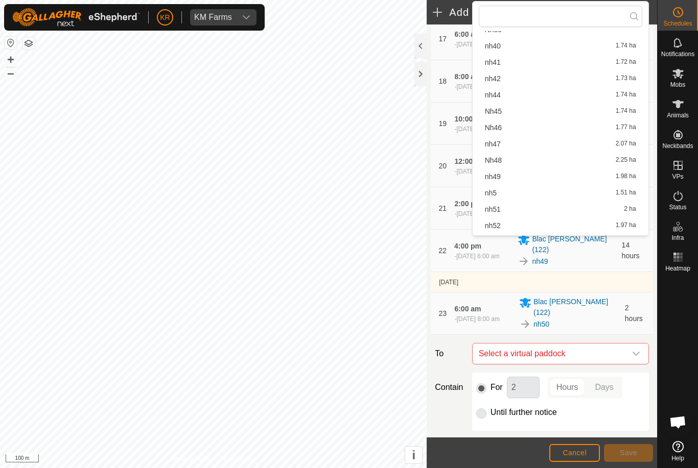
scroll to position [556, 0]
click at [517, 208] on div "nh51 2 ha" at bounding box center [560, 209] width 151 height 7
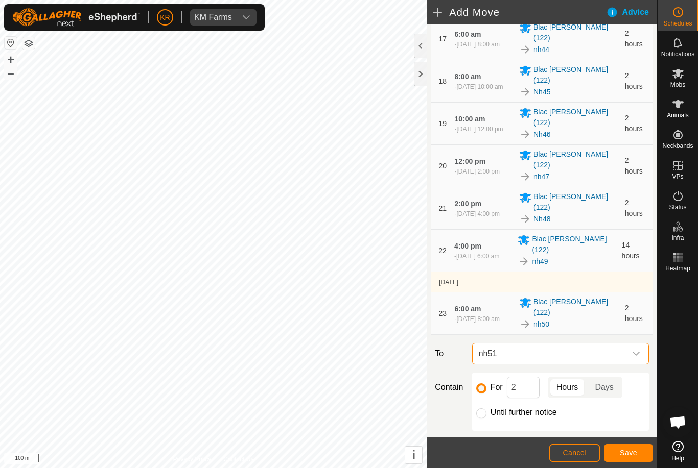
click at [638, 454] on button "Save" at bounding box center [628, 453] width 49 height 18
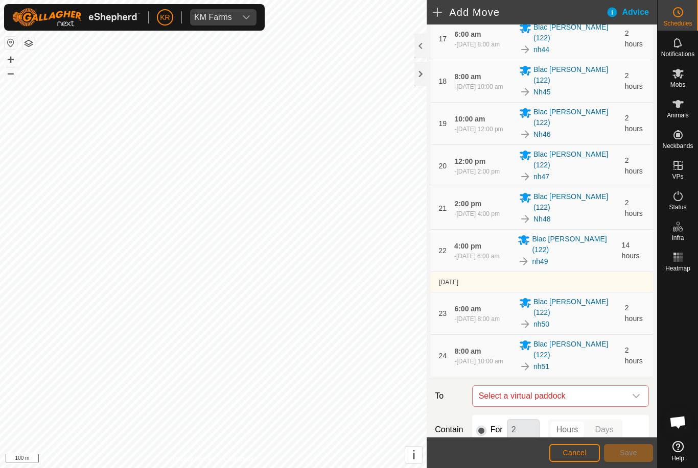
click at [633, 392] on icon "dropdown trigger" at bounding box center [636, 396] width 8 height 8
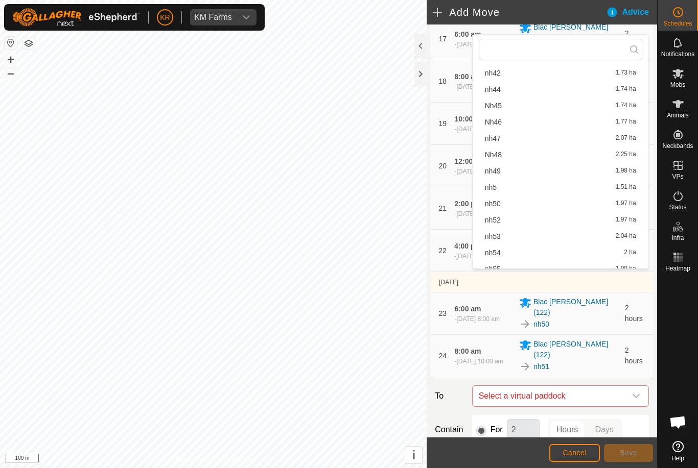
scroll to position [613, 0]
click at [544, 203] on div "nh52 1.97 ha" at bounding box center [560, 201] width 151 height 7
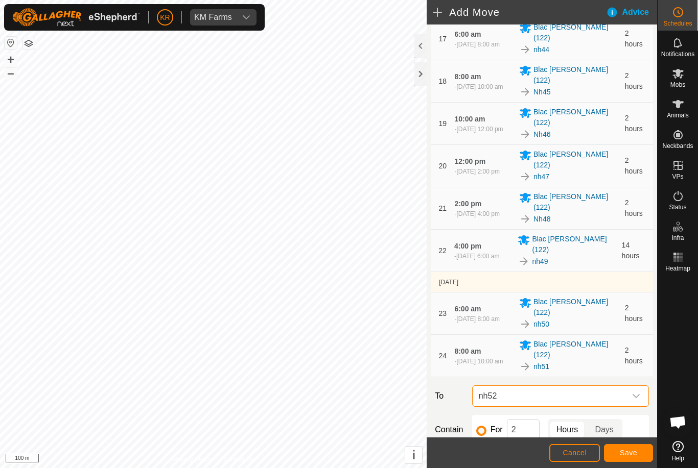
click at [632, 458] on button "Save" at bounding box center [628, 453] width 49 height 18
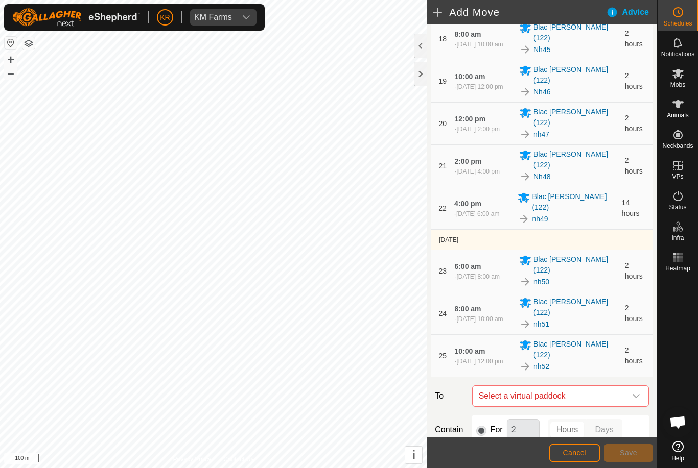
scroll to position [932, 0]
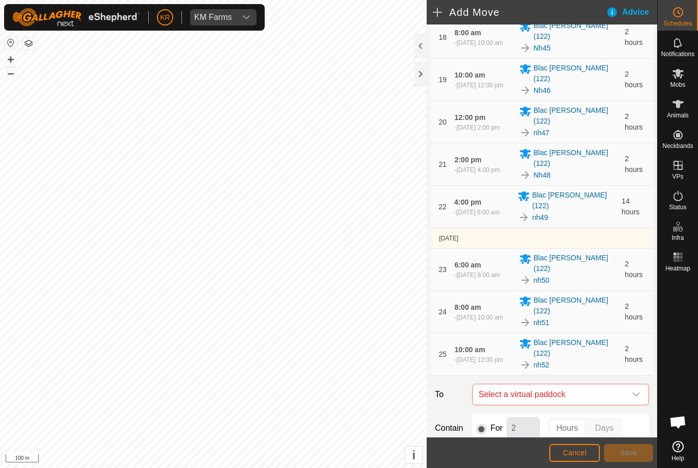
click at [624, 385] on span "Select a virtual paddock" at bounding box center [550, 395] width 151 height 20
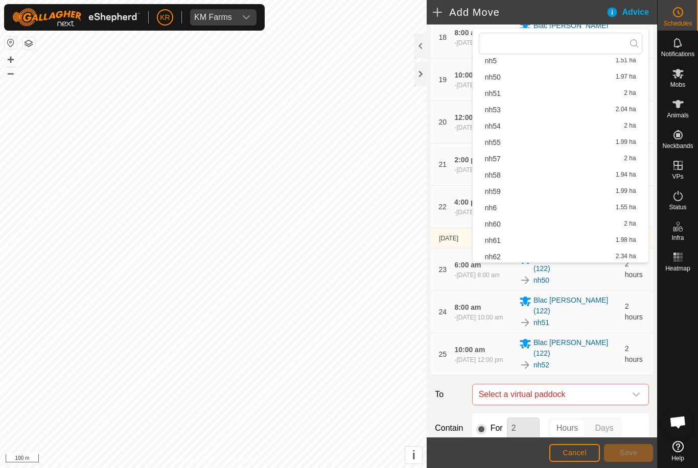
scroll to position [719, 0]
click at [513, 107] on div "nh53 2.04 ha" at bounding box center [560, 106] width 151 height 7
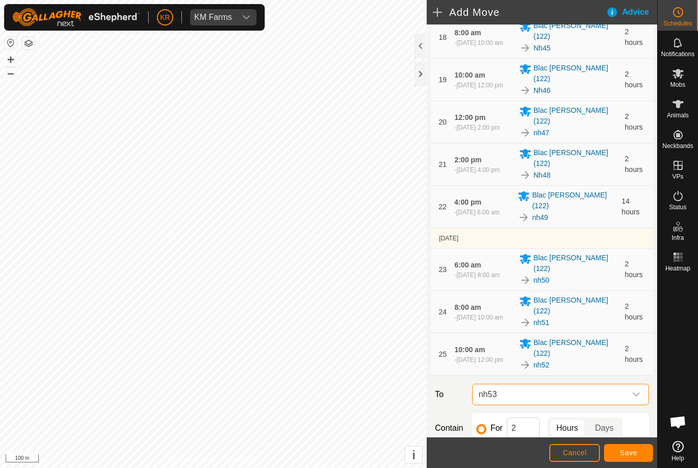
click at [629, 452] on span "Save" at bounding box center [628, 453] width 17 height 8
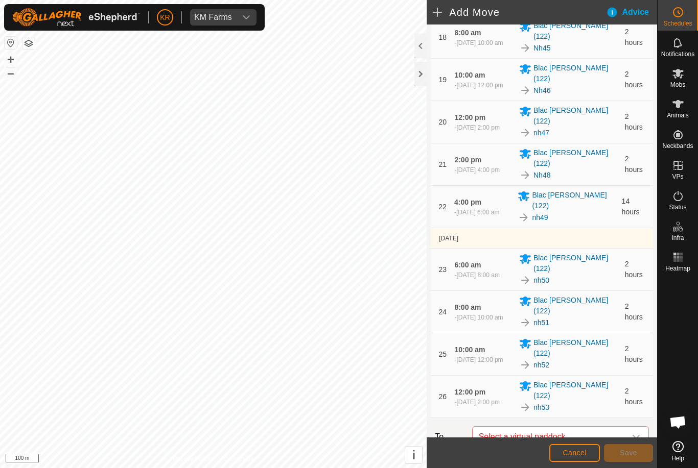
click at [634, 433] on icon "dropdown trigger" at bounding box center [636, 437] width 8 height 8
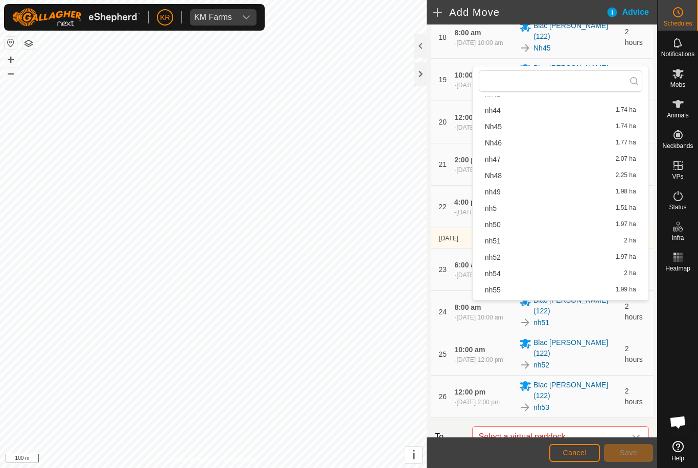
scroll to position [614, 0]
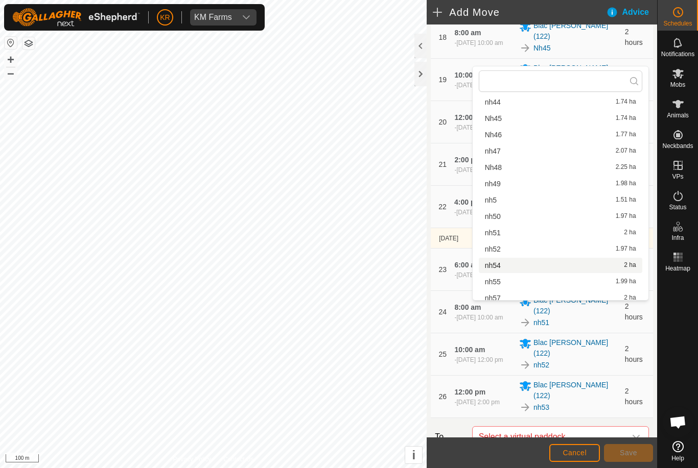
click at [508, 265] on div "nh54 2 ha" at bounding box center [560, 265] width 151 height 7
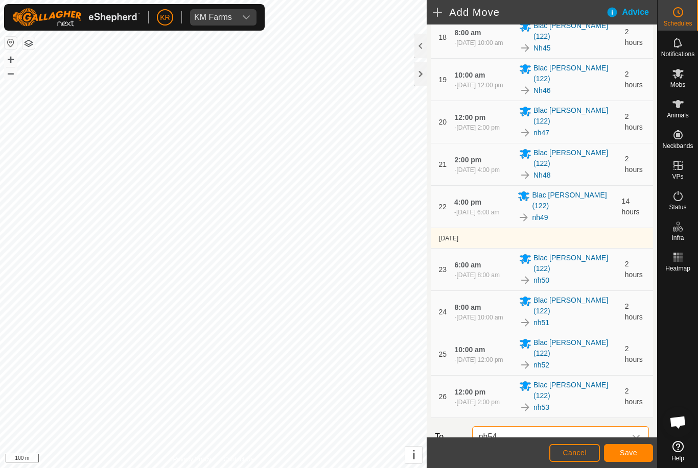
click at [639, 450] on button "Save" at bounding box center [628, 453] width 49 height 18
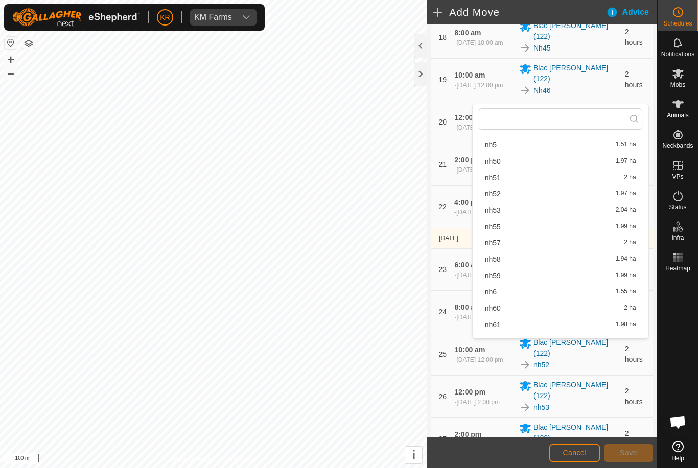
scroll to position [717, 0]
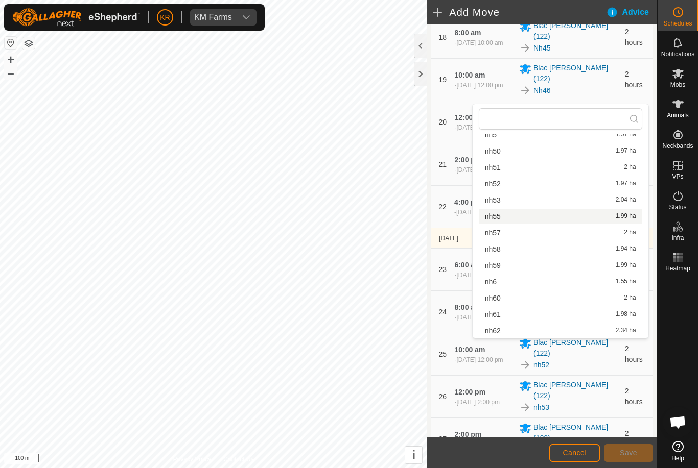
click at [523, 216] on div "nh55 1.99 ha" at bounding box center [560, 216] width 151 height 7
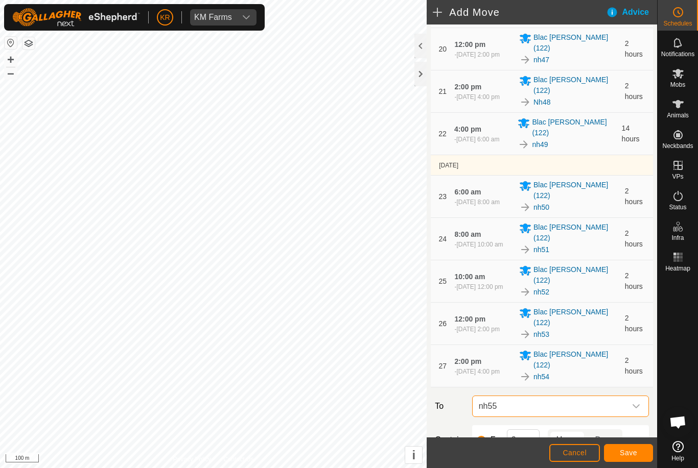
scroll to position [1004, 0]
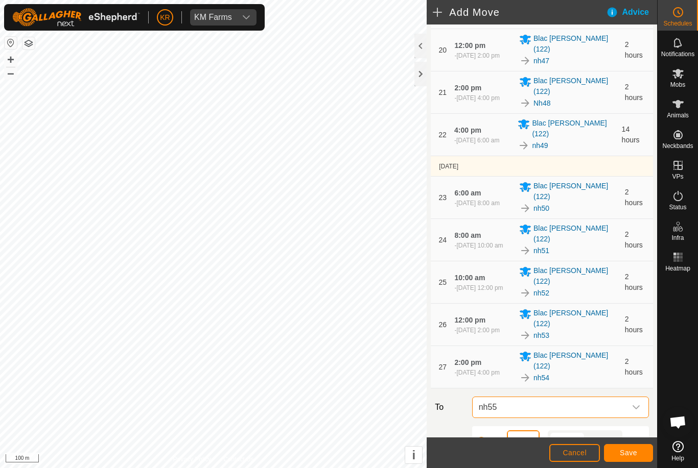
click at [523, 431] on input "2" at bounding box center [523, 441] width 33 height 21
click at [629, 452] on span "Save" at bounding box center [628, 453] width 17 height 8
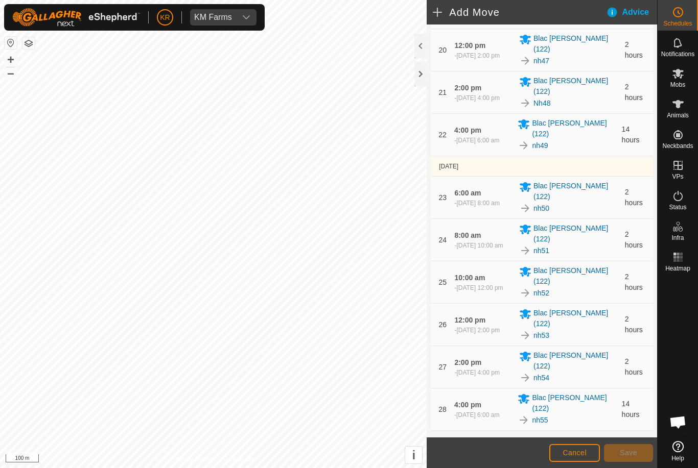
click at [636, 448] on icon "dropdown trigger" at bounding box center [635, 450] width 7 height 4
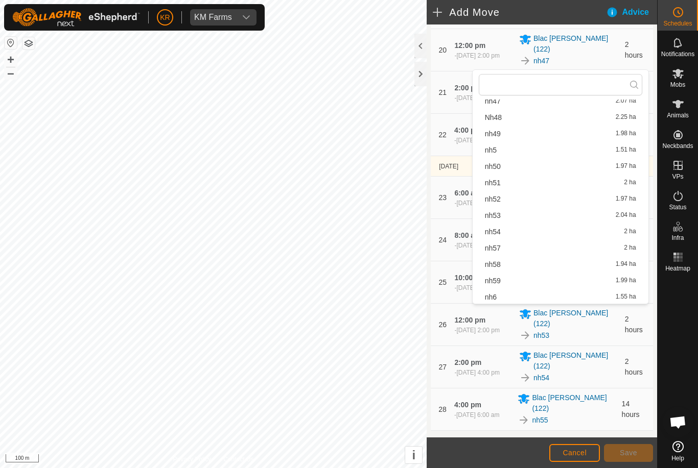
scroll to position [668, 0]
click at [544, 250] on div "nh57 2 ha" at bounding box center [560, 247] width 151 height 7
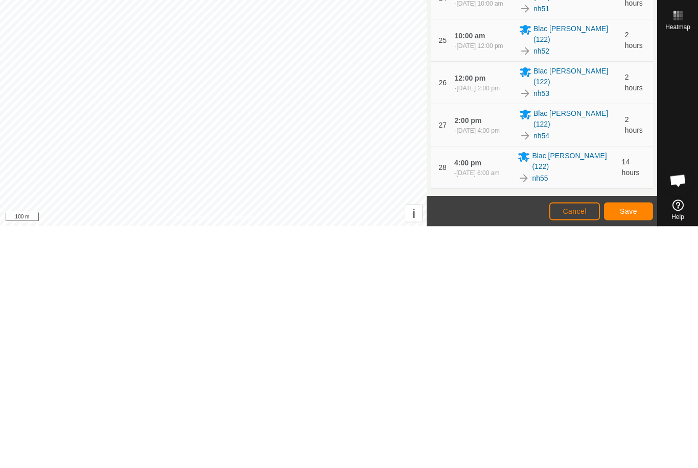
type input "1"
type input "2"
click at [630, 449] on span "Save" at bounding box center [628, 453] width 17 height 8
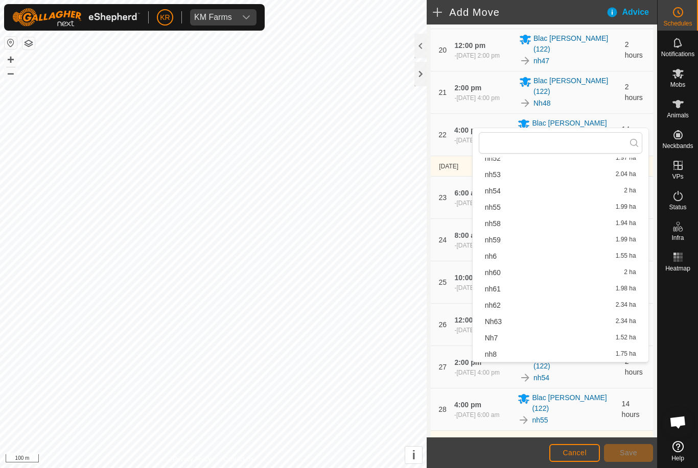
scroll to position [766, 0]
click at [505, 225] on div "nh58 1.94 ha" at bounding box center [560, 223] width 151 height 7
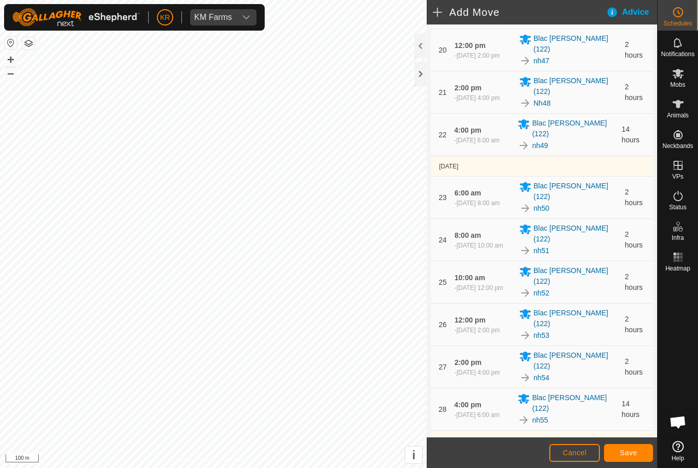
click at [618, 449] on button "Save" at bounding box center [628, 453] width 49 height 18
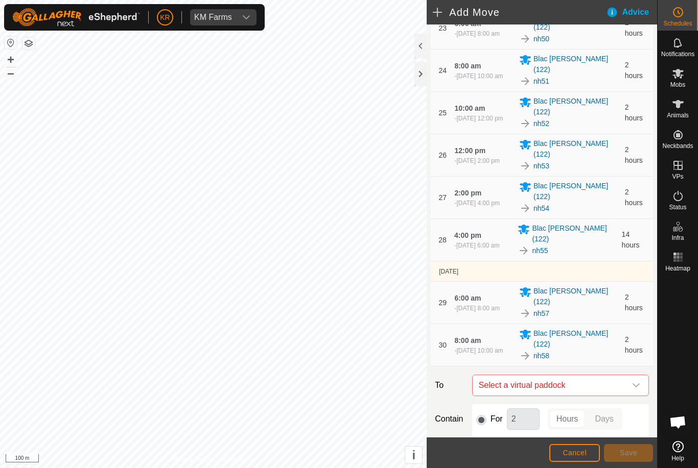
scroll to position [1173, 0]
click at [632, 382] on icon "dropdown trigger" at bounding box center [636, 386] width 8 height 8
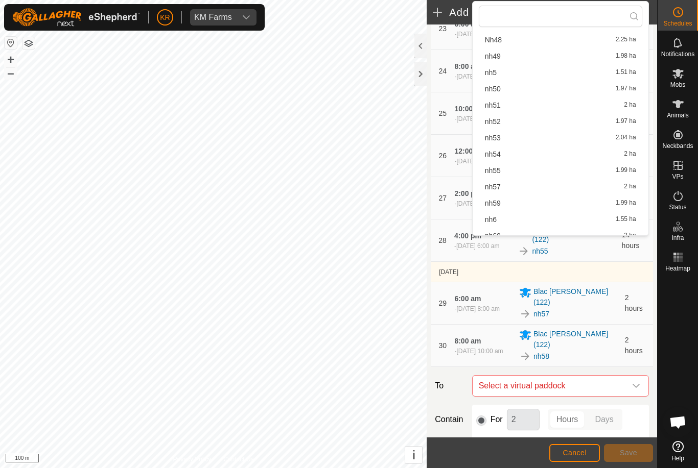
scroll to position [675, 0]
click at [511, 206] on div "nh59 1.99 ha" at bounding box center [560, 204] width 151 height 7
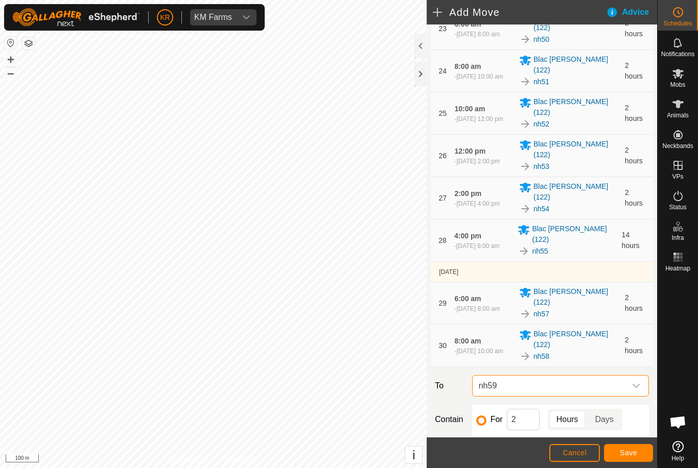
click at [634, 452] on span "Save" at bounding box center [628, 453] width 17 height 8
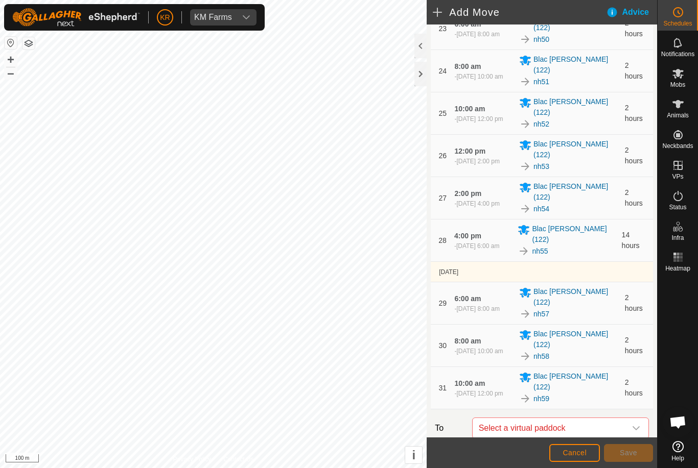
click at [632, 425] on icon "dropdown trigger" at bounding box center [636, 429] width 8 height 8
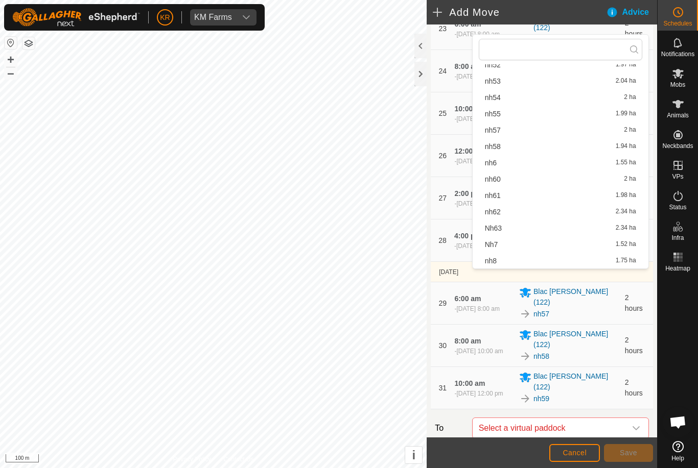
scroll to position [766, 0]
click at [514, 179] on div "nh60 2 ha" at bounding box center [560, 179] width 151 height 7
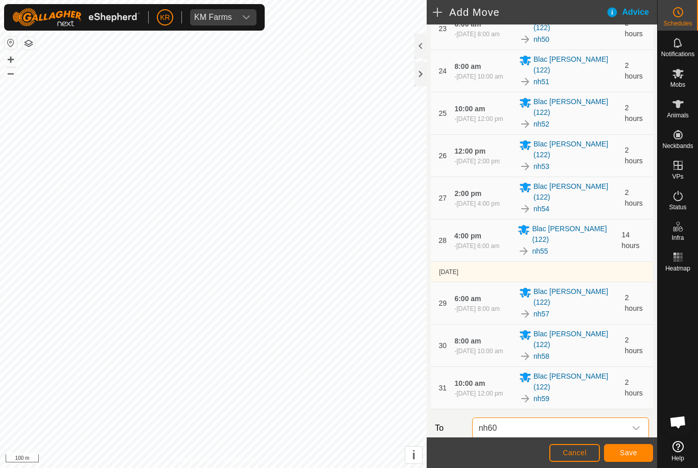
click at [630, 458] on button "Save" at bounding box center [628, 453] width 49 height 18
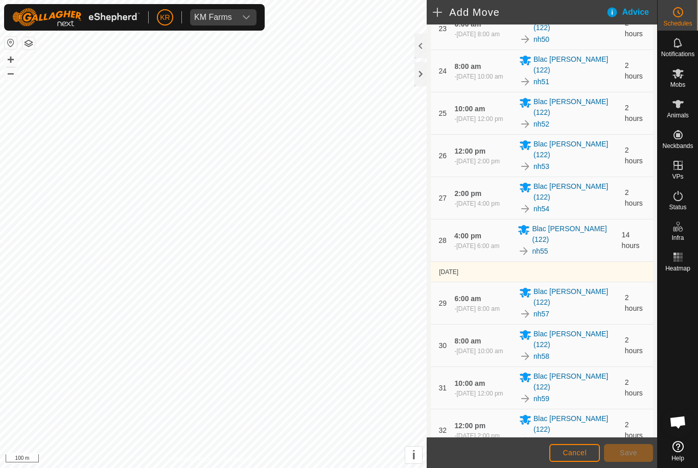
click at [635, 467] on icon "dropdown trigger" at bounding box center [636, 471] width 8 height 8
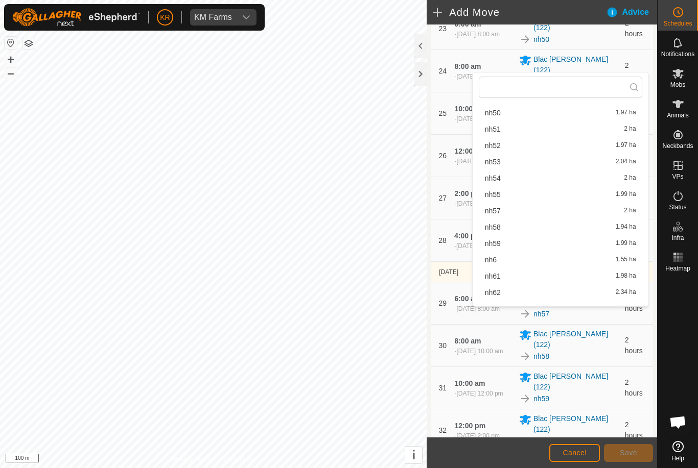
scroll to position [747, 0]
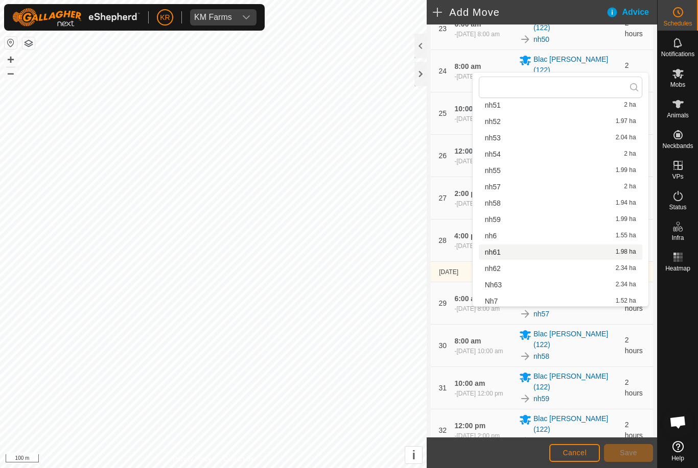
click at [525, 253] on div "nh61 1.98 ha" at bounding box center [560, 252] width 151 height 7
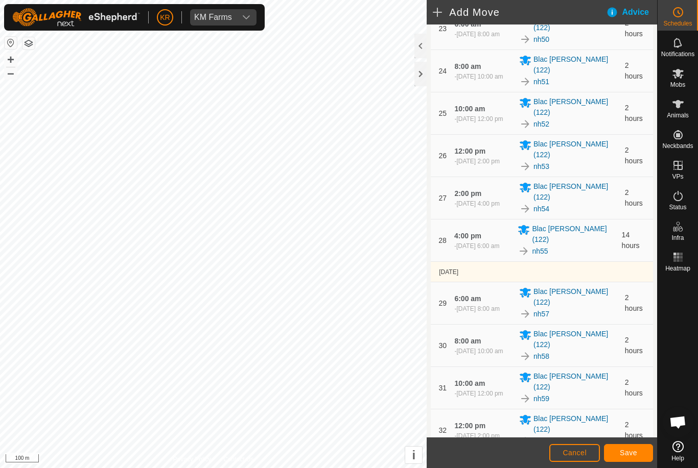
click at [627, 449] on span "Save" at bounding box center [628, 453] width 17 height 8
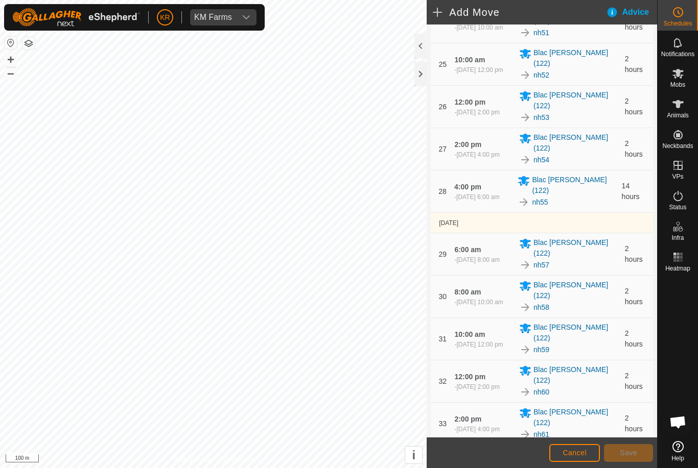
scroll to position [1223, 0]
click at [632, 459] on icon "dropdown trigger" at bounding box center [636, 463] width 8 height 8
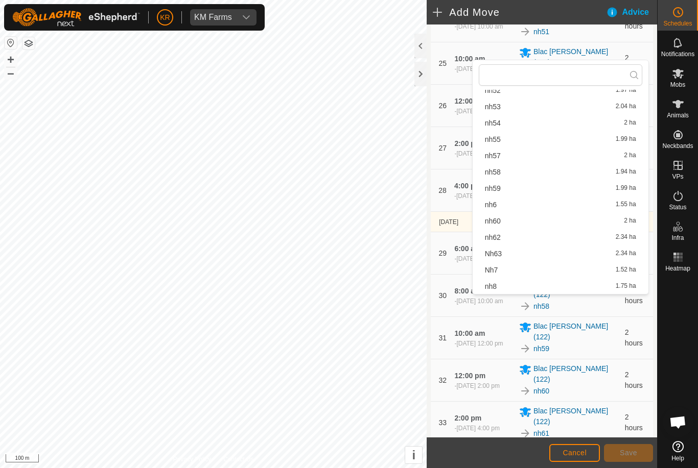
scroll to position [766, 0]
click at [522, 239] on div "nh62 2.34 ha" at bounding box center [560, 237] width 151 height 7
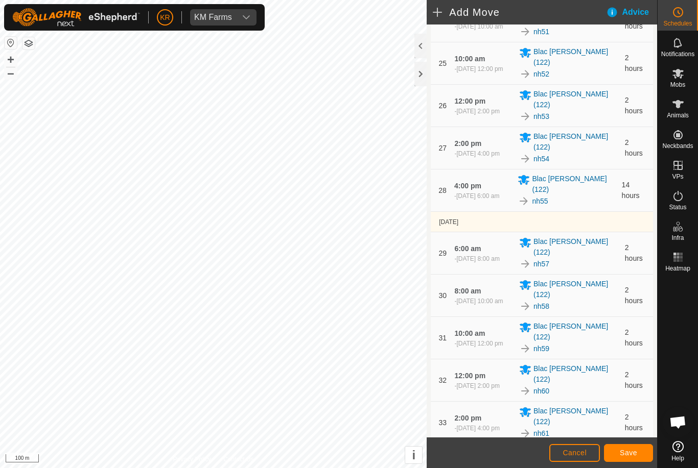
click at [629, 451] on span "Save" at bounding box center [628, 453] width 17 height 8
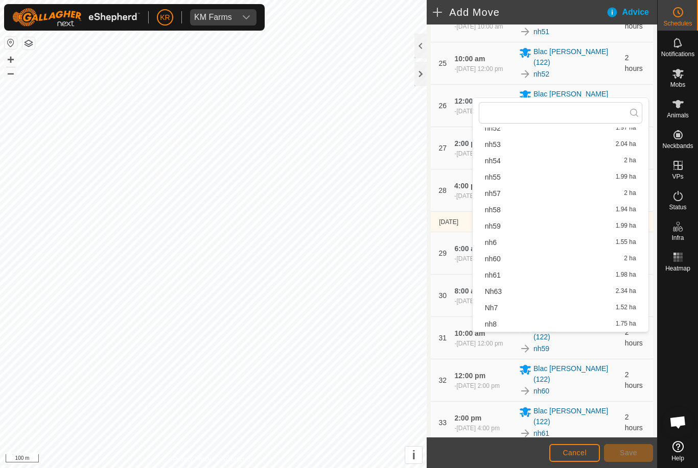
click at [519, 292] on div "Nh63 2.34 ha" at bounding box center [560, 291] width 151 height 7
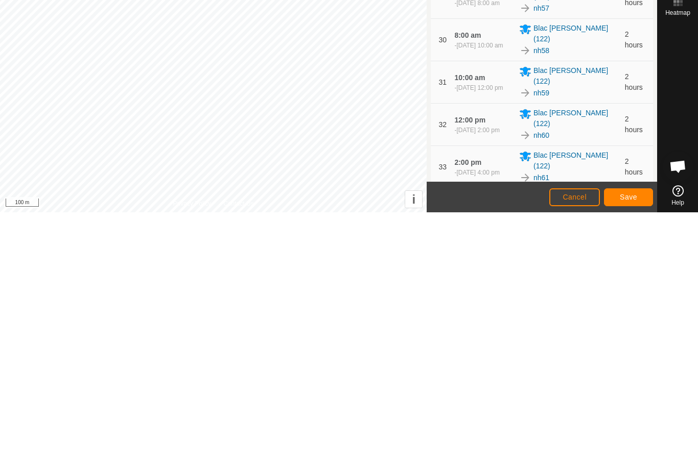
type input "1"
type input "2"
click at [625, 449] on span "Save" at bounding box center [628, 453] width 17 height 8
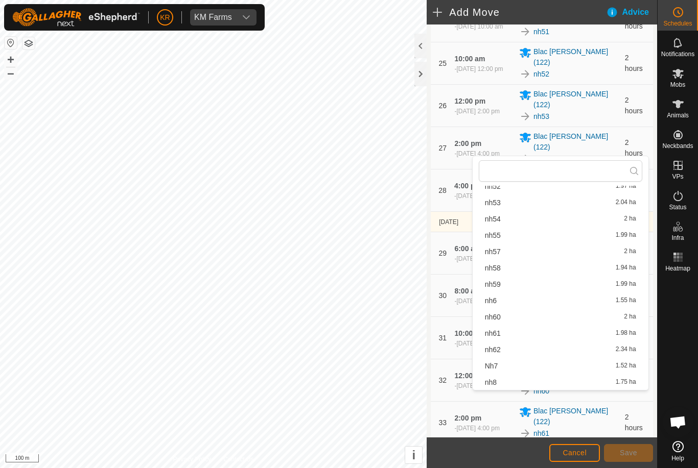
click at [516, 366] on div "Nh7 1.52 ha" at bounding box center [560, 366] width 151 height 7
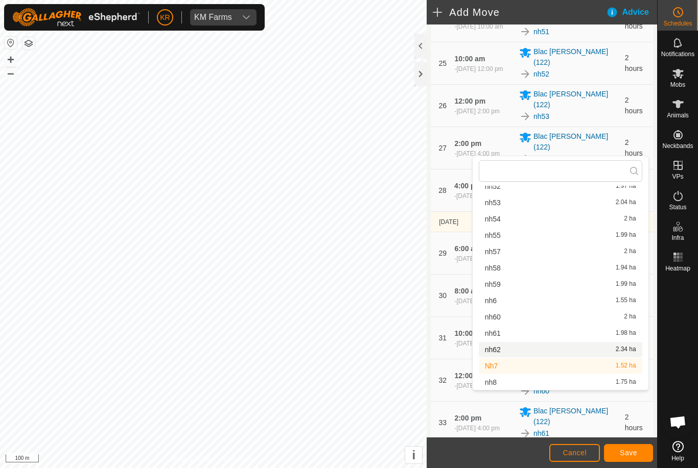
click at [500, 349] on span "nh62" at bounding box center [493, 349] width 16 height 7
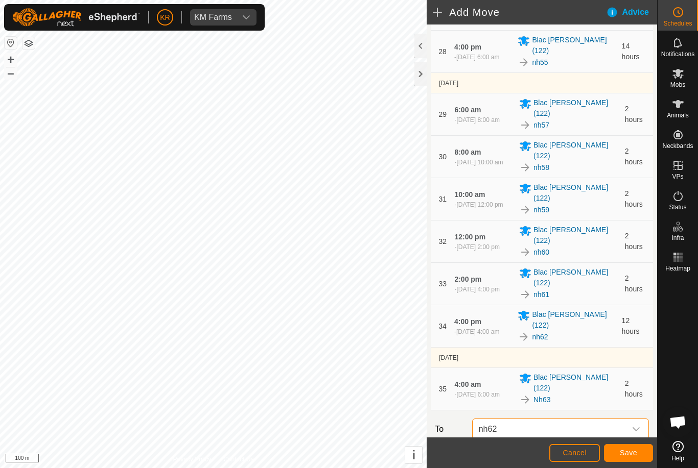
scroll to position [1365, 0]
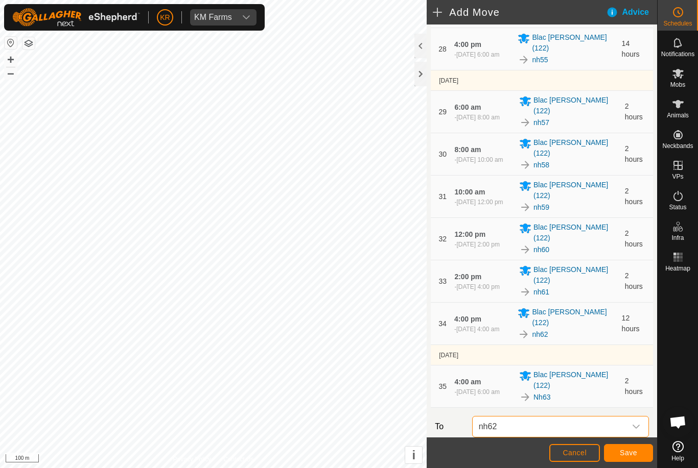
radio input "true"
checkbox input "false"
click at [634, 451] on span "Save" at bounding box center [628, 453] width 17 height 8
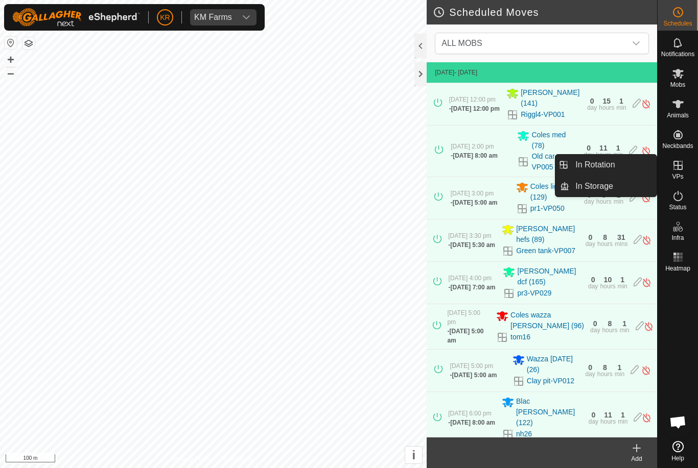
click at [607, 165] on span "In Rotation" at bounding box center [594, 165] width 39 height 12
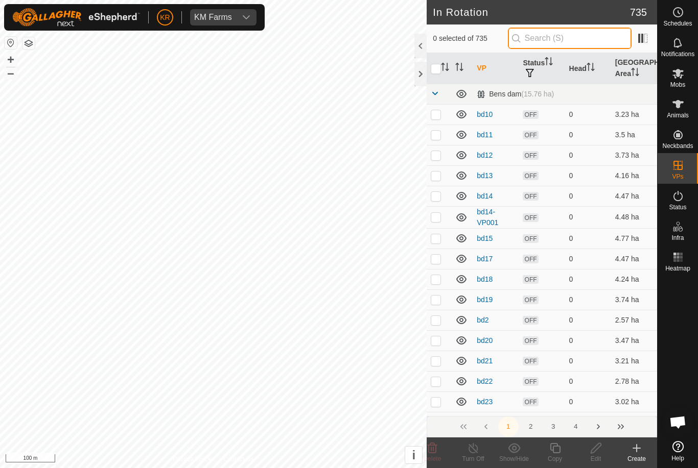
click at [585, 43] on input "text" at bounding box center [570, 38] width 124 height 21
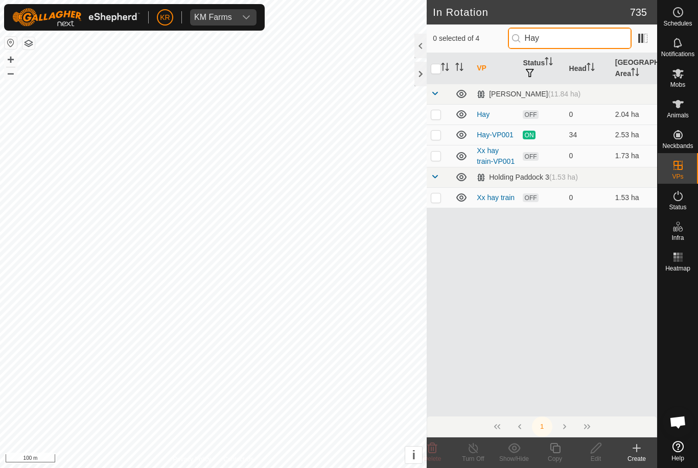
type input "Hay"
click at [432, 136] on p-checkbox at bounding box center [436, 135] width 10 height 8
click at [435, 131] on p-checkbox at bounding box center [436, 135] width 10 height 8
click at [431, 137] on p-checkbox at bounding box center [436, 135] width 10 height 8
checkbox input "true"
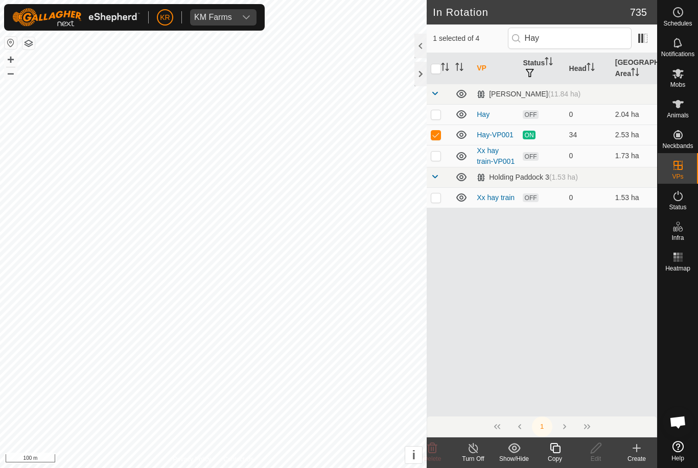
click at [561, 454] on icon at bounding box center [555, 448] width 13 height 12
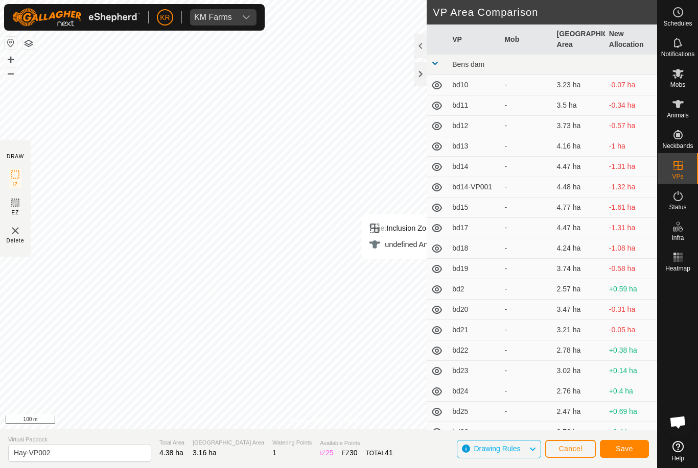
click at [631, 451] on span "Save" at bounding box center [624, 449] width 17 height 8
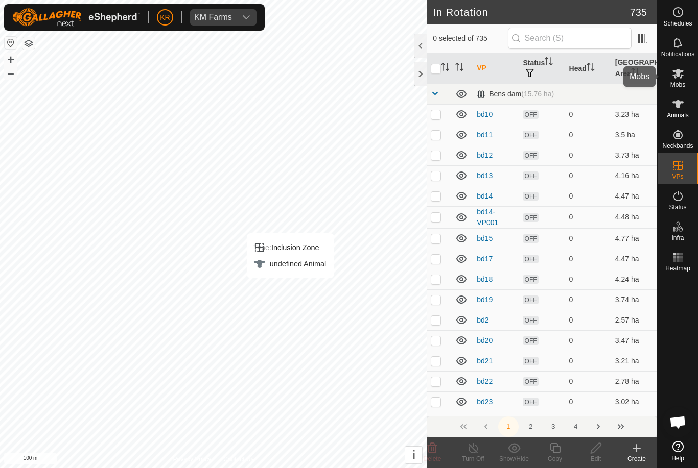
click at [682, 80] on es-mob-svg-icon at bounding box center [678, 73] width 18 height 16
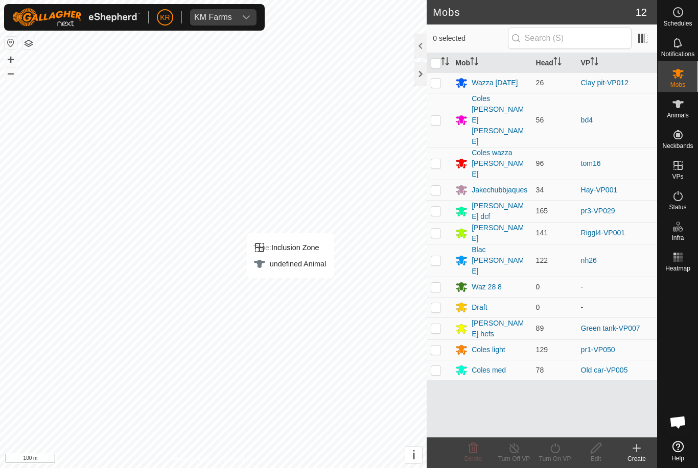
click at [439, 186] on p-checkbox at bounding box center [436, 190] width 10 height 8
checkbox input "true"
click at [554, 449] on icon at bounding box center [555, 448] width 13 height 12
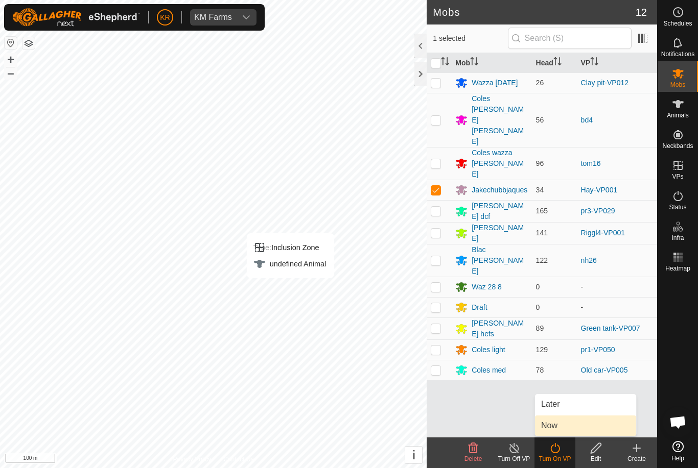
click at [554, 426] on span "Now" at bounding box center [549, 426] width 16 height 12
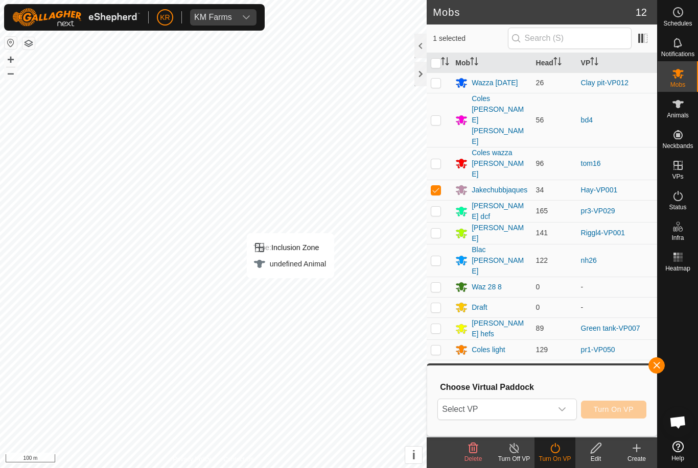
click at [538, 405] on span "Select VP" at bounding box center [494, 410] width 113 height 20
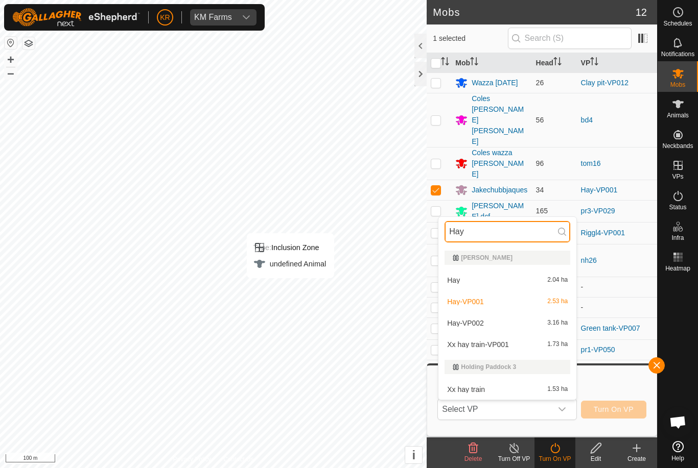
type input "Hay"
click at [506, 323] on div "Hay-VP002 3.16 ha" at bounding box center [507, 323] width 126 height 12
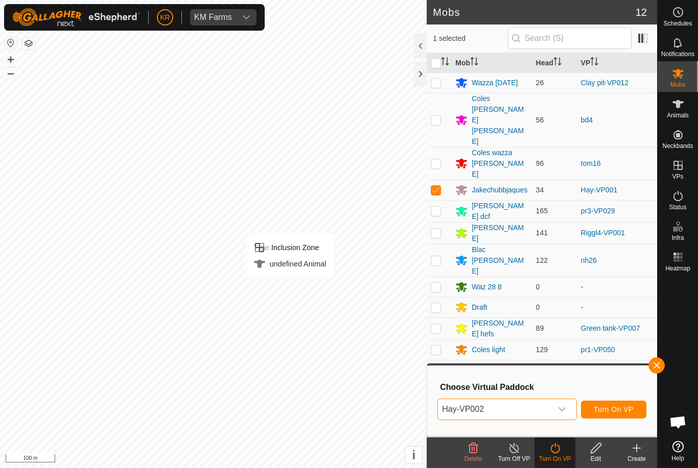
click at [617, 410] on span "Turn On VP" at bounding box center [614, 410] width 40 height 8
